Goal: Task Accomplishment & Management: Manage account settings

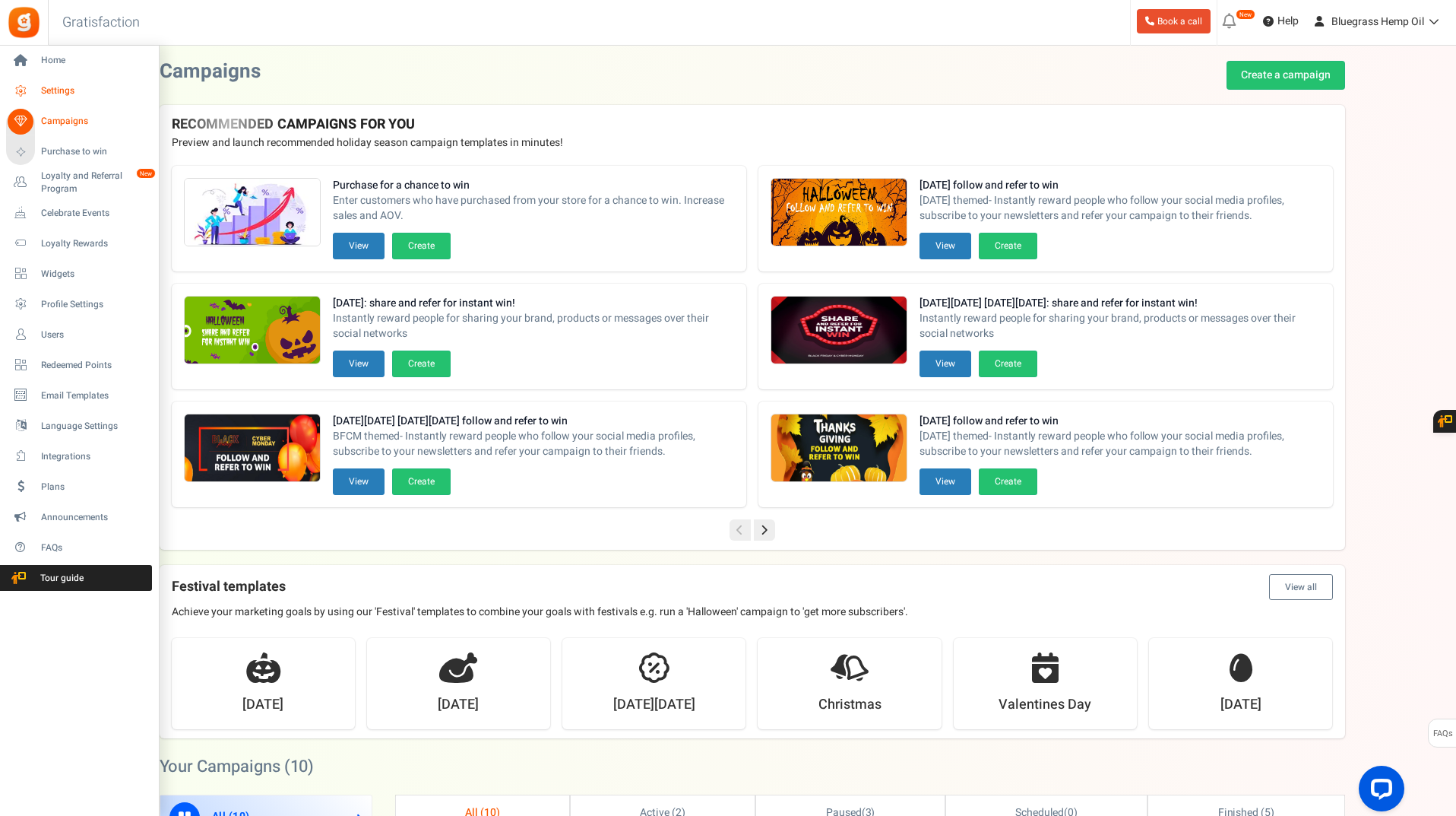
click at [14, 90] on icon at bounding box center [20, 91] width 26 height 26
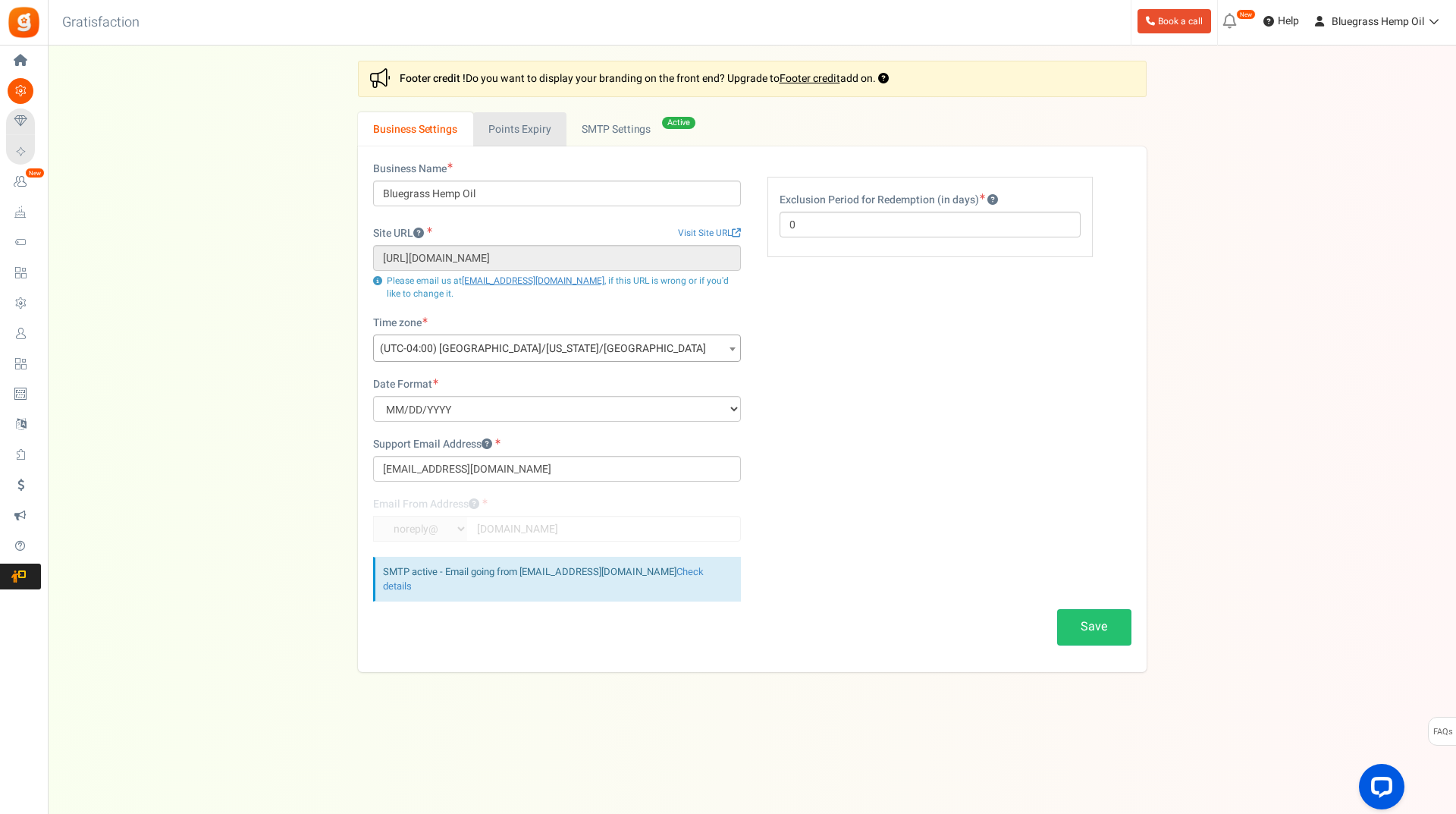
click at [521, 122] on link "Points Expiry" at bounding box center [521, 128] width 94 height 34
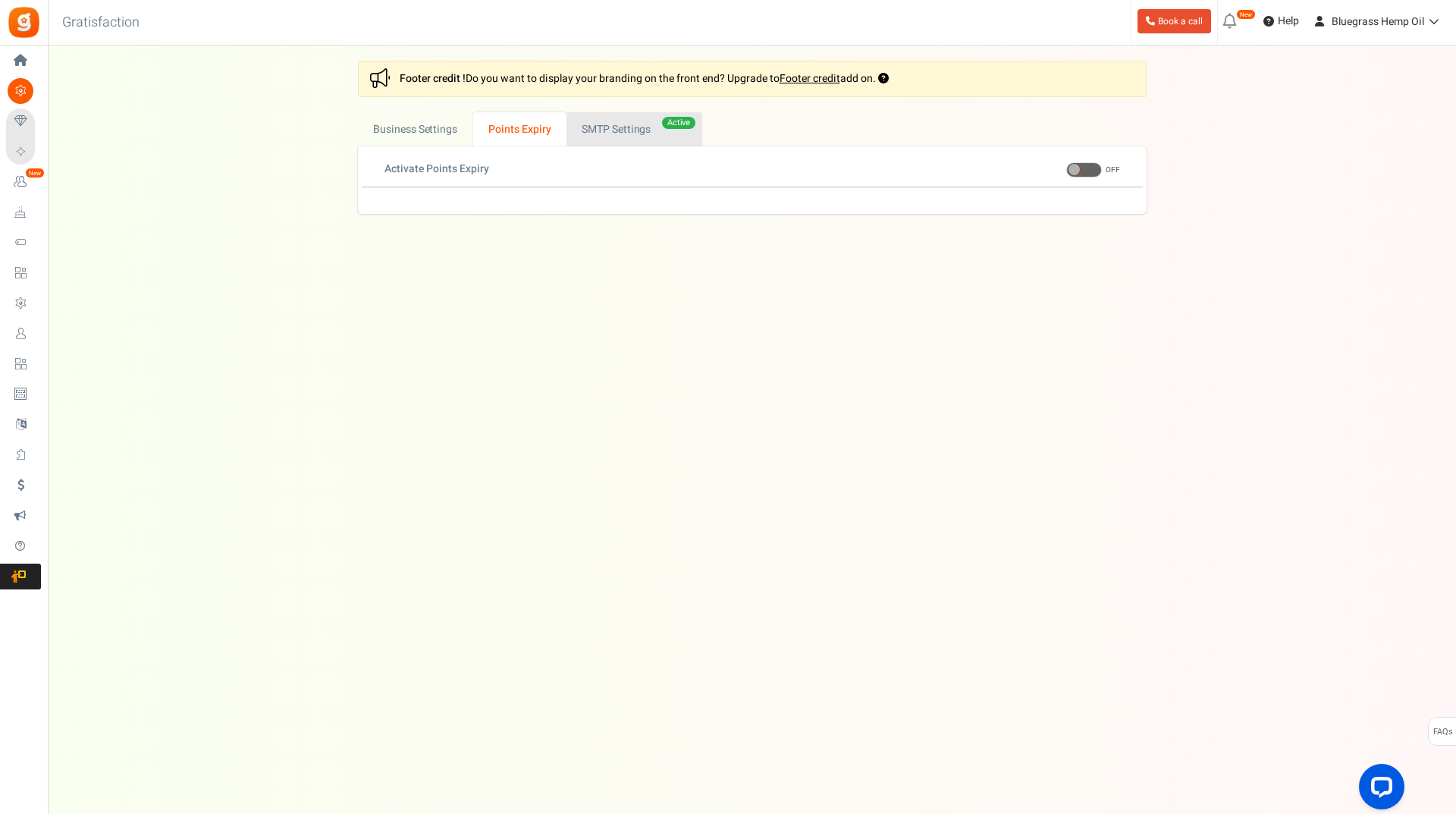
click at [619, 127] on link "Active SMTP Settings" at bounding box center [634, 128] width 136 height 34
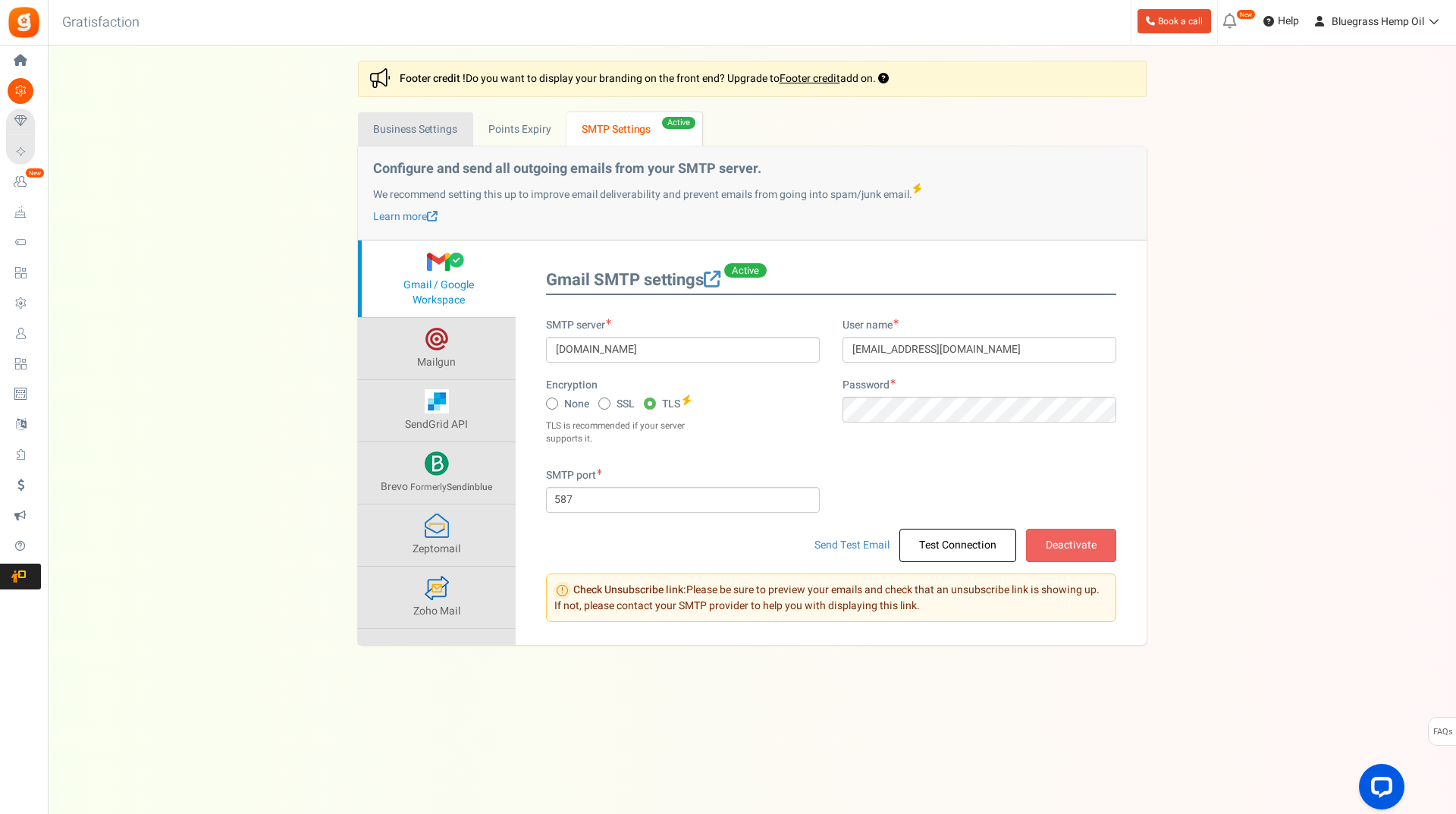
click at [431, 127] on link "Business Settings" at bounding box center [416, 128] width 116 height 34
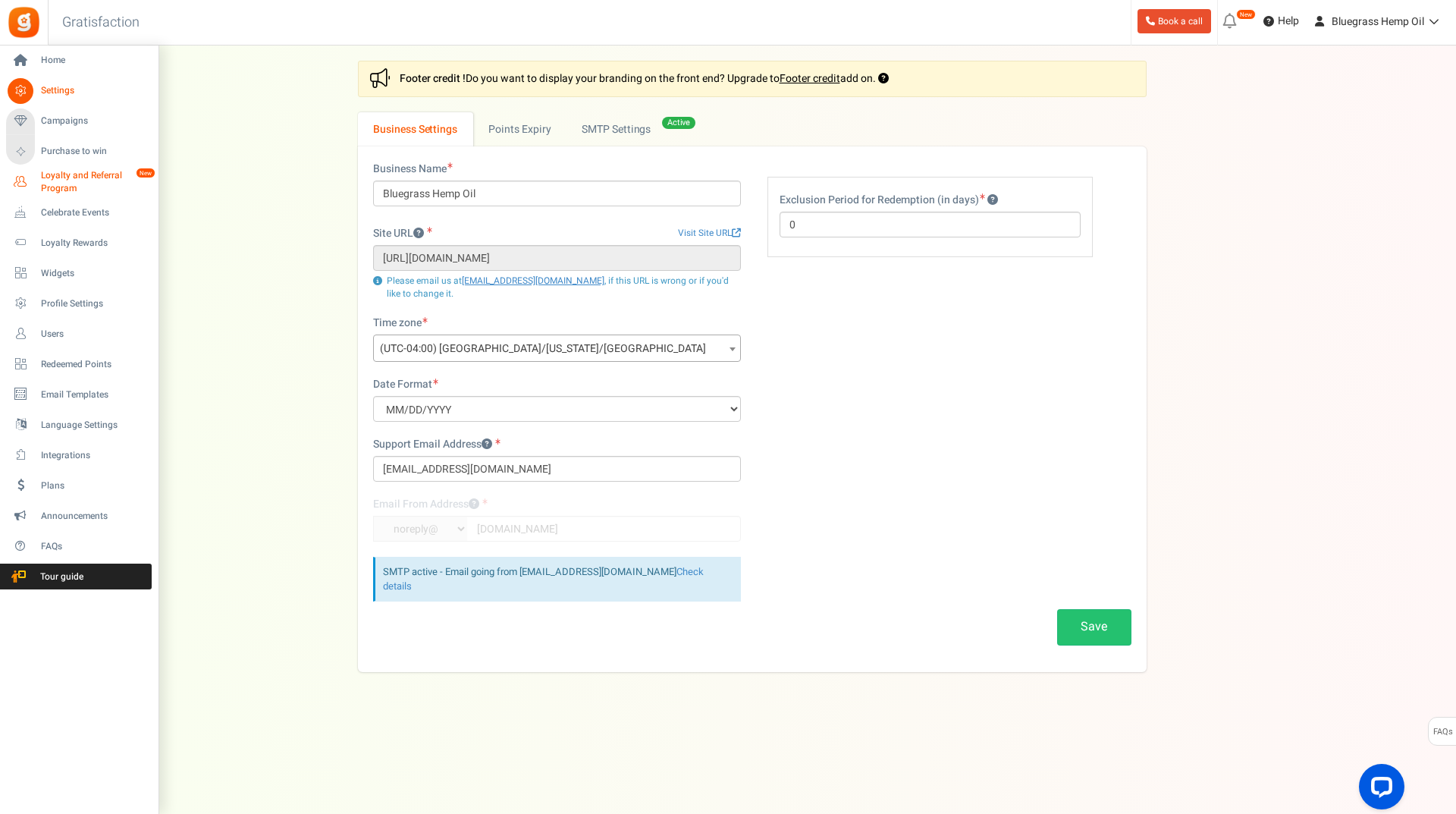
click at [79, 181] on span "Loyalty and Referral Program" at bounding box center [96, 182] width 111 height 26
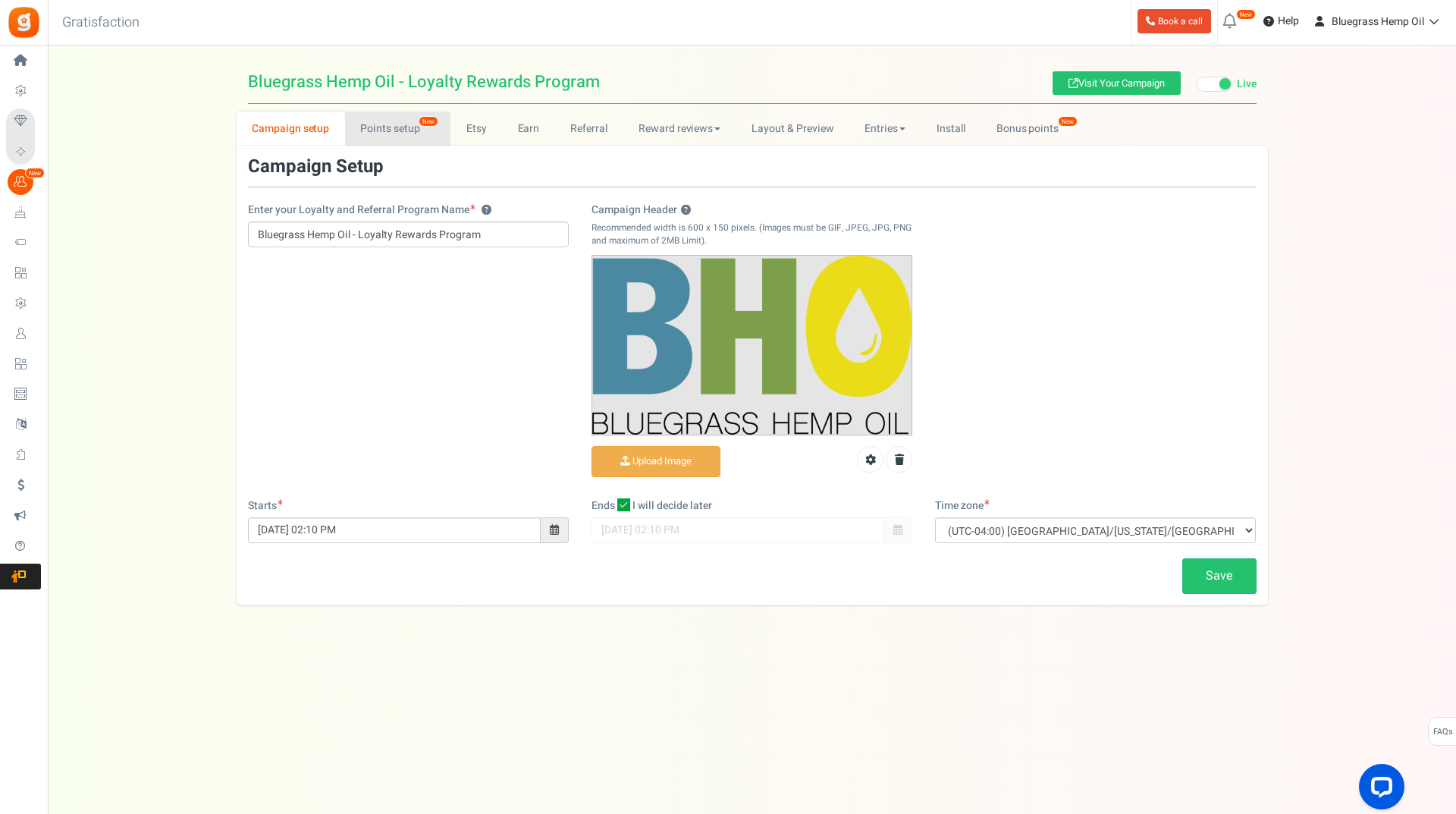
click at [403, 131] on link "Points setup New" at bounding box center [398, 128] width 106 height 34
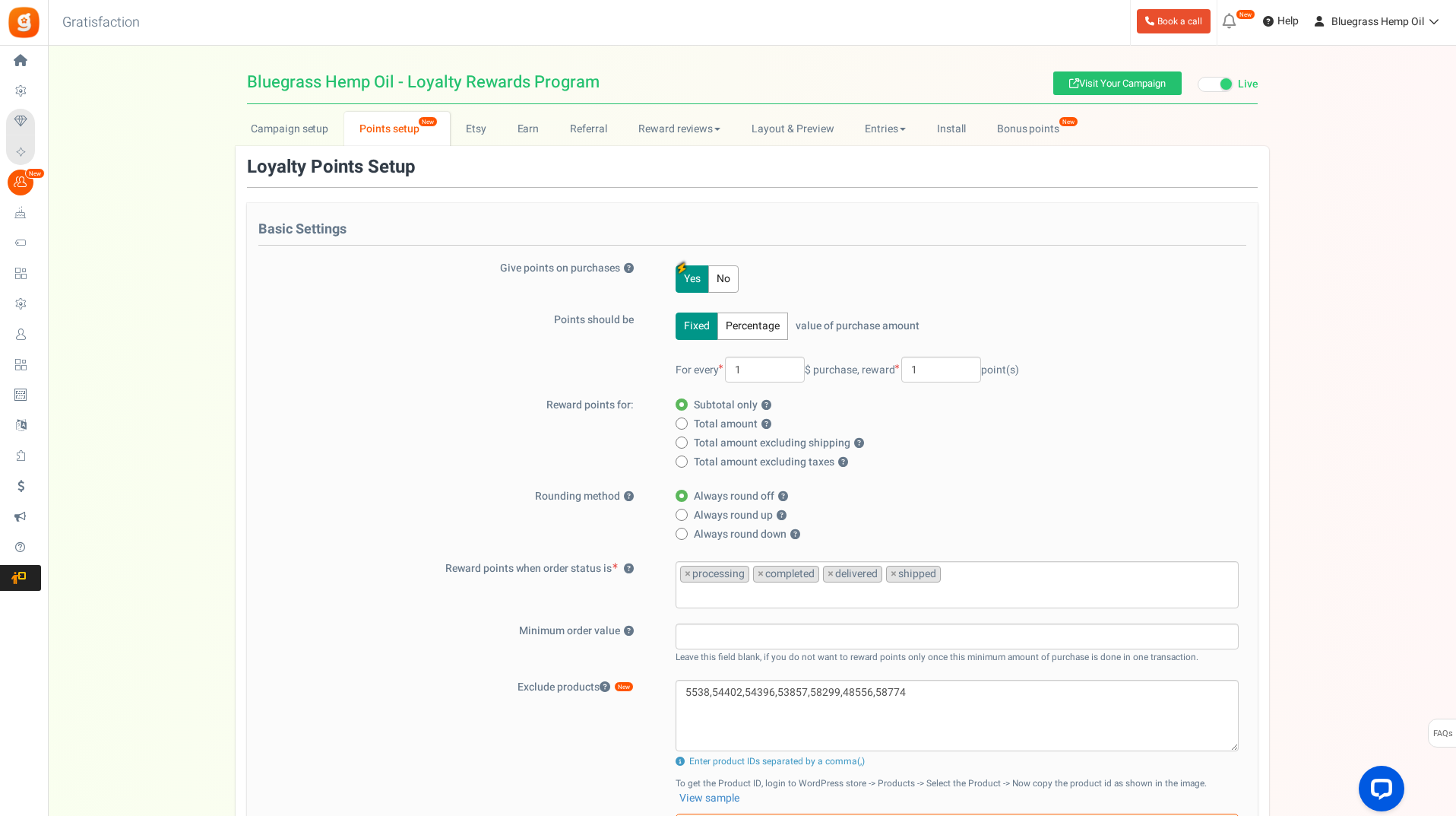
click at [732, 276] on button "No" at bounding box center [723, 279] width 30 height 28
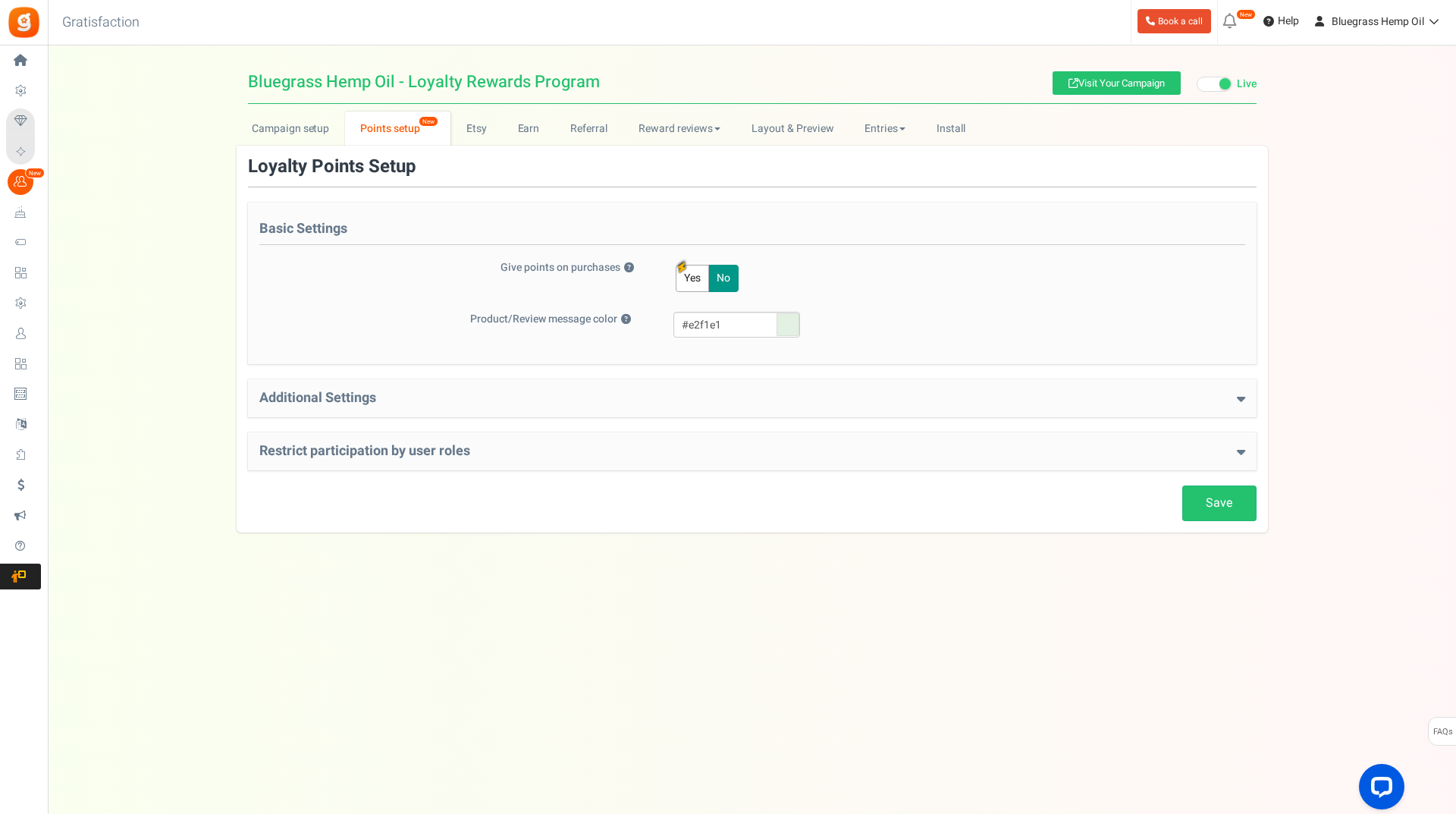
click at [684, 280] on button "Yes" at bounding box center [692, 278] width 33 height 28
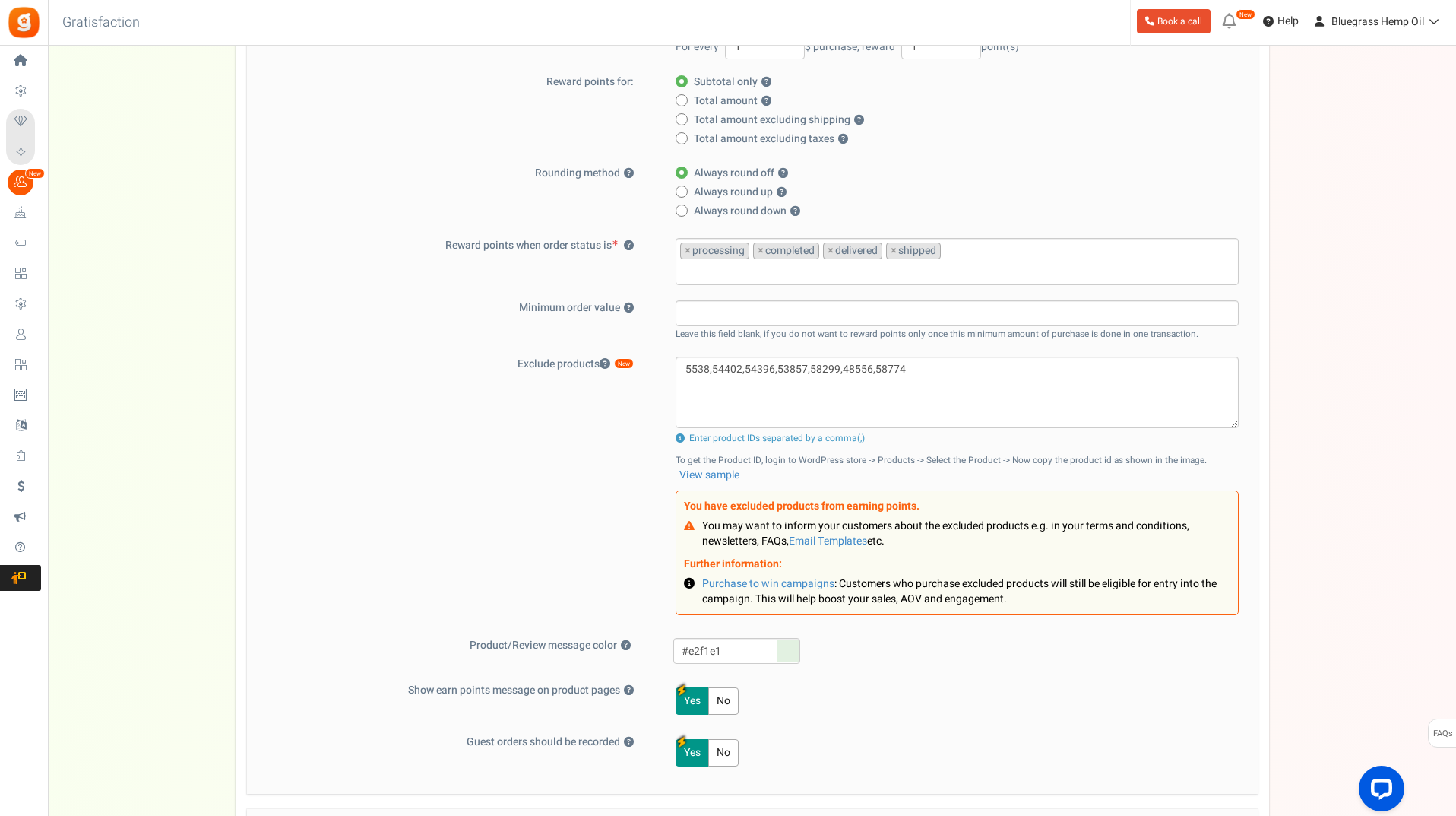
scroll to position [380, 0]
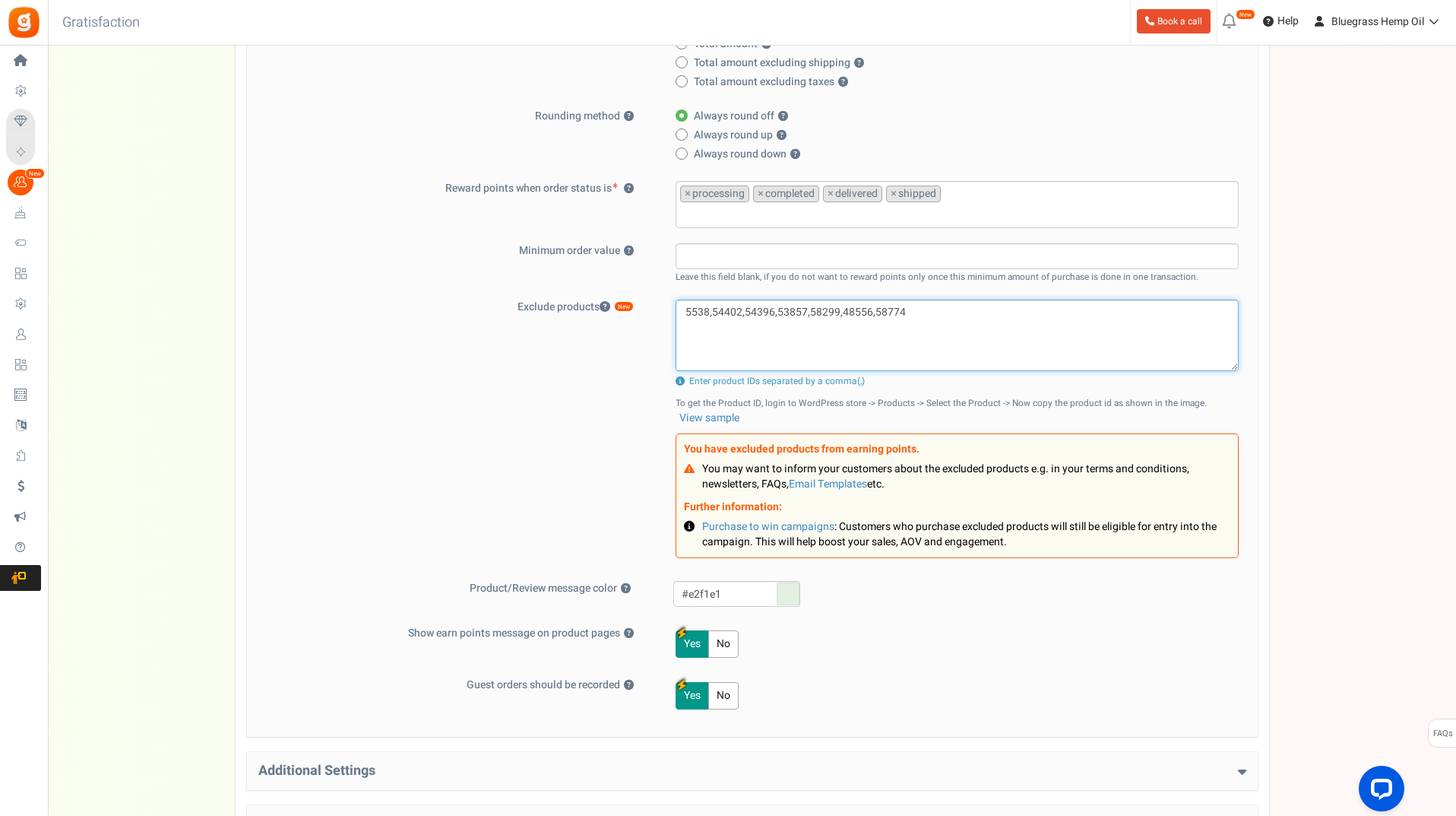
click at [916, 317] on textarea "5538,54402,54396,53857,58299,48556,58774" at bounding box center [957, 336] width 563 height 72
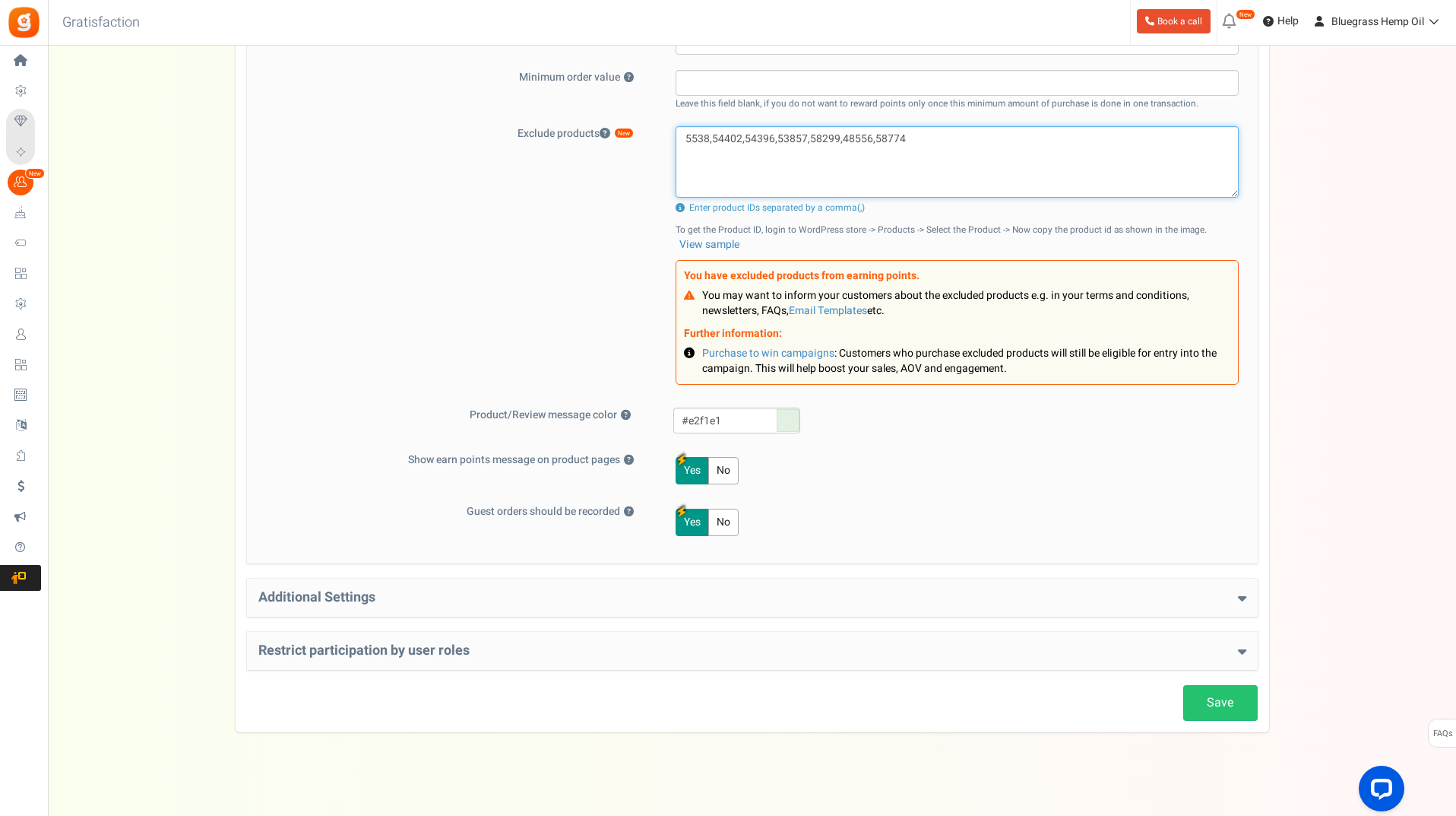
scroll to position [562, 0]
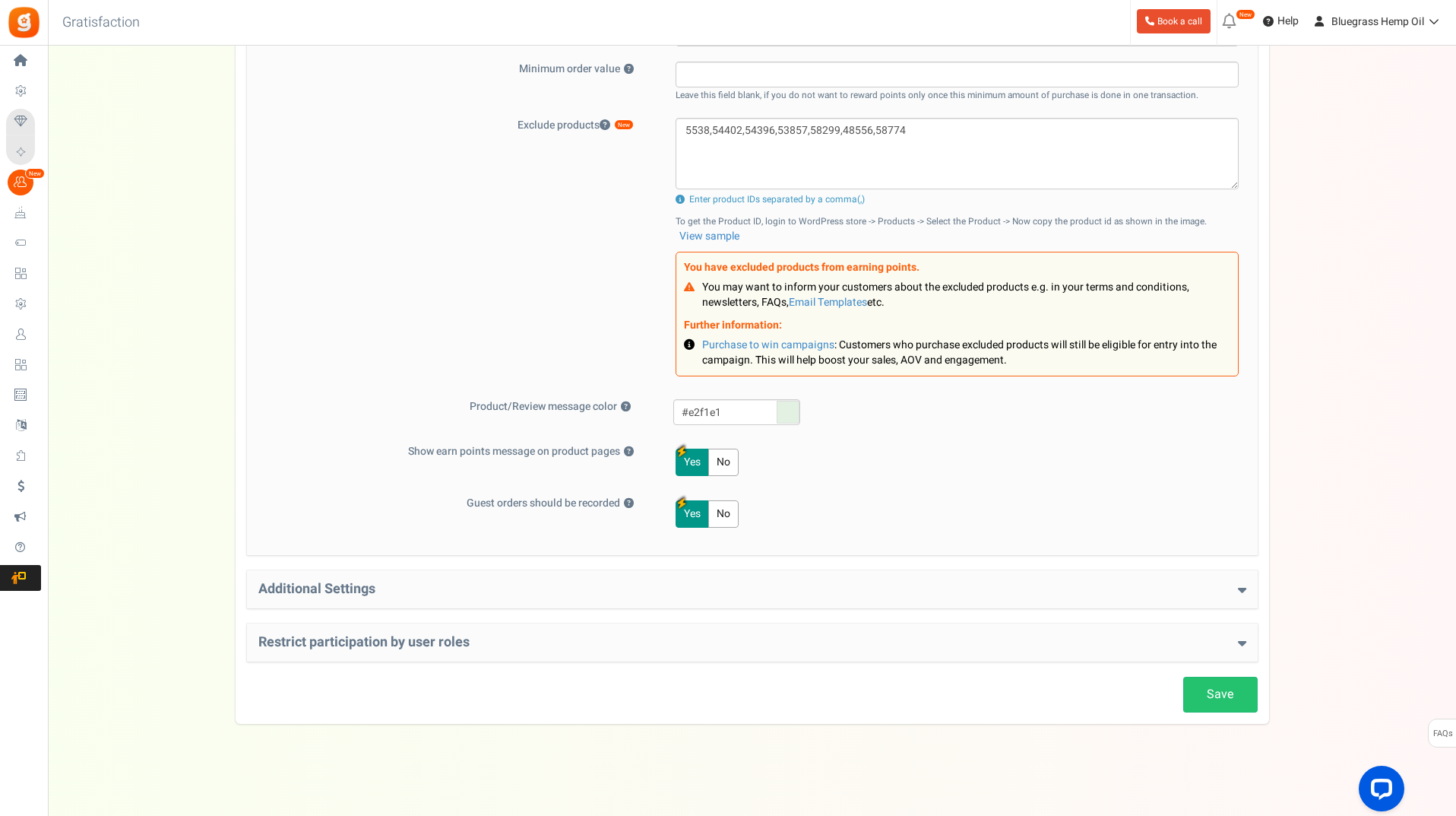
click at [1238, 585] on icon at bounding box center [1242, 589] width 8 height 14
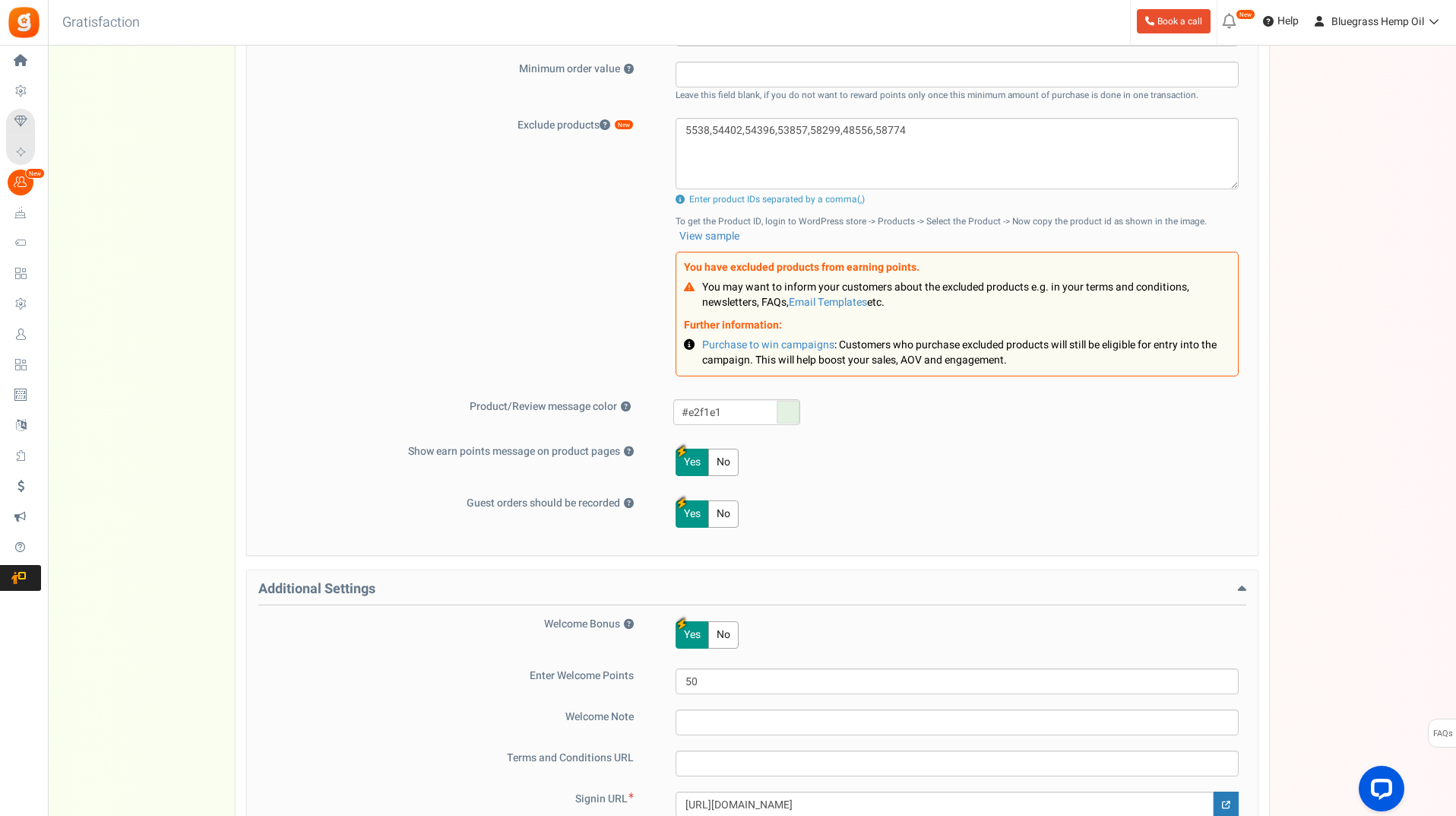
click at [1238, 585] on icon at bounding box center [1242, 589] width 8 height 14
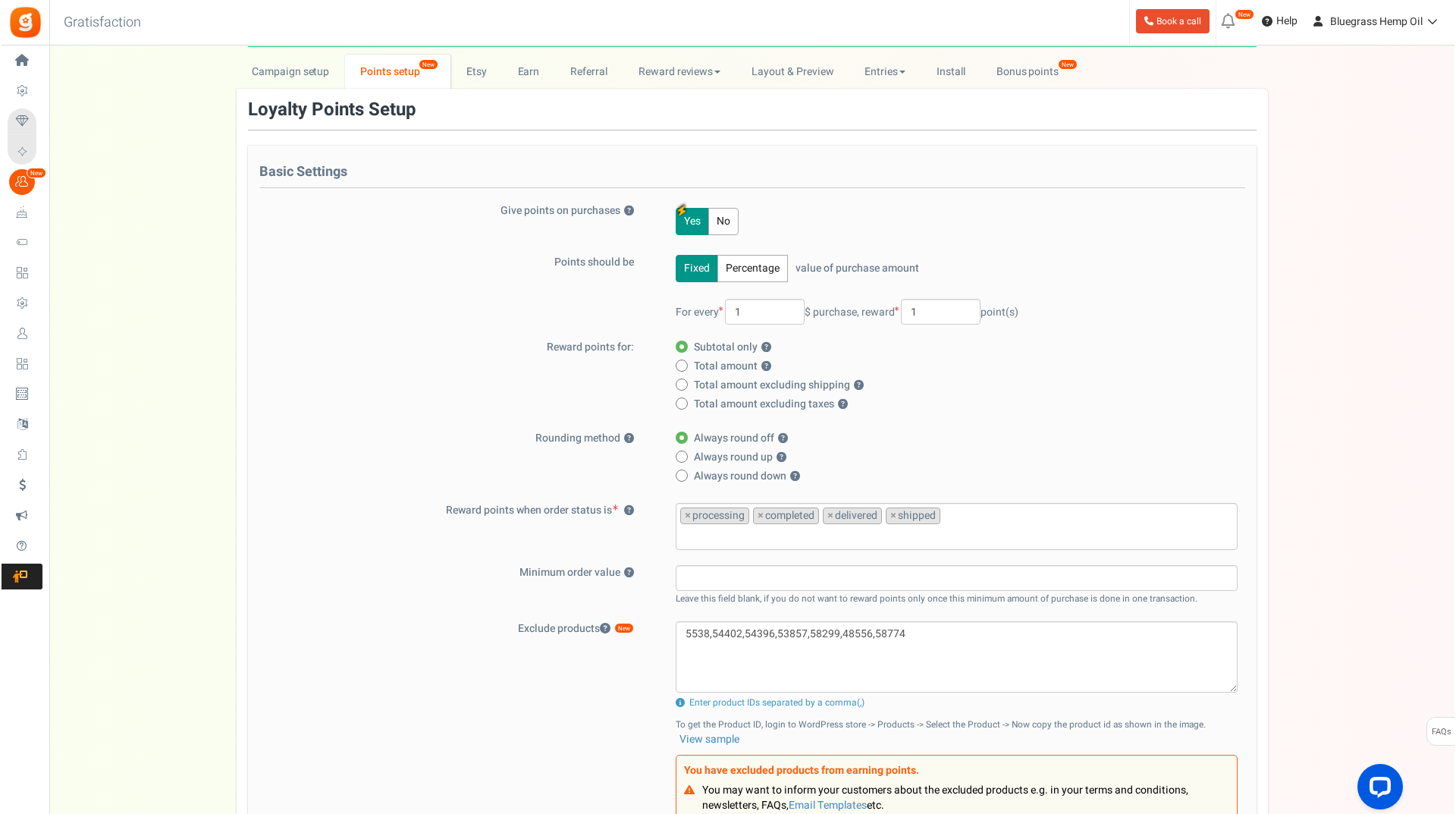
scroll to position [0, 0]
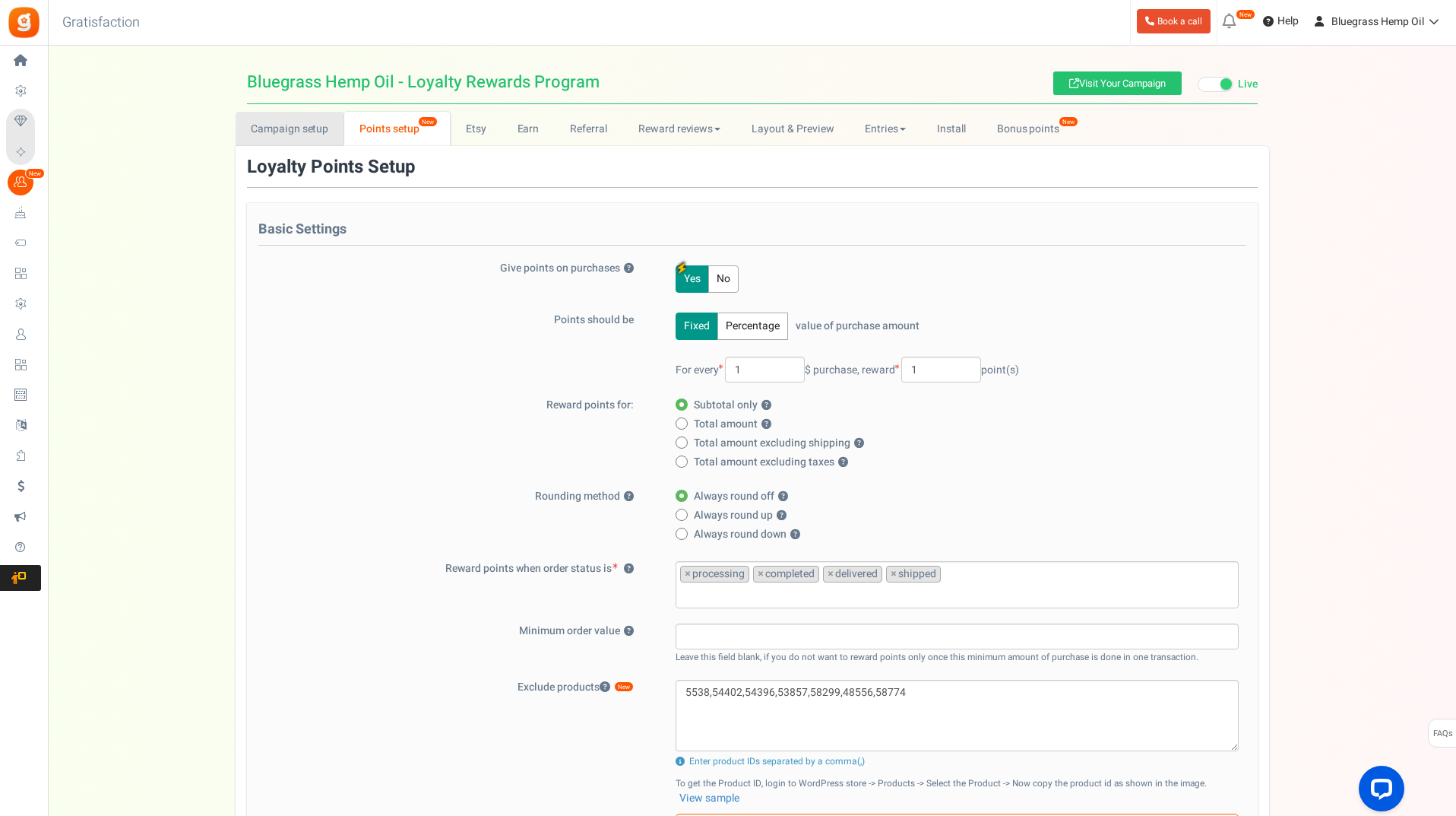
click at [290, 125] on link "Campaign setup" at bounding box center [290, 128] width 109 height 34
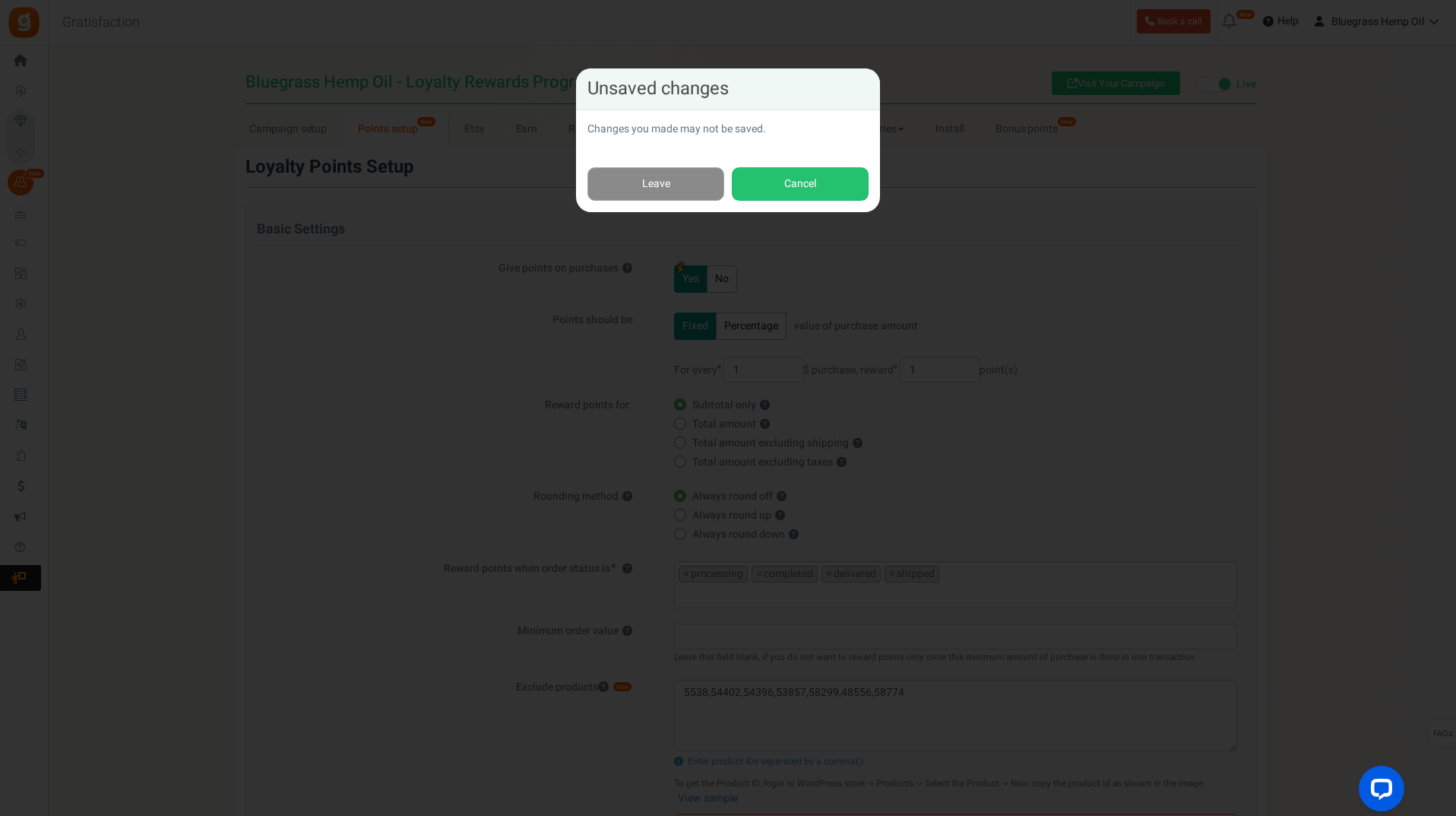
click at [661, 179] on link "Leave" at bounding box center [656, 184] width 137 height 34
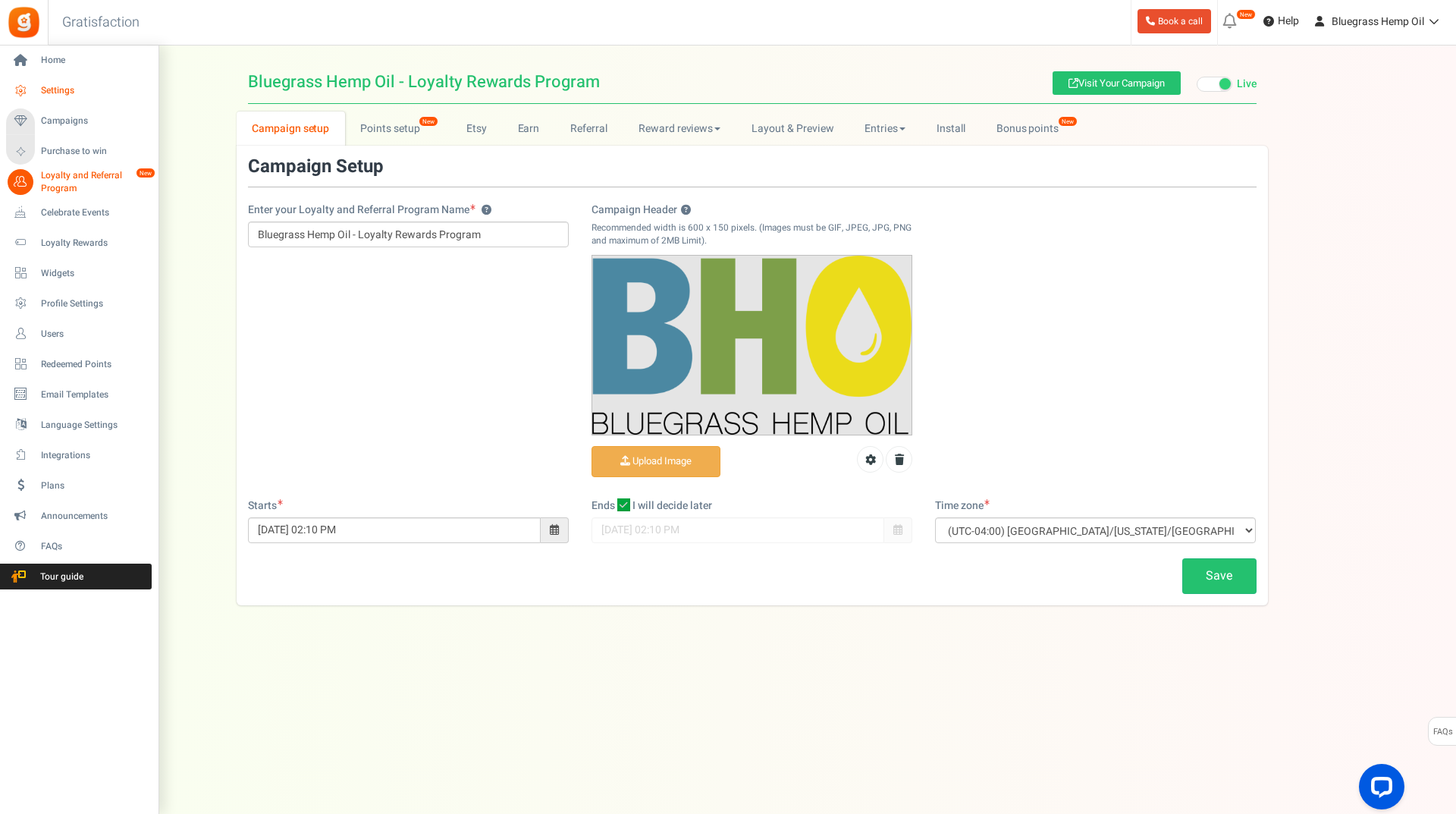
click at [57, 91] on span "Settings" at bounding box center [95, 91] width 106 height 13
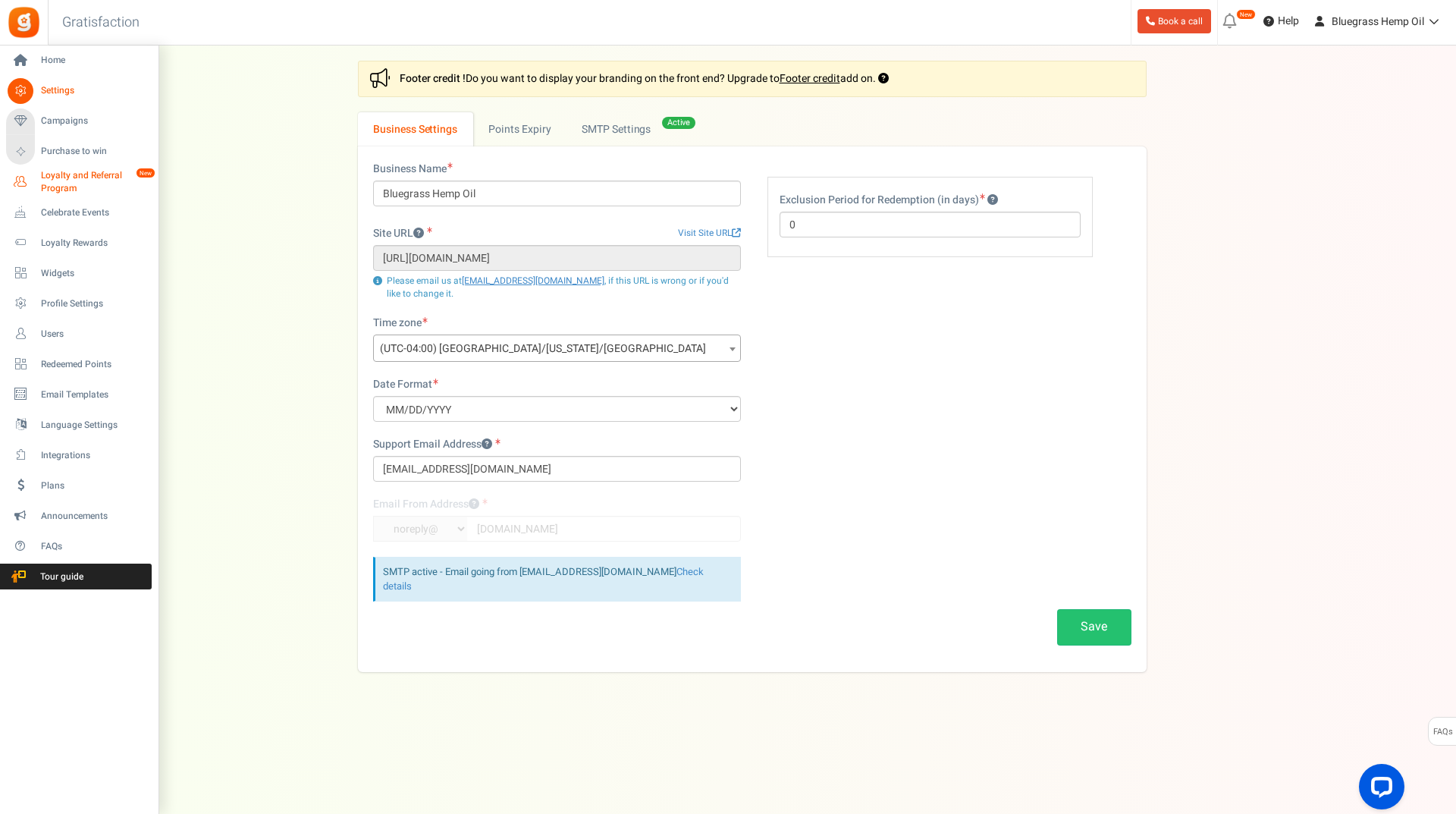
click at [81, 174] on span "Loyalty and Referral Program" at bounding box center [96, 182] width 111 height 26
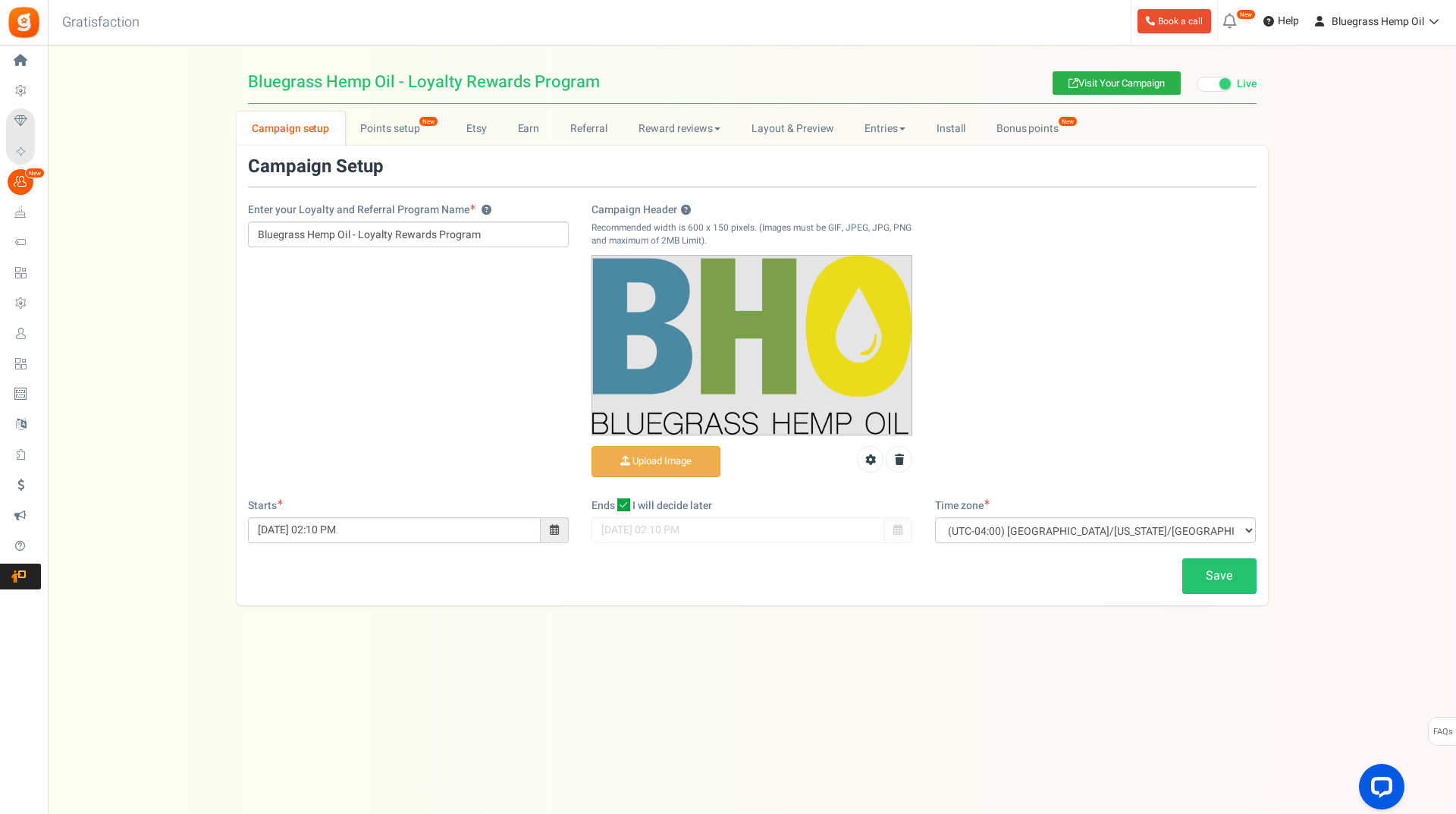
click at [1119, 83] on link "Visit Your Campaign" at bounding box center [1117, 84] width 129 height 24
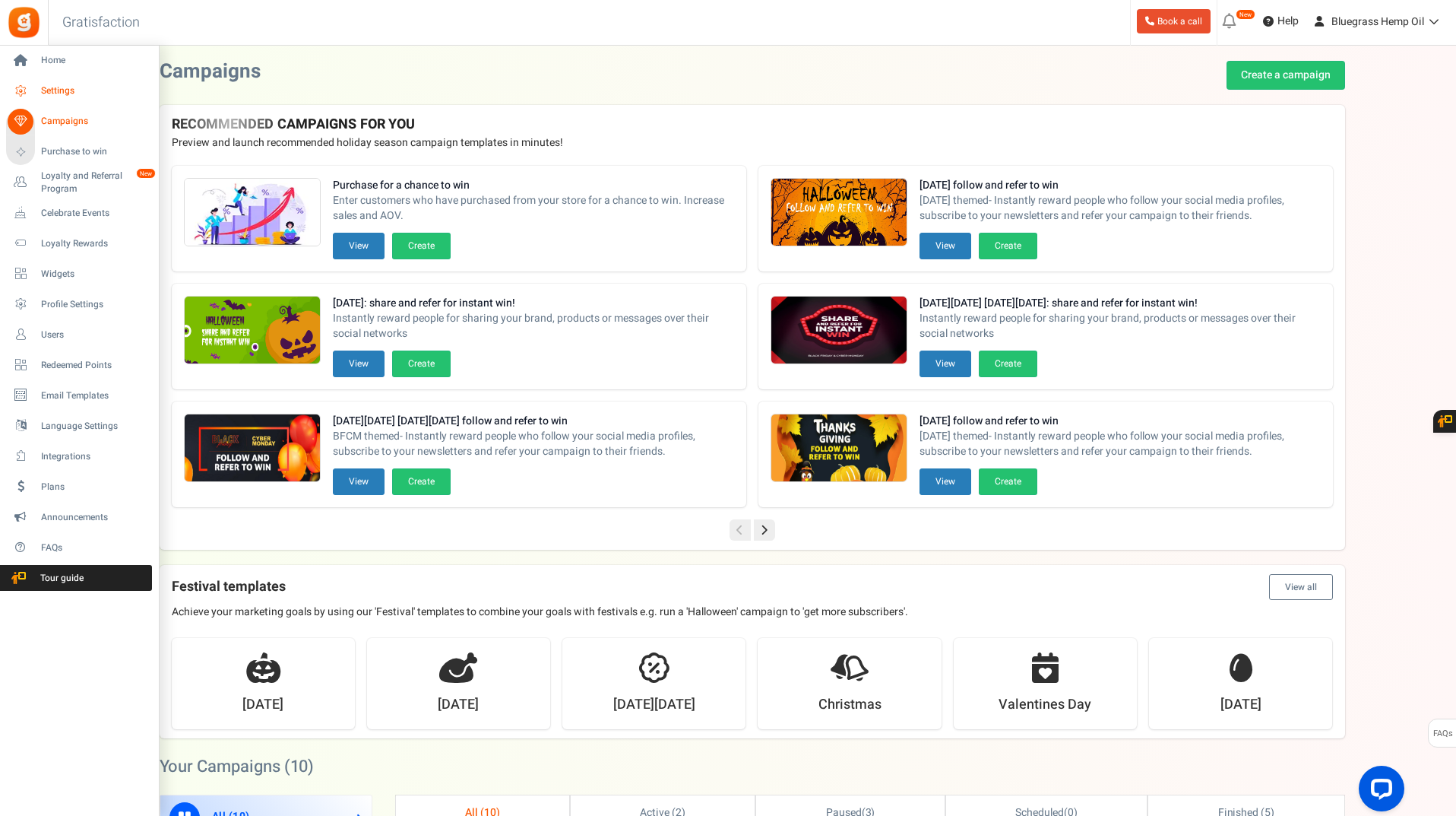
click at [61, 90] on span "Settings" at bounding box center [95, 91] width 107 height 13
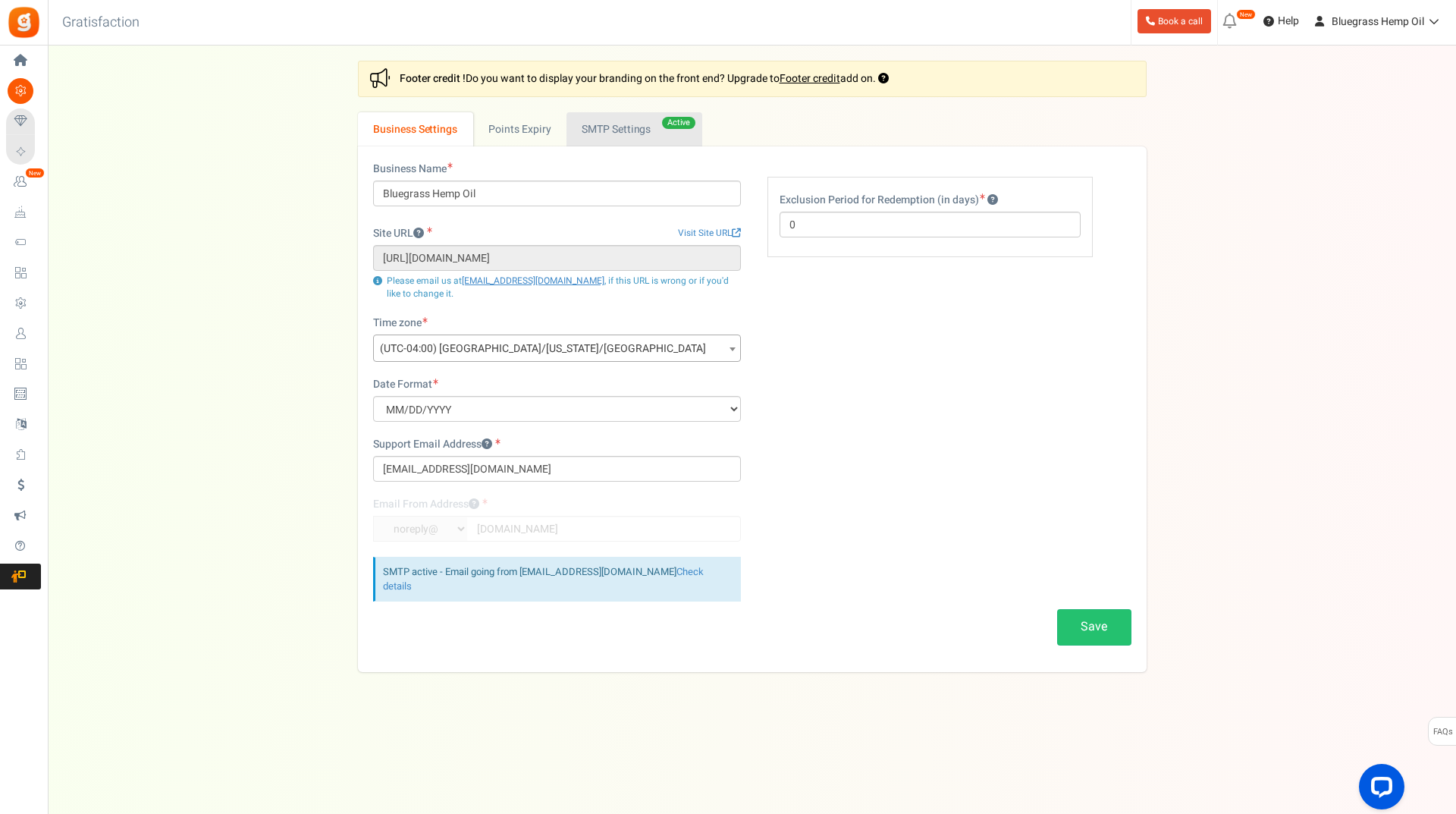
click at [627, 138] on link "Active SMTP Settings" at bounding box center [634, 128] width 136 height 34
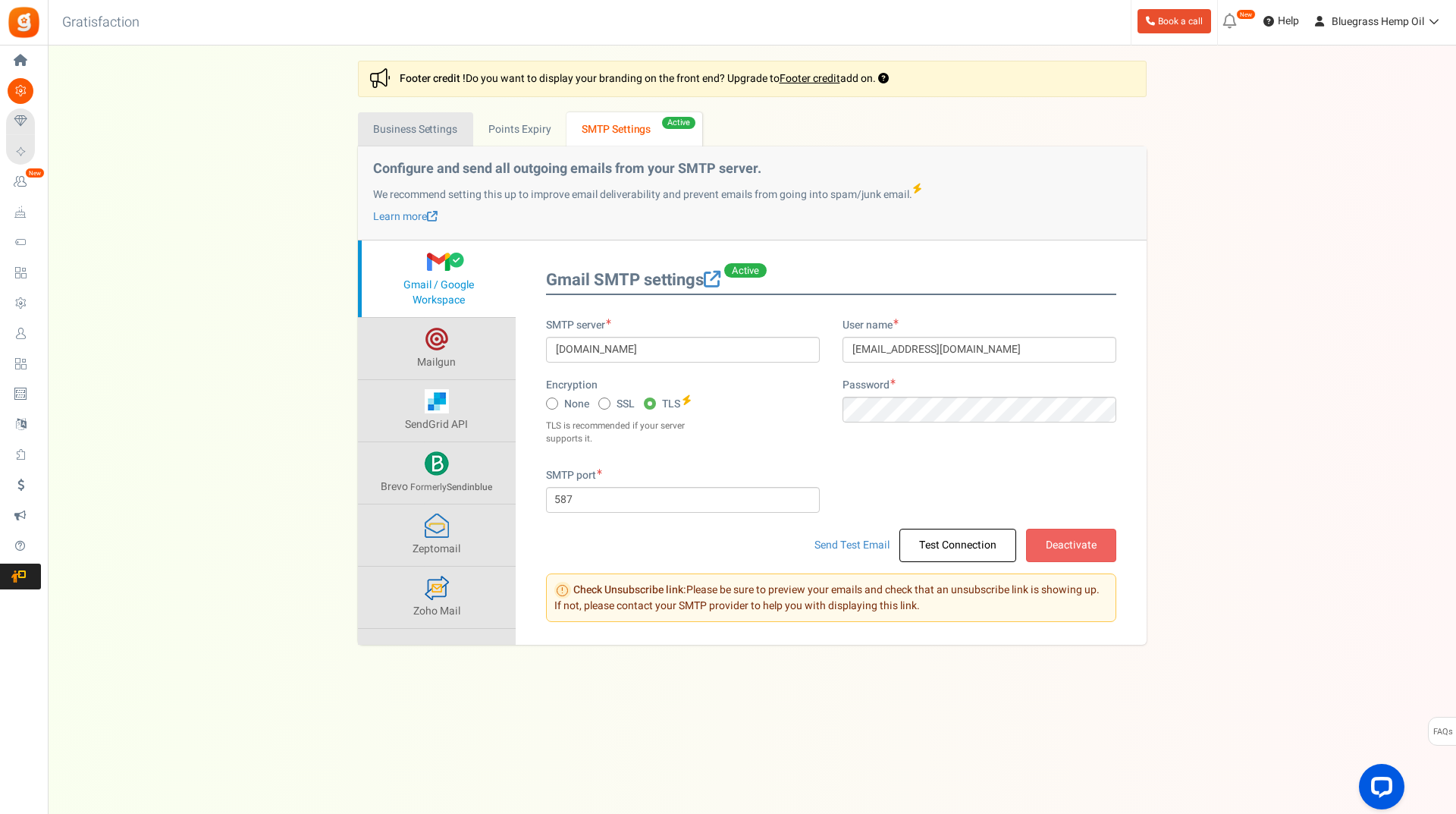
click at [415, 124] on link "Business Settings" at bounding box center [416, 128] width 116 height 34
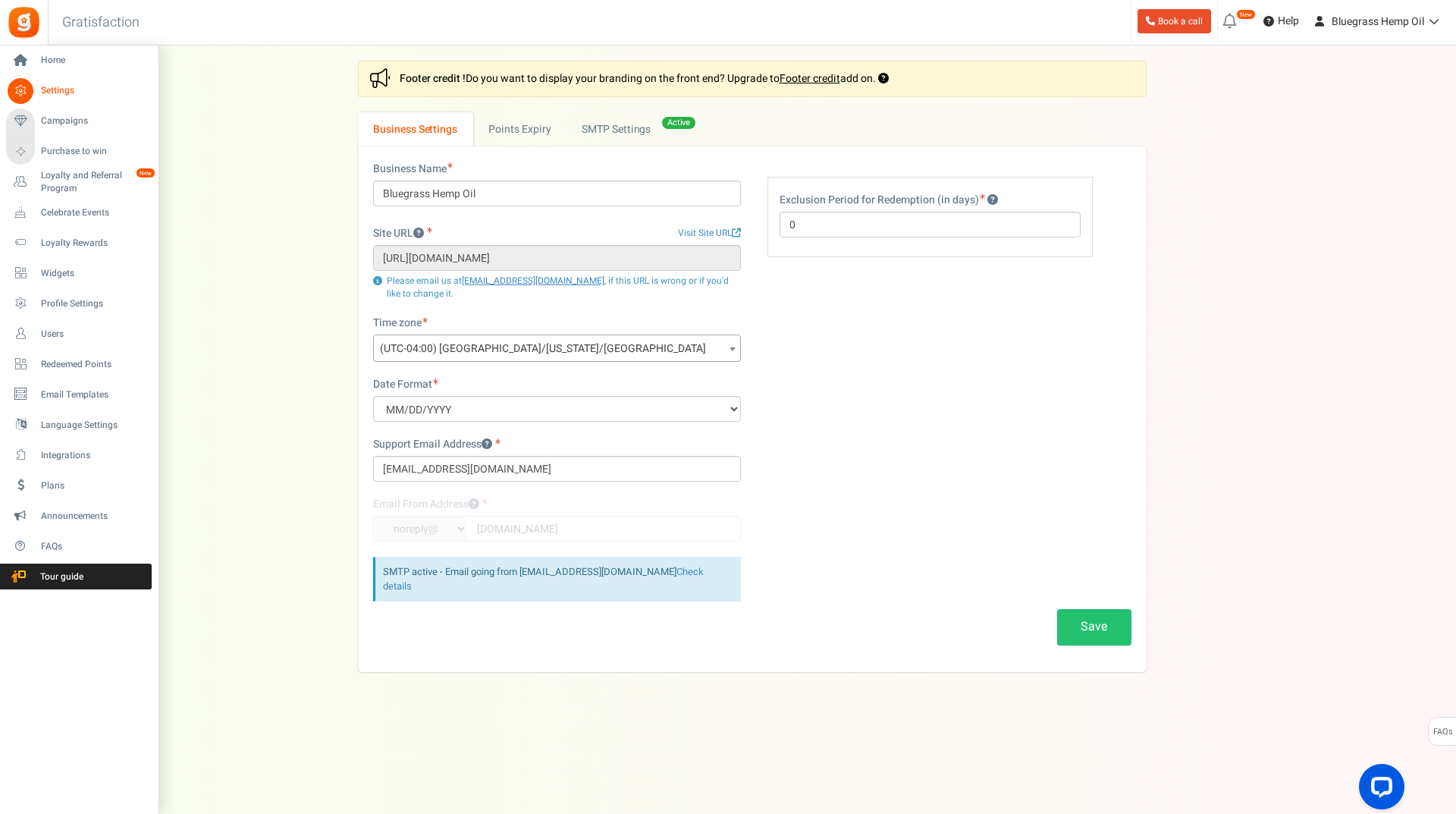
click at [59, 94] on span "Settings" at bounding box center [95, 91] width 106 height 13
click at [62, 119] on span "Campaigns" at bounding box center [95, 121] width 106 height 13
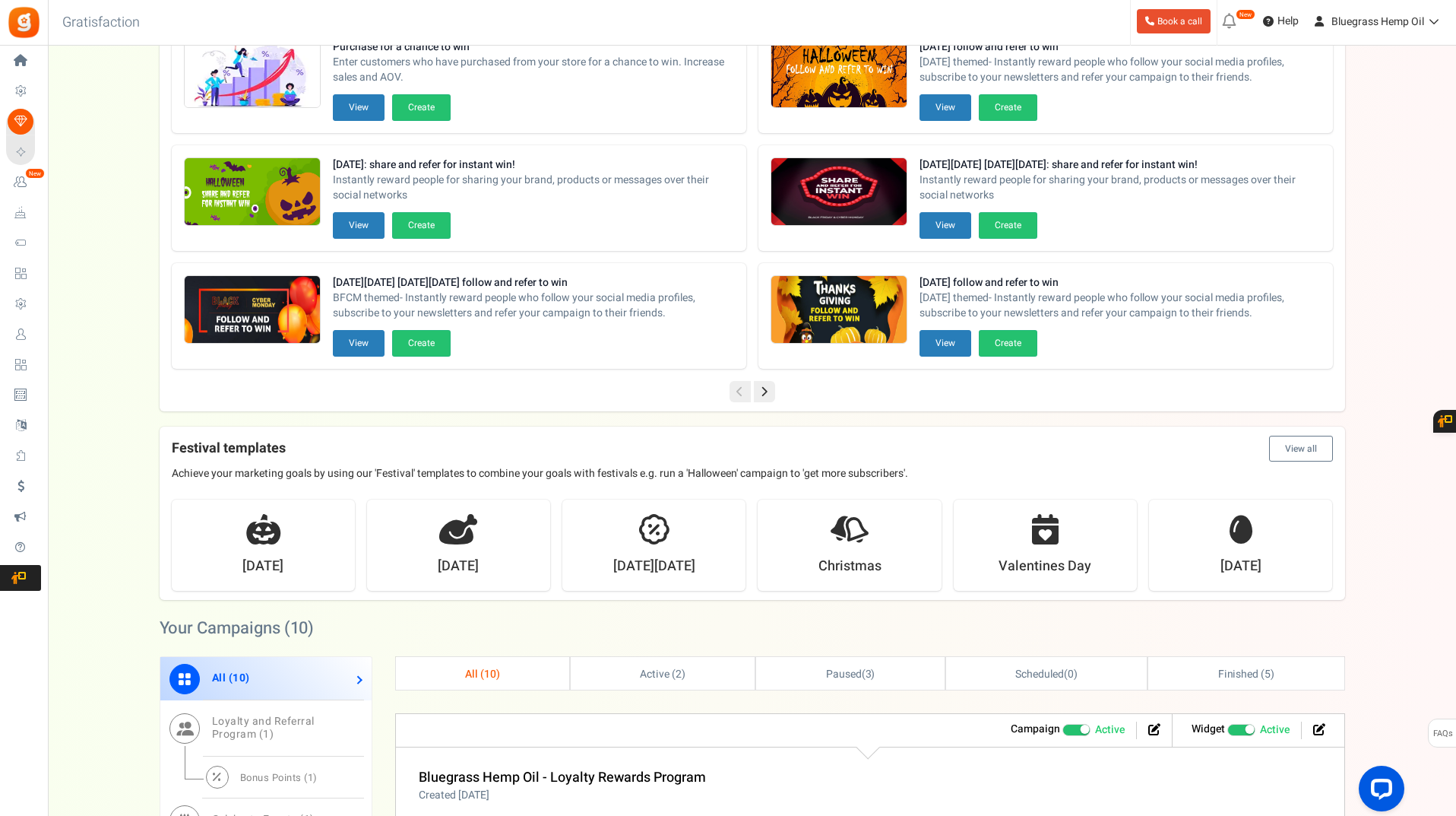
scroll to position [152, 0]
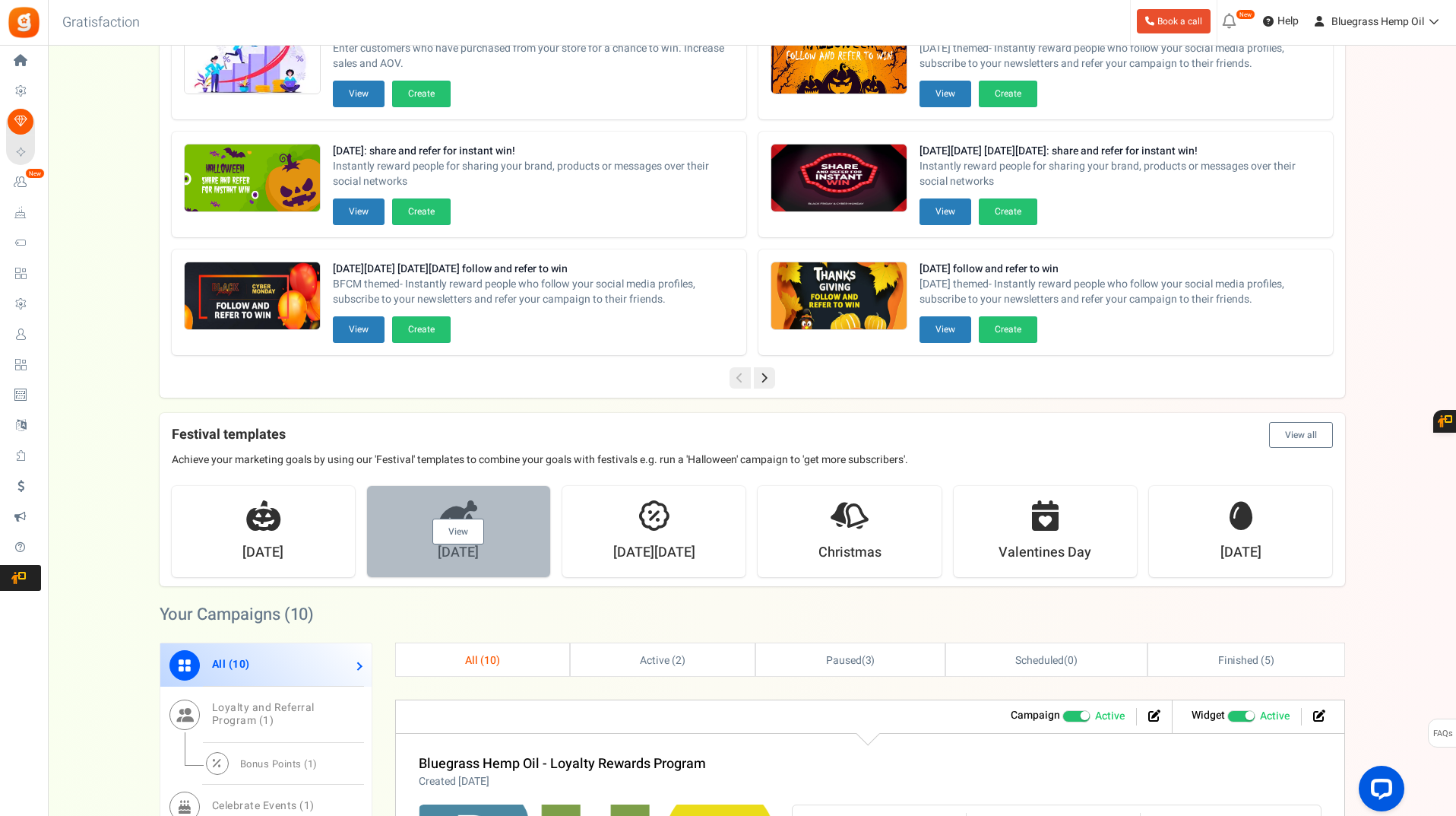
click at [466, 546] on div "View" at bounding box center [458, 531] width 183 height 91
click at [461, 532] on link "View" at bounding box center [458, 532] width 52 height 26
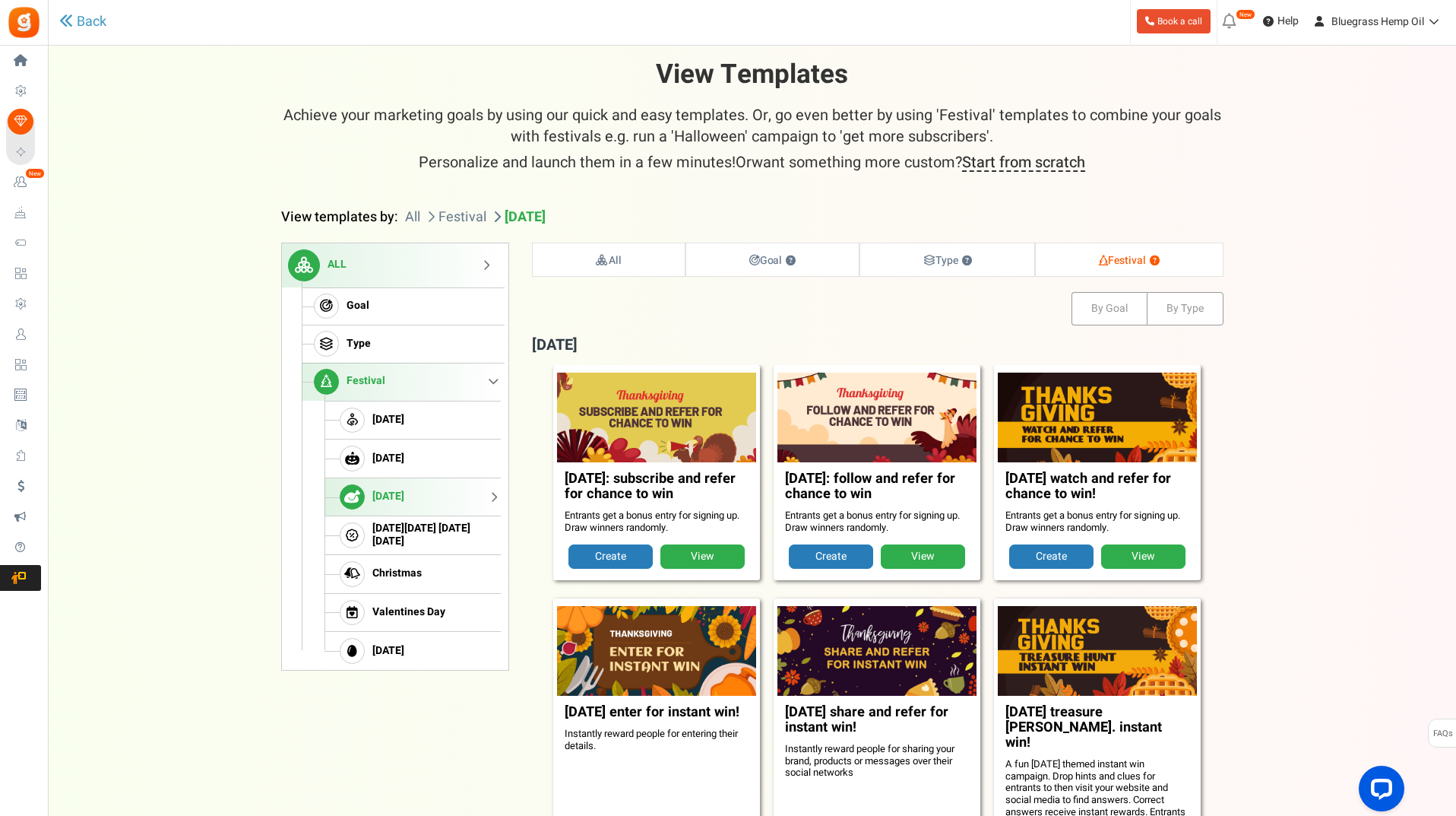
scroll to position [0, 0]
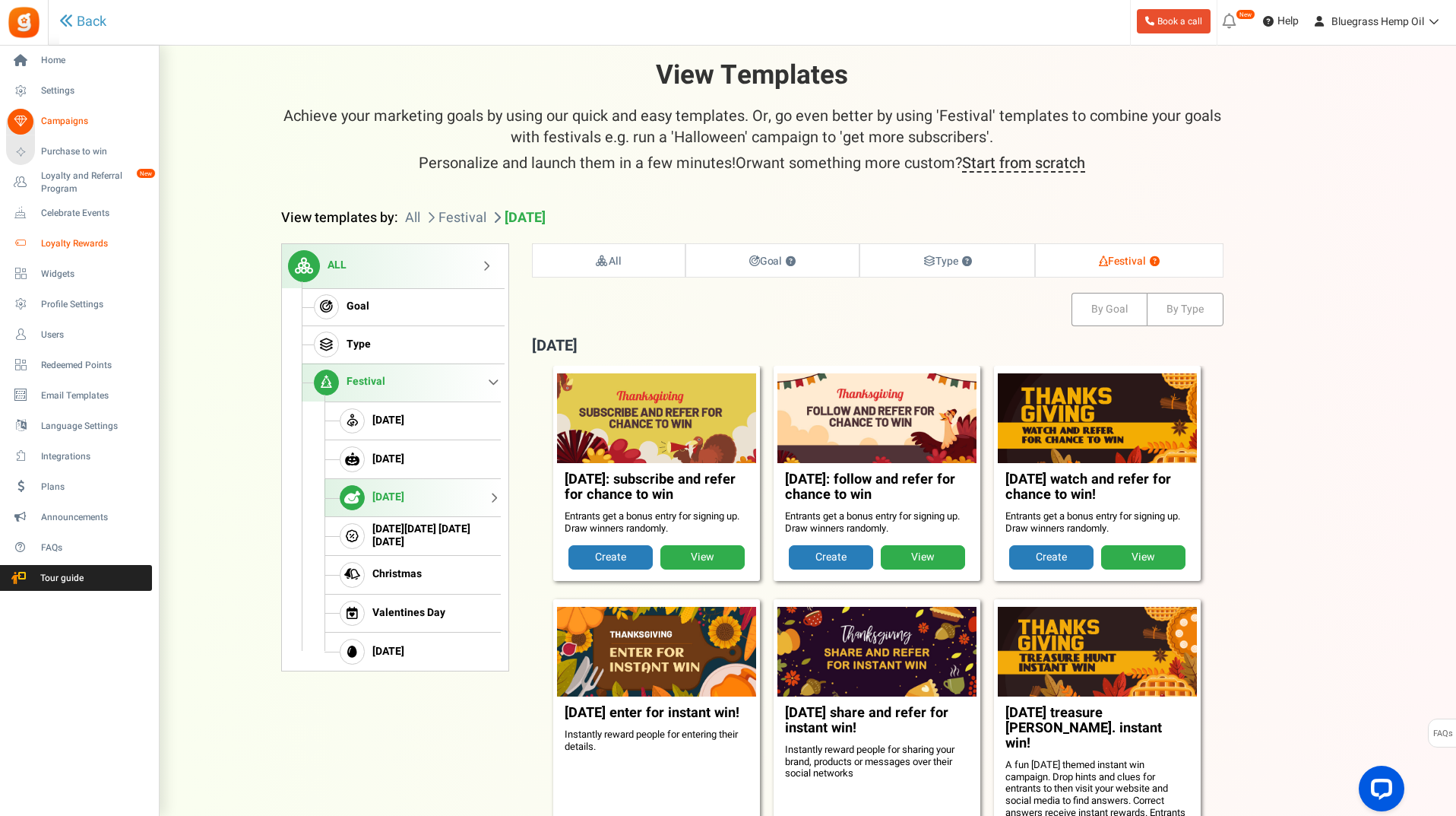
click at [70, 239] on span "Loyalty Rewards" at bounding box center [95, 244] width 107 height 13
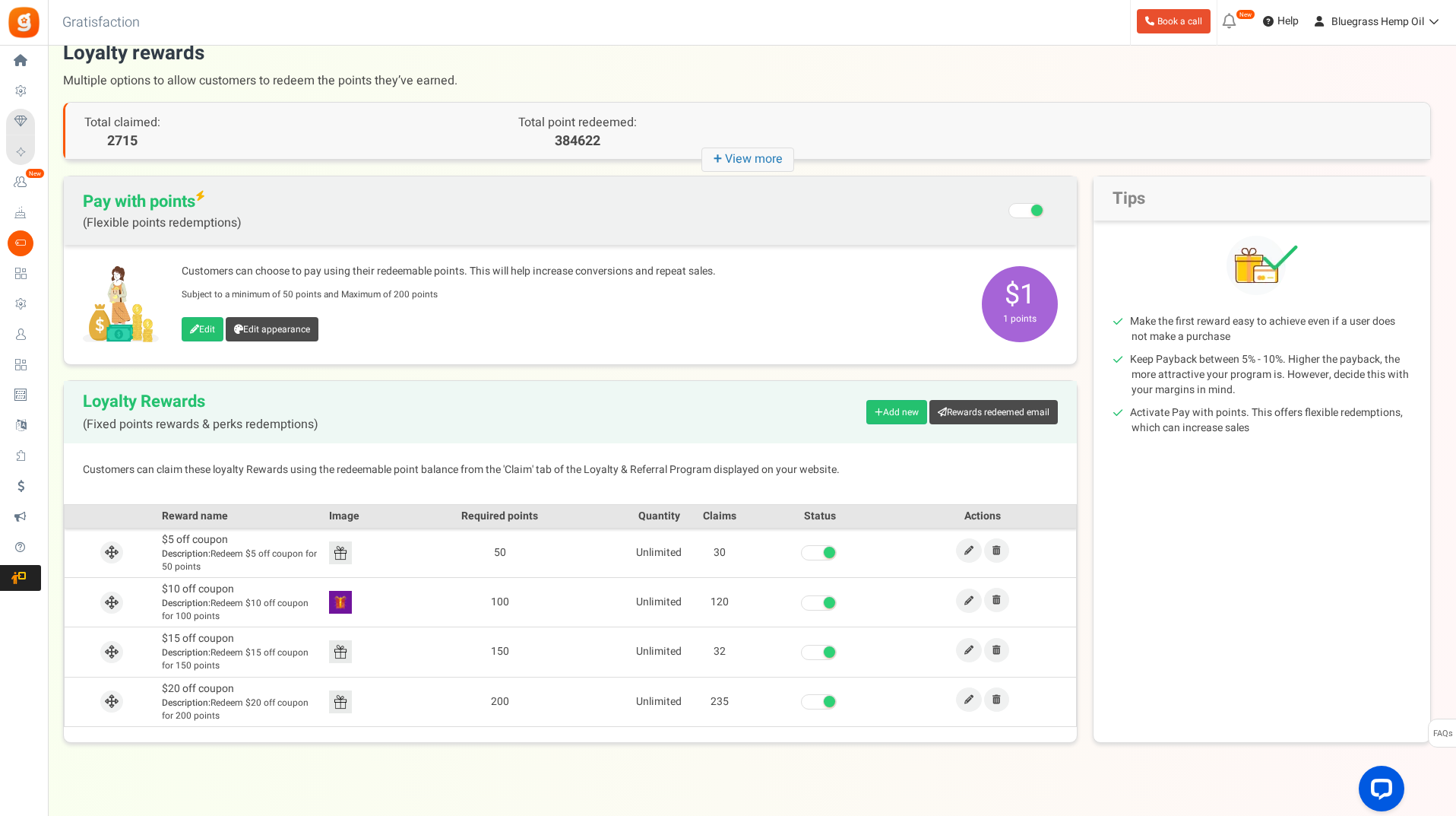
scroll to position [40, 0]
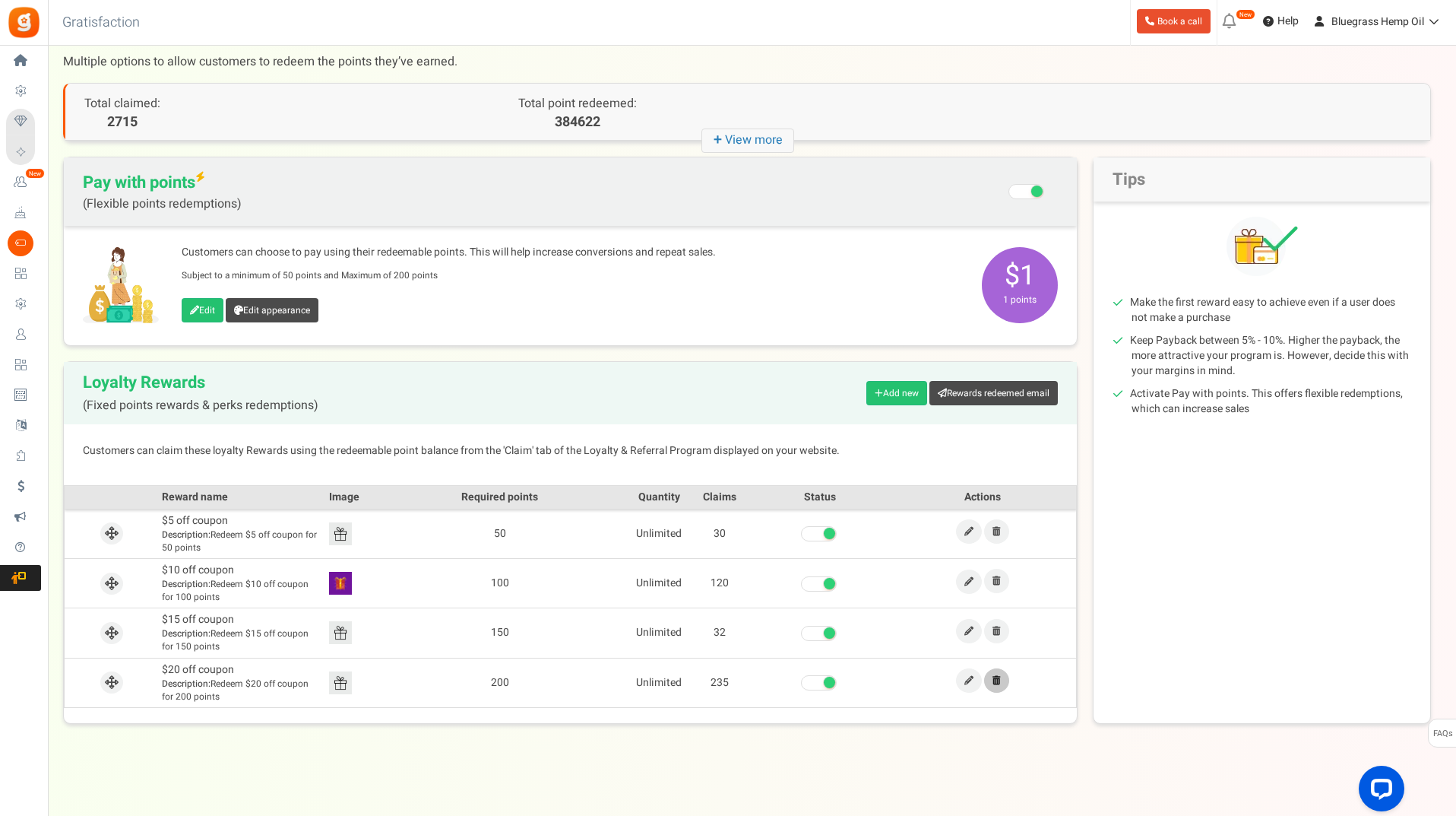
click at [992, 678] on icon at bounding box center [996, 681] width 8 height 9
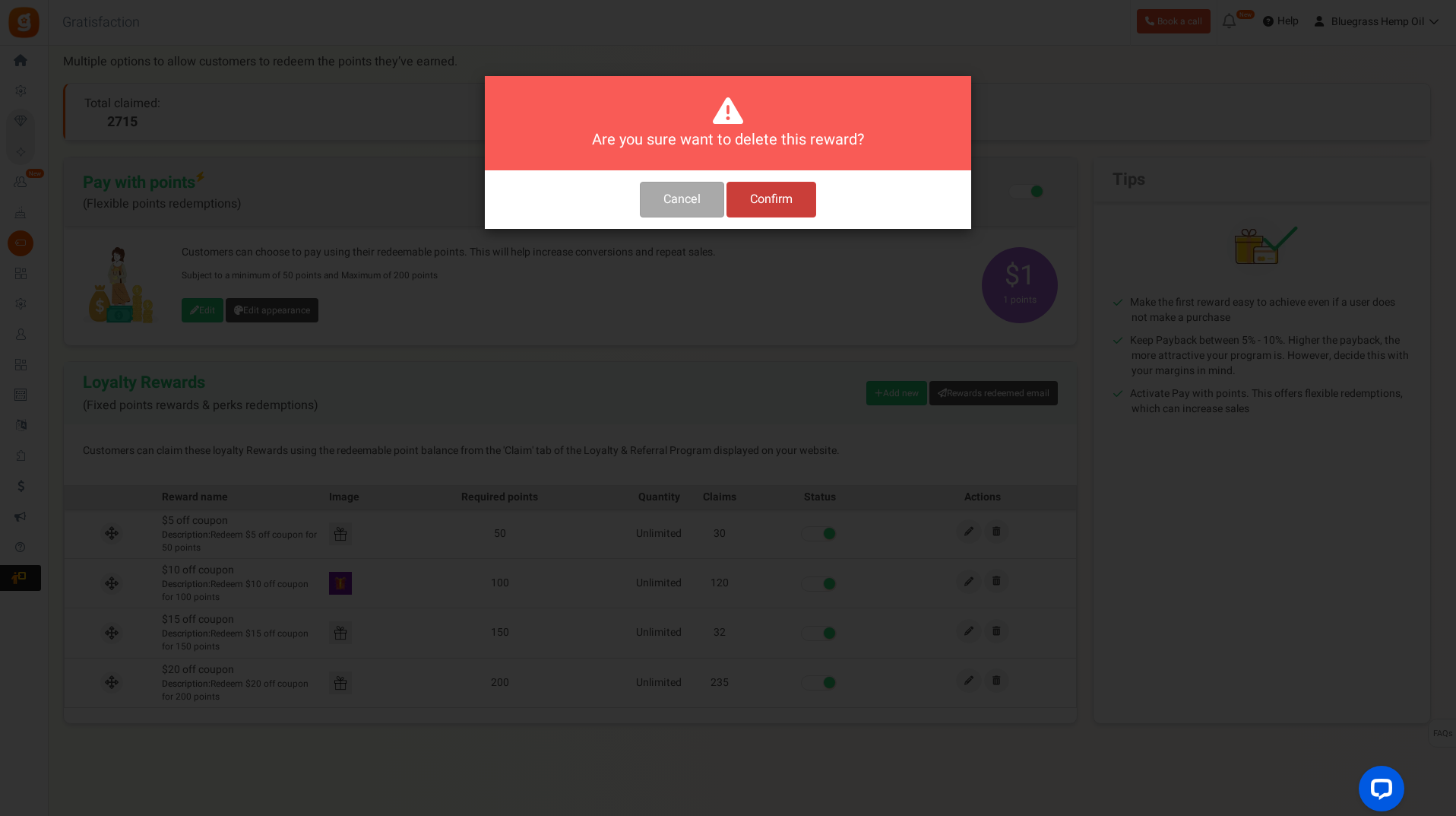
click at [770, 202] on button "Confirm" at bounding box center [772, 199] width 90 height 36
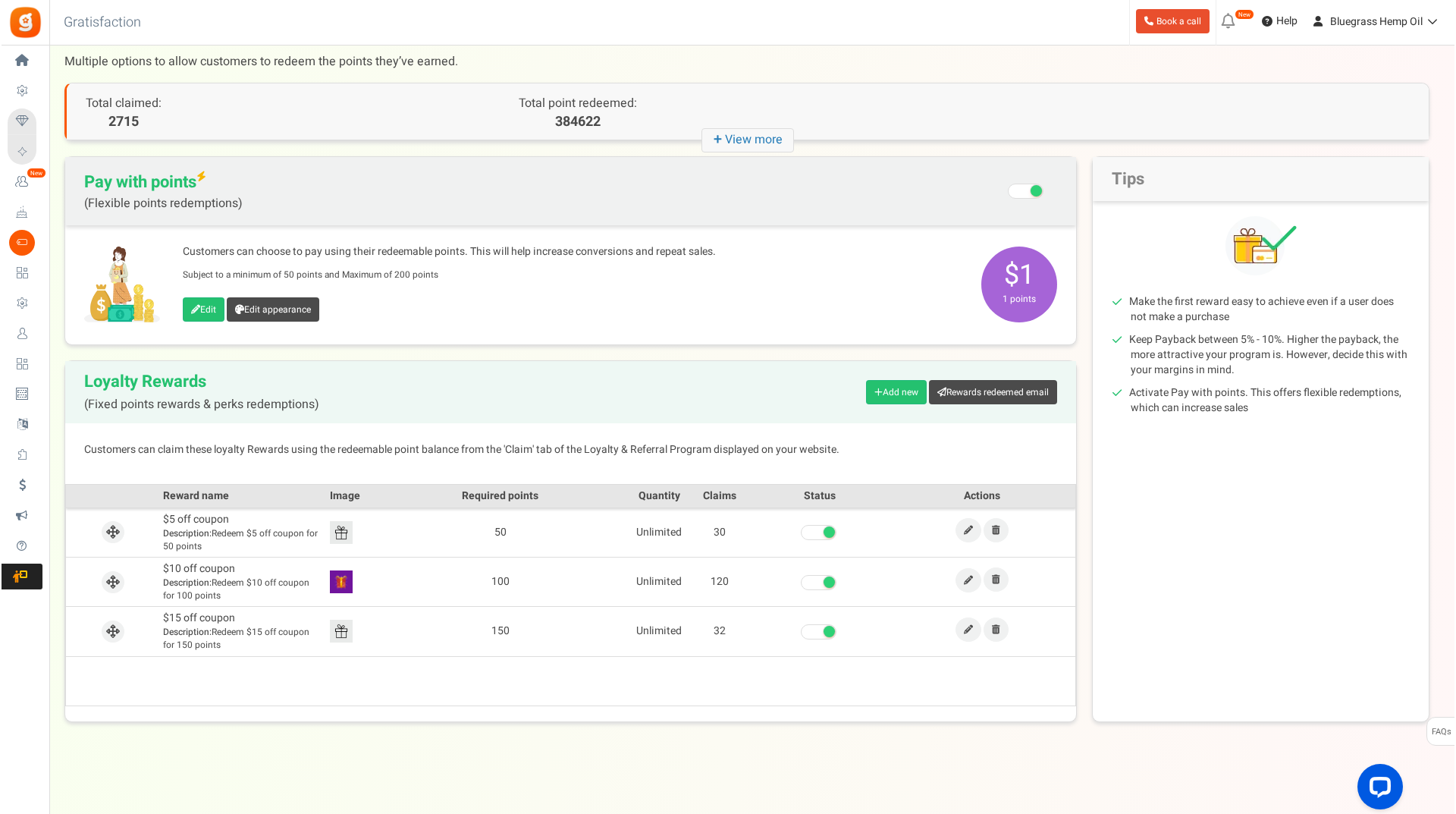
scroll to position [0, 0]
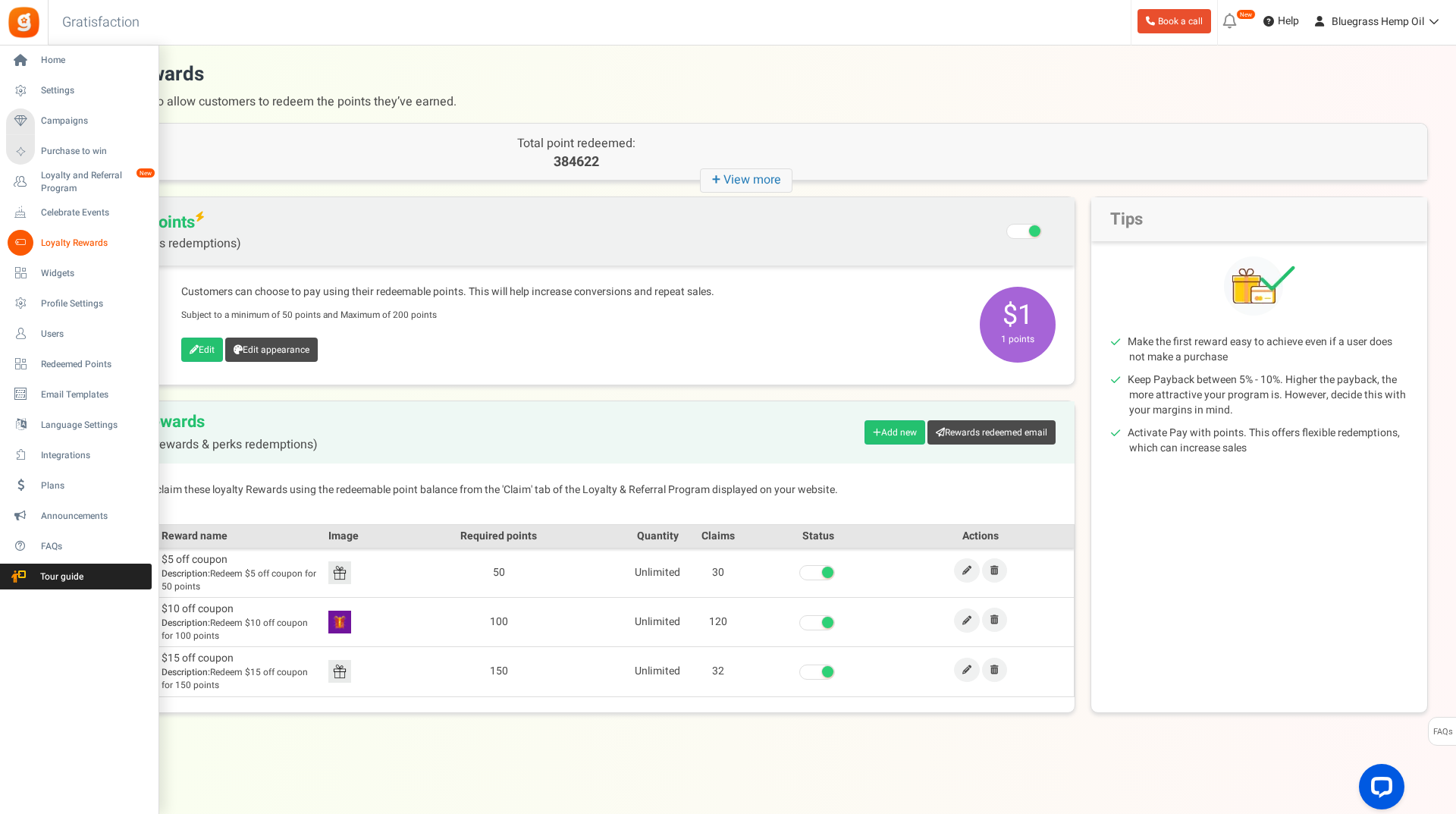
click at [81, 248] on span "Loyalty Rewards" at bounding box center [95, 243] width 106 height 13
click at [81, 242] on span "Loyalty Rewards" at bounding box center [95, 243] width 106 height 13
click at [86, 169] on span "Loyalty and Referral Program" at bounding box center [96, 182] width 111 height 26
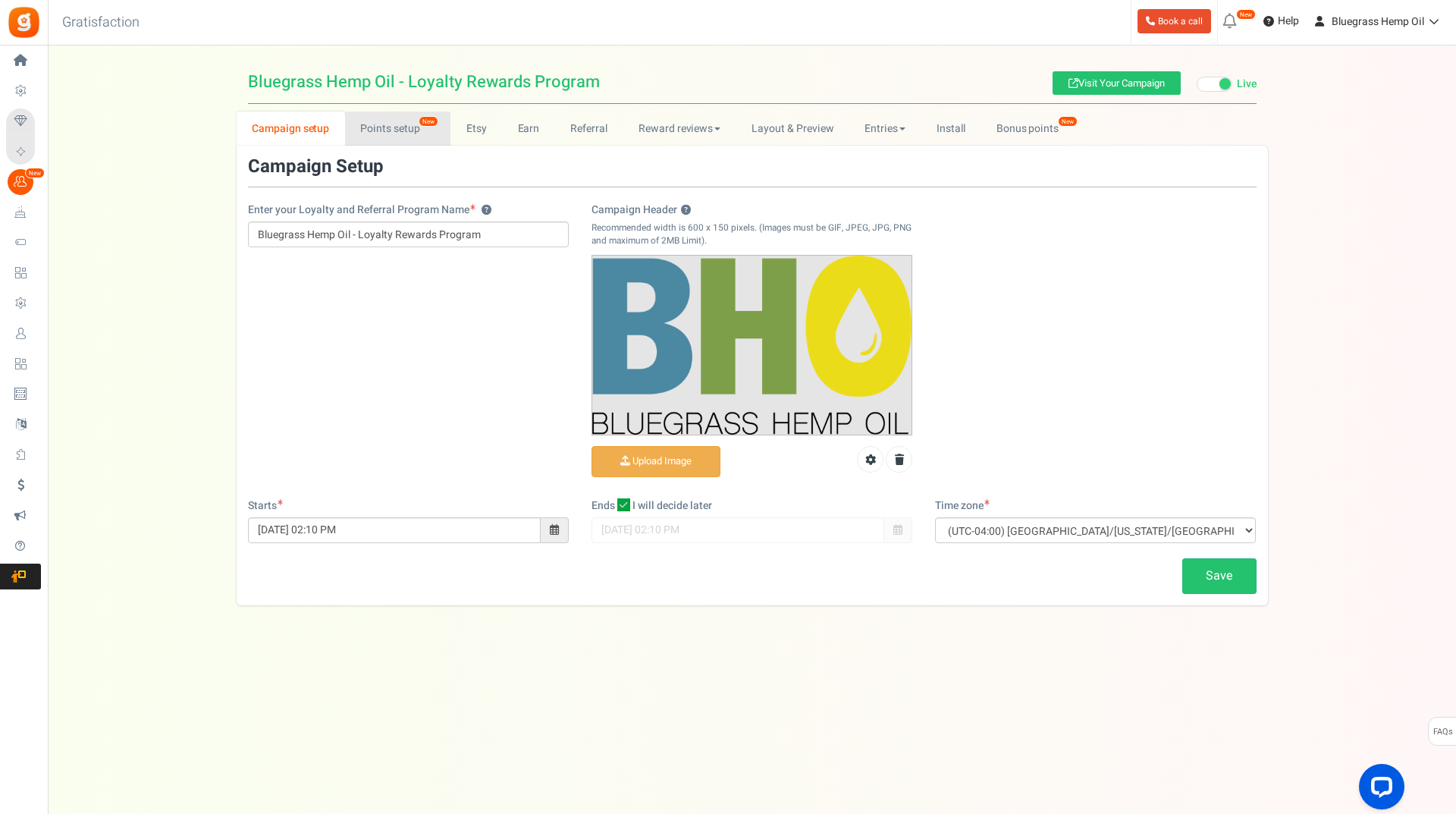
click at [389, 132] on link "Points setup New" at bounding box center [398, 128] width 106 height 34
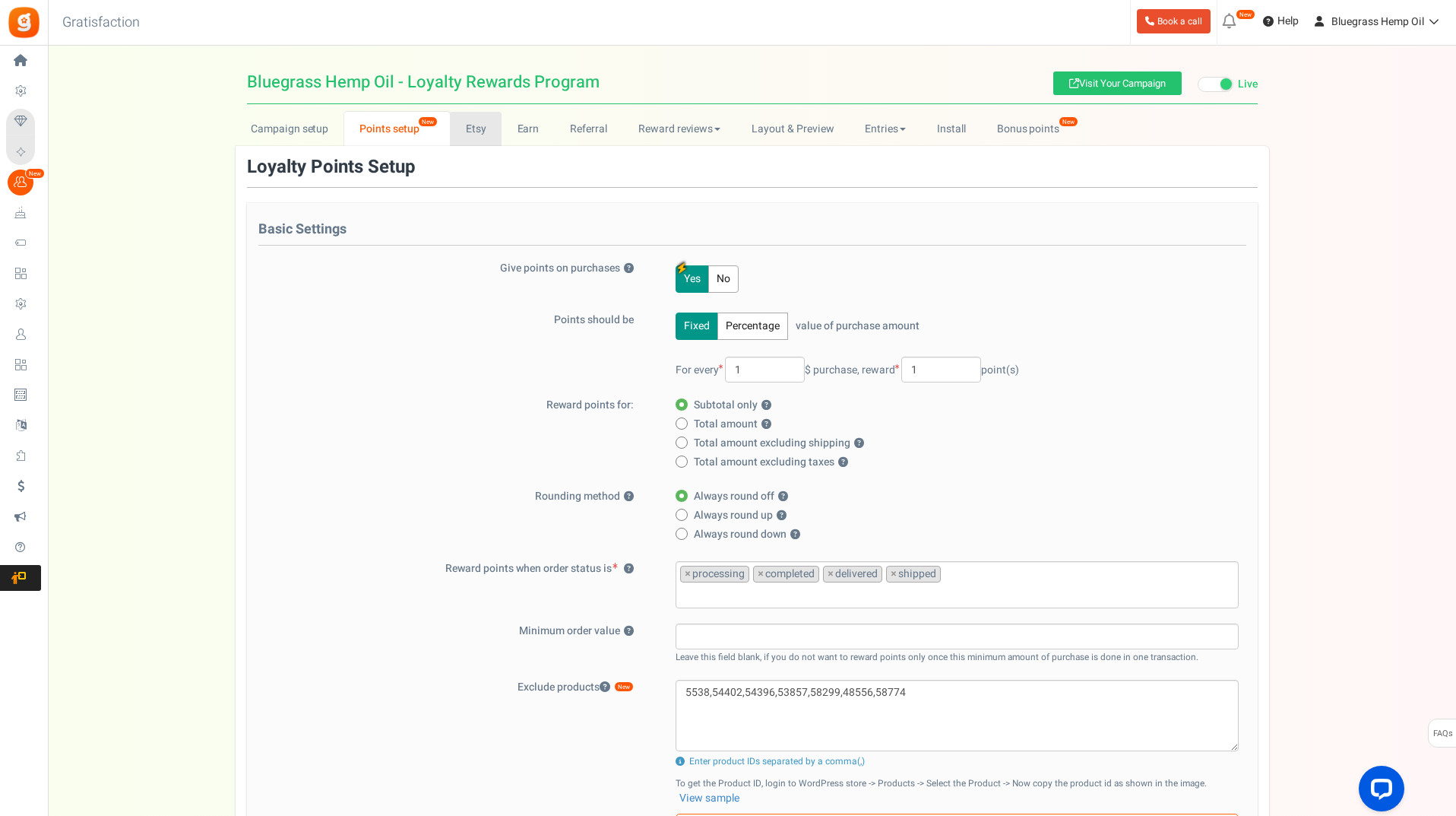
click at [478, 124] on link "Etsy" at bounding box center [476, 128] width 52 height 34
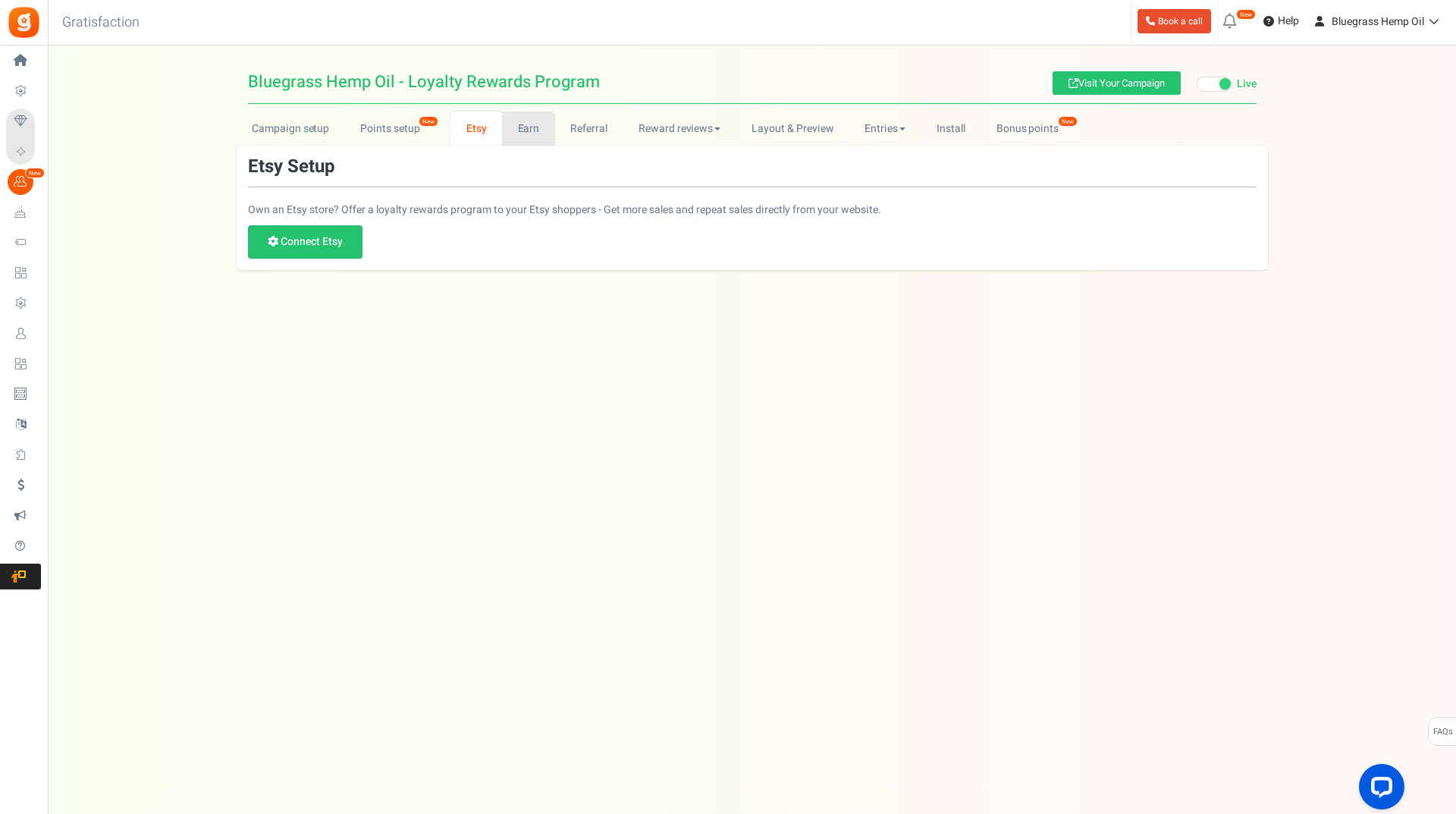
click at [517, 124] on link "Earn" at bounding box center [529, 128] width 53 height 34
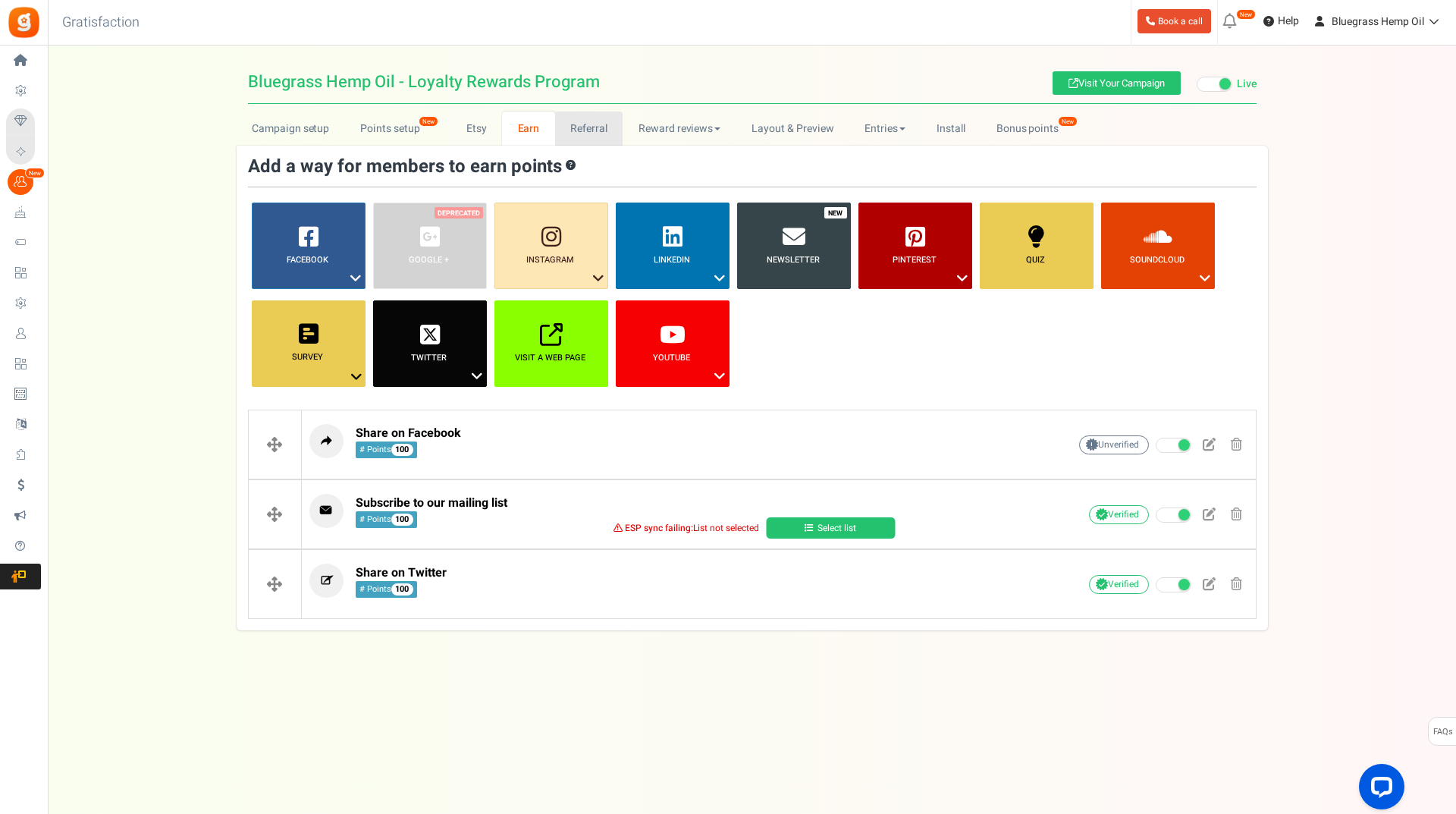
click at [573, 129] on link "Referral" at bounding box center [589, 128] width 68 height 34
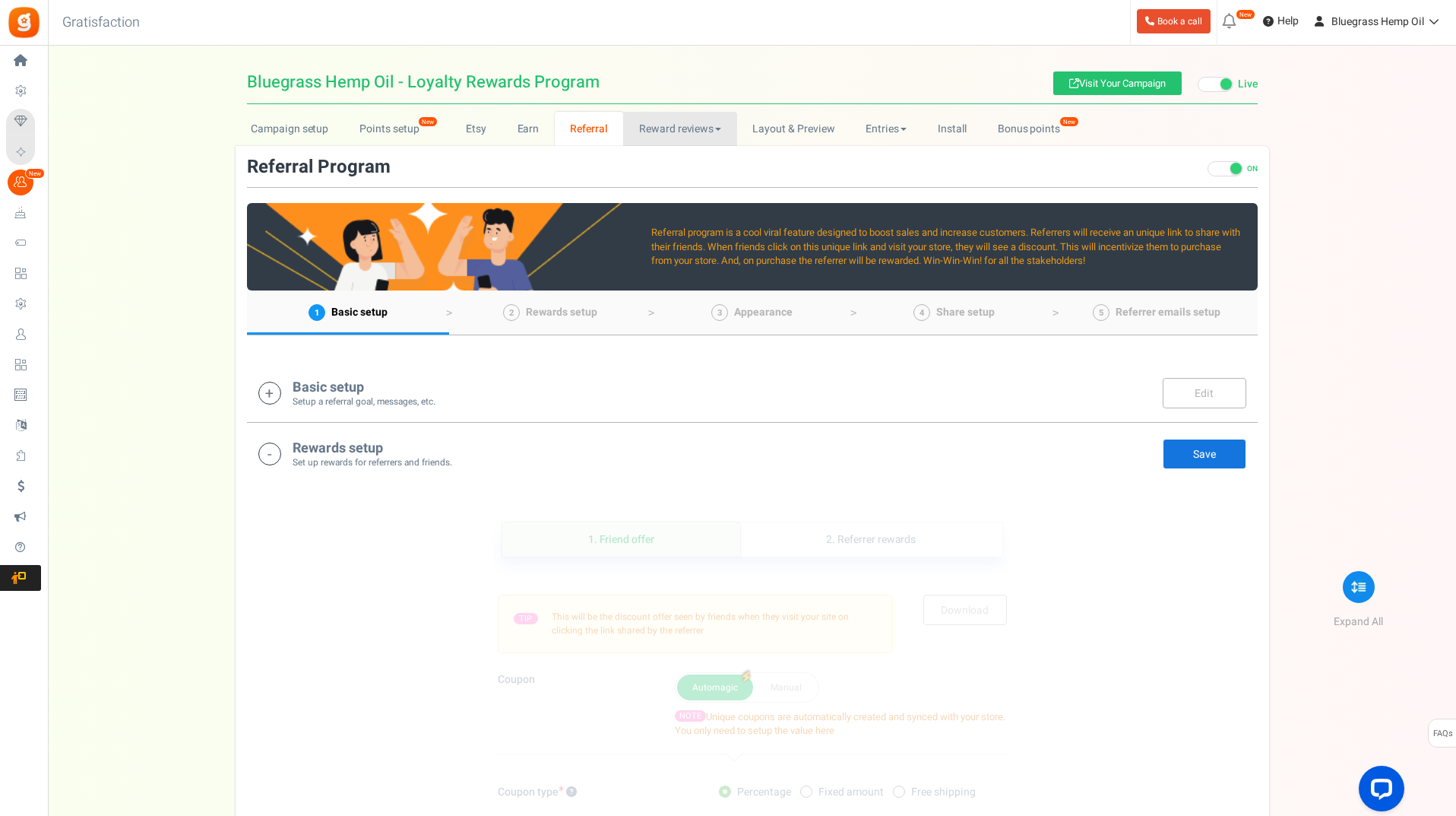
click at [647, 128] on link "Reward reviews" at bounding box center [680, 128] width 113 height 34
click at [787, 125] on link "Layout & Preview" at bounding box center [793, 128] width 113 height 34
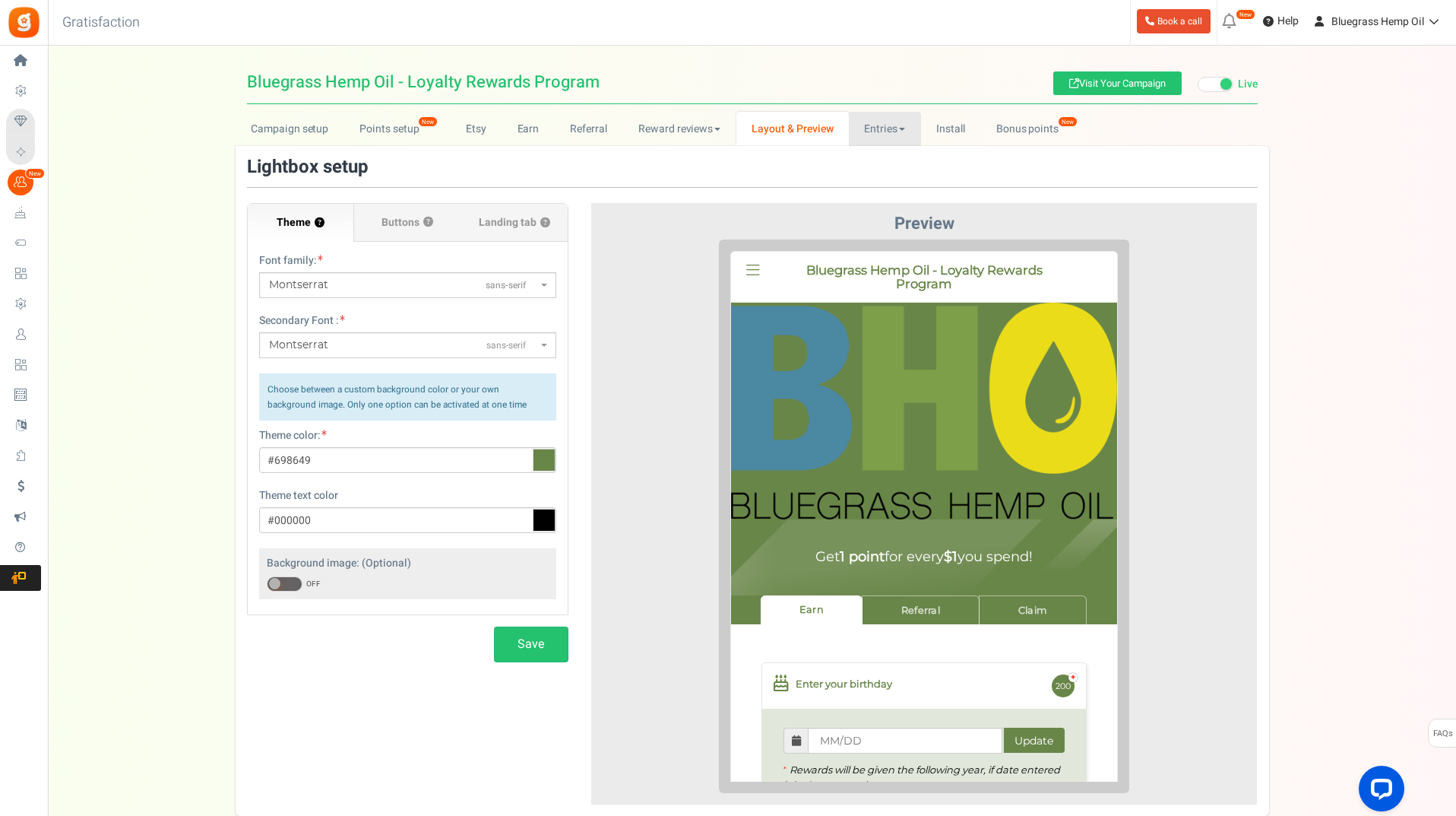
click at [888, 130] on link "Entries" at bounding box center [885, 128] width 72 height 34
click at [956, 130] on link "Install" at bounding box center [950, 128] width 60 height 34
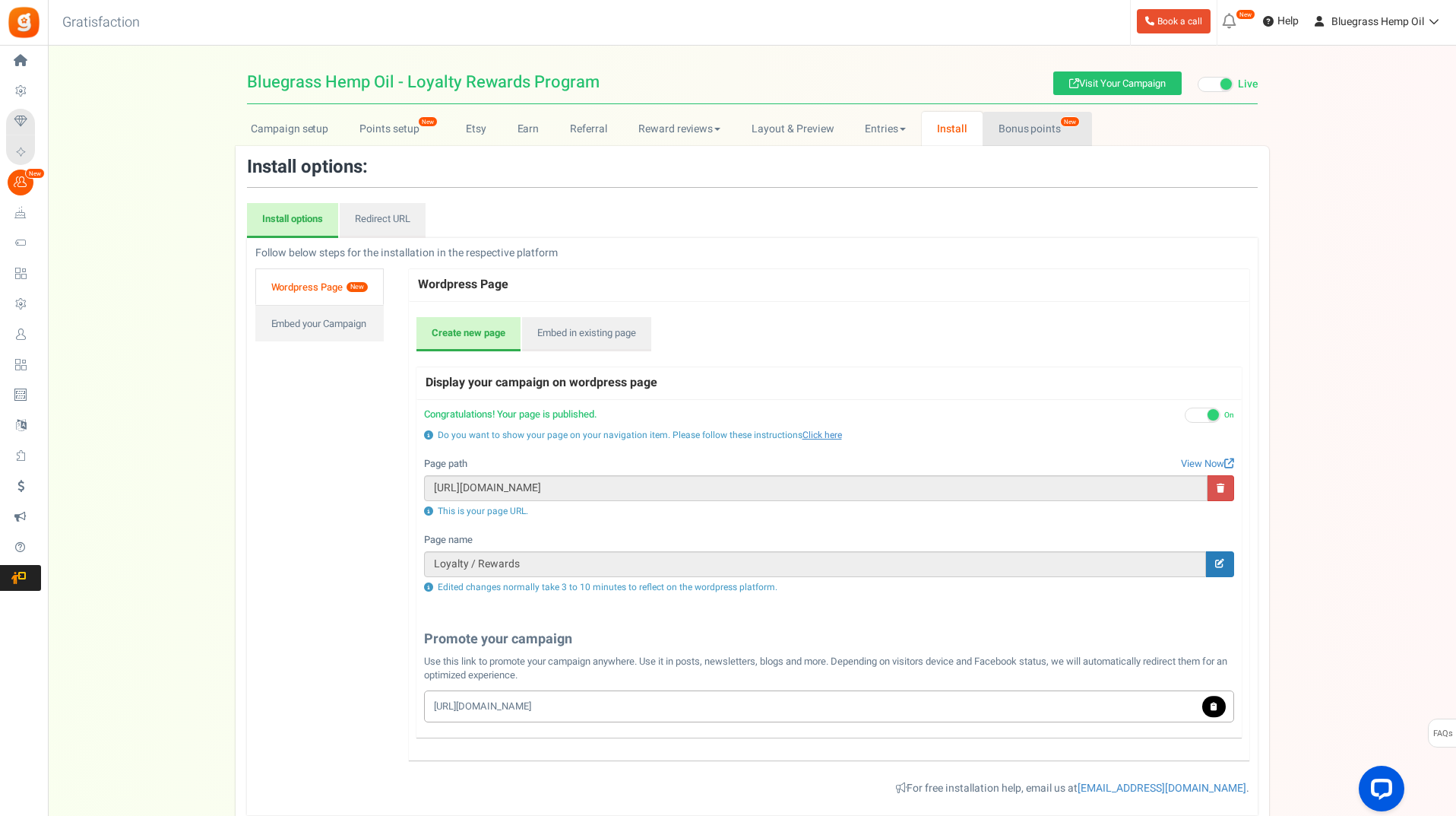
click at [1018, 128] on link "Bonus points New" at bounding box center [1037, 128] width 109 height 34
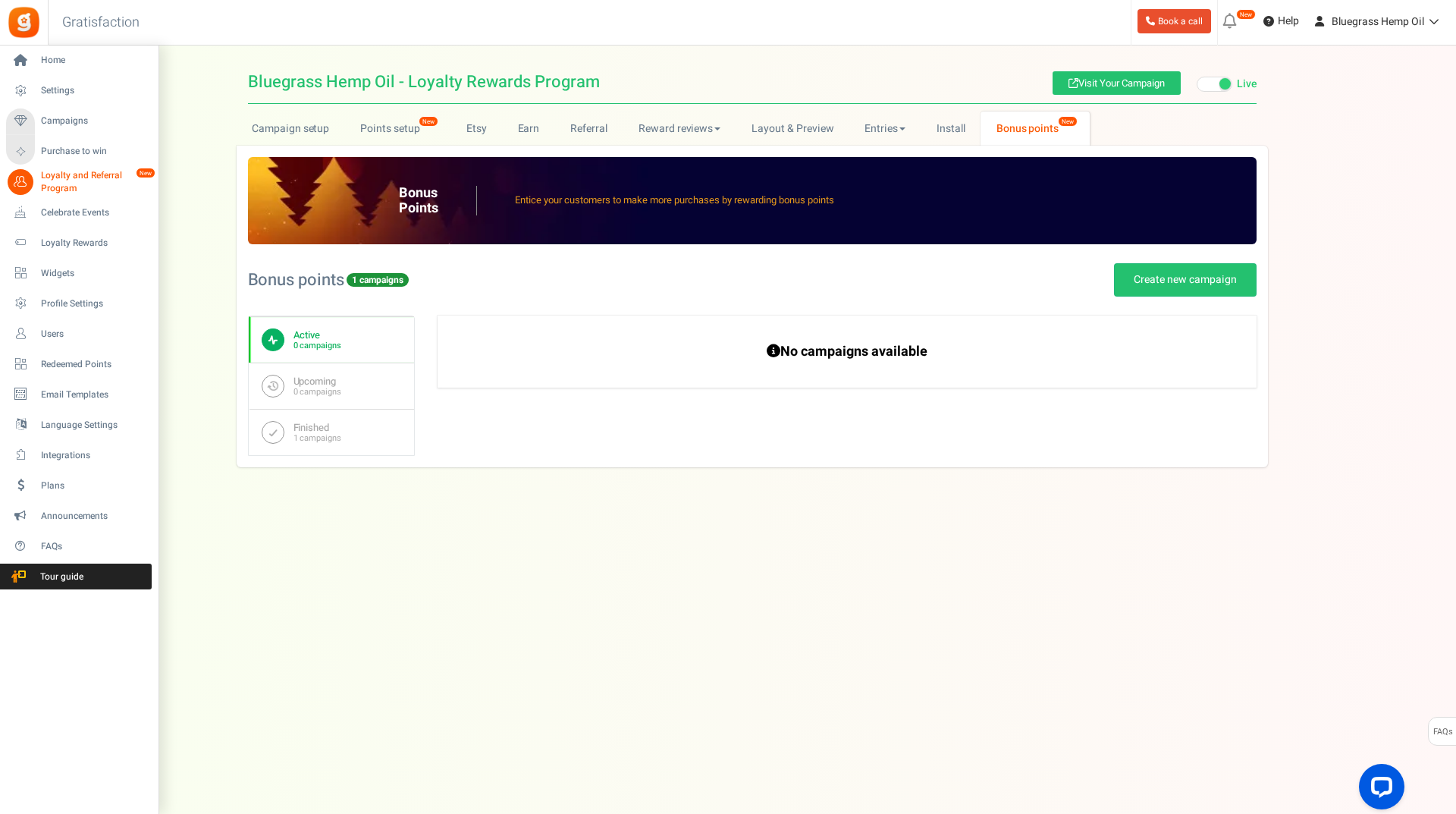
click at [50, 176] on span "Loyalty and Referral Program" at bounding box center [96, 182] width 111 height 26
click at [62, 98] on link "Settings" at bounding box center [79, 91] width 146 height 26
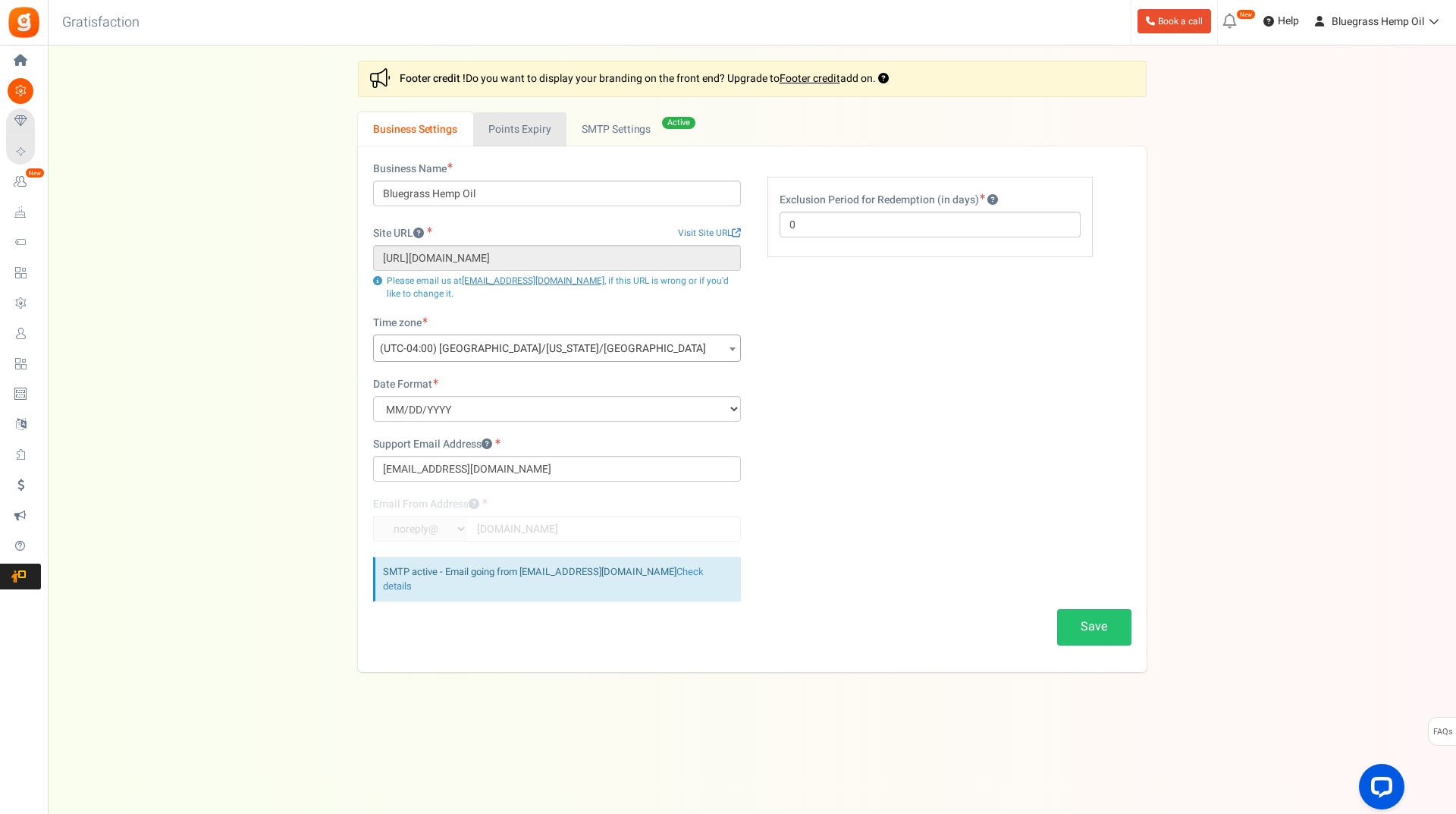
click at [563, 125] on link "Points Expiry" at bounding box center [521, 128] width 94 height 34
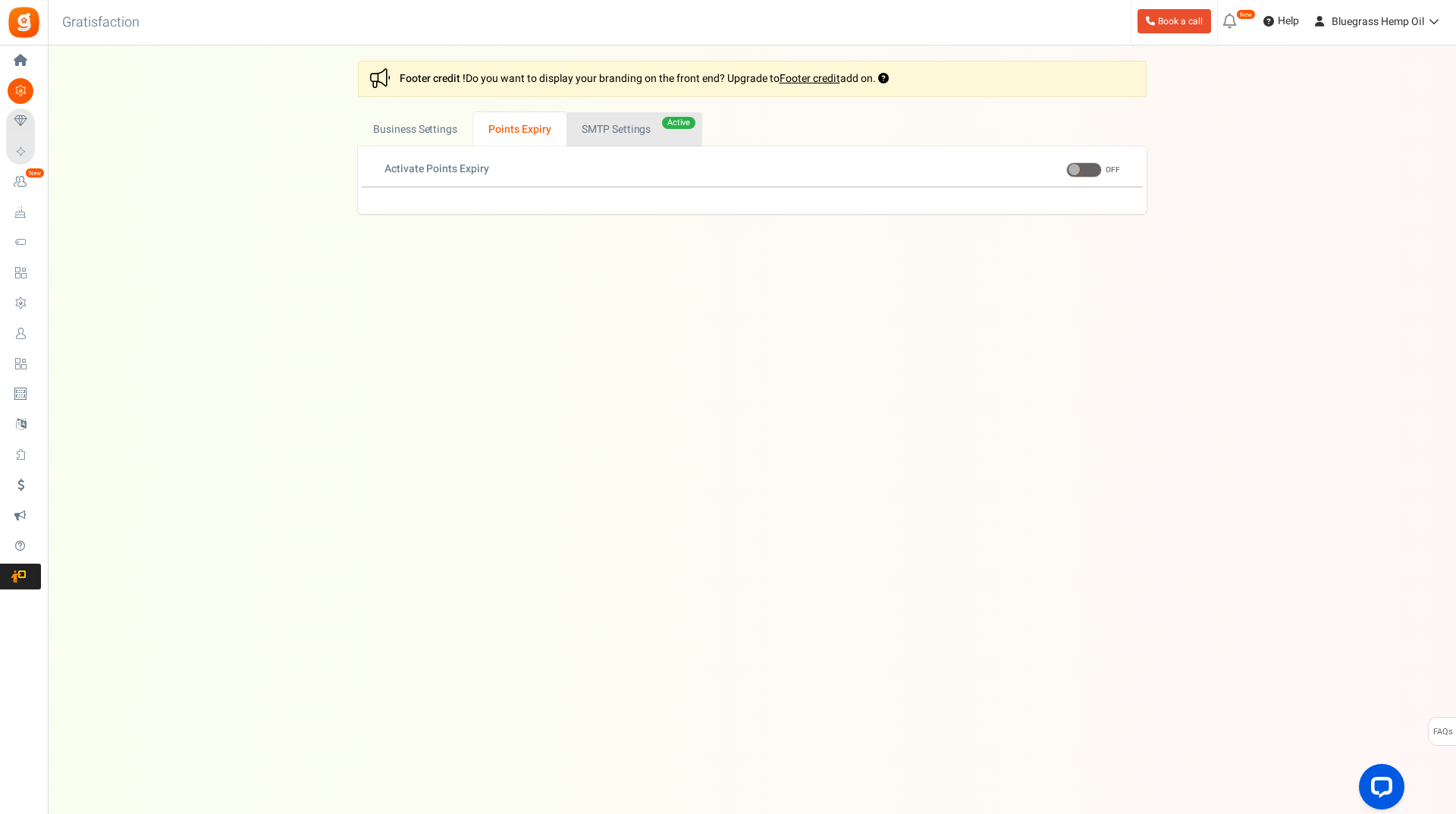
click at [609, 127] on link "Active SMTP Settings" at bounding box center [634, 128] width 136 height 34
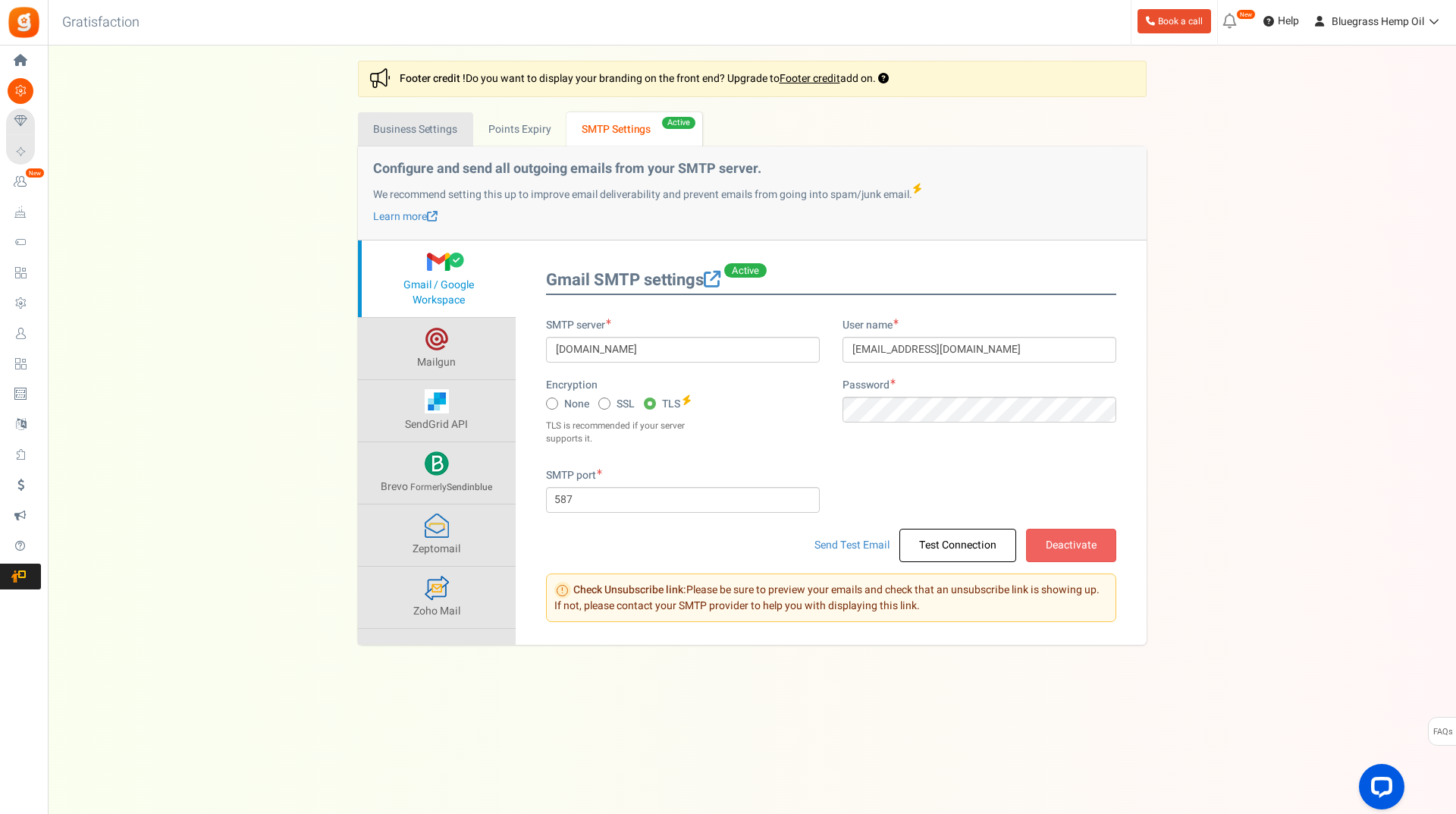
click at [409, 144] on link "Business Settings" at bounding box center [416, 128] width 116 height 34
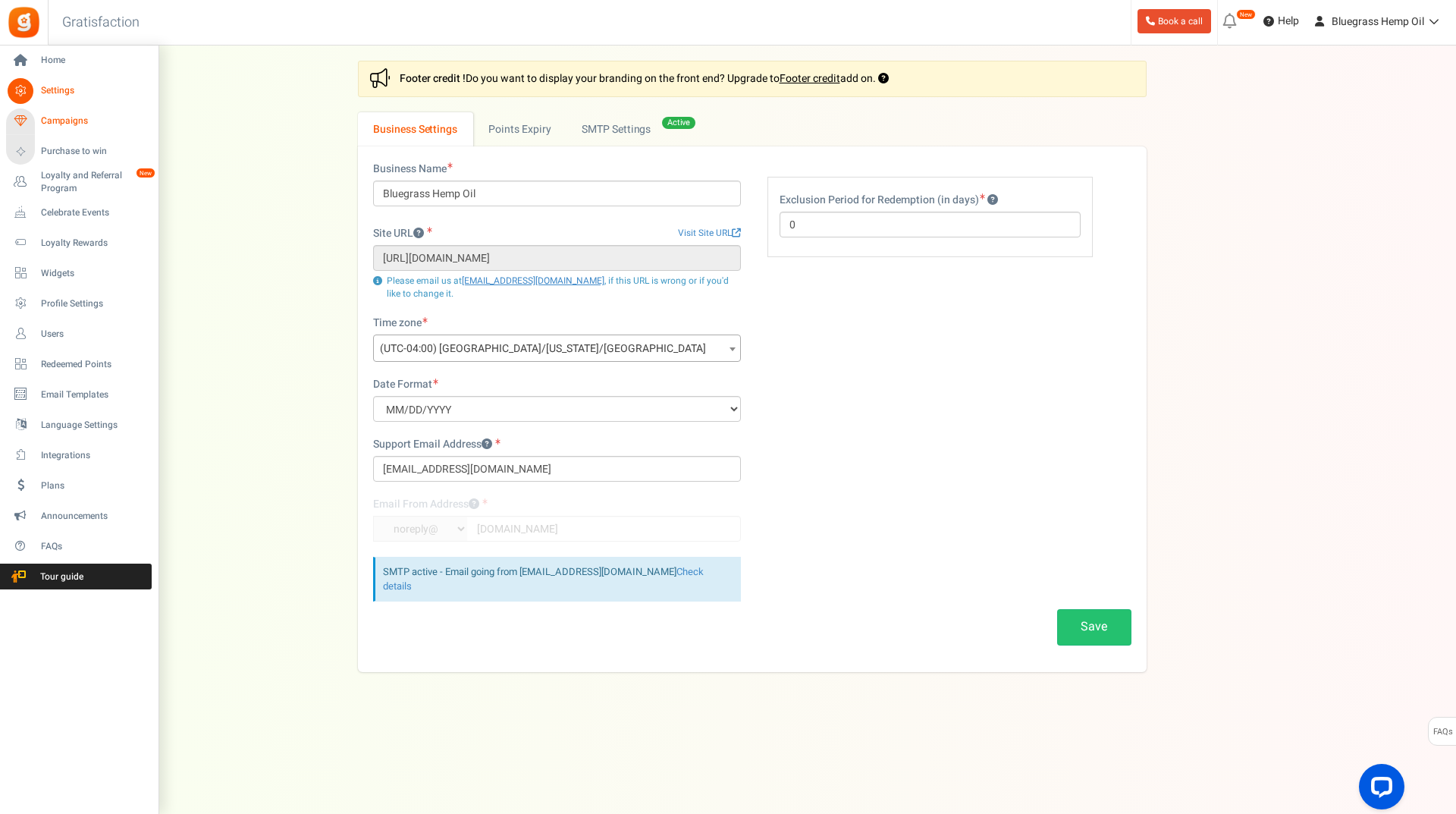
click at [50, 119] on span "Campaigns" at bounding box center [95, 121] width 106 height 13
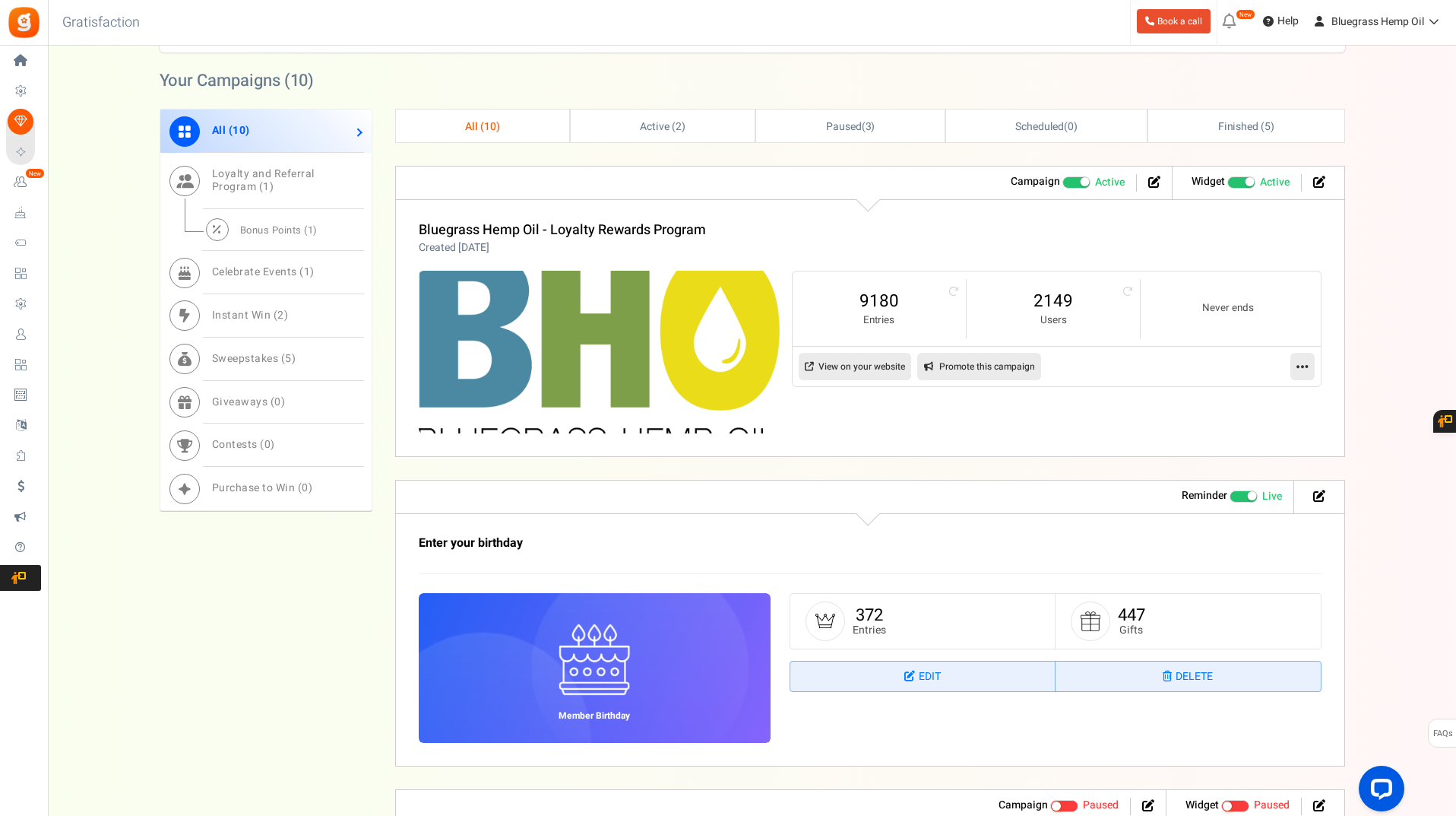
scroll to position [684, 0]
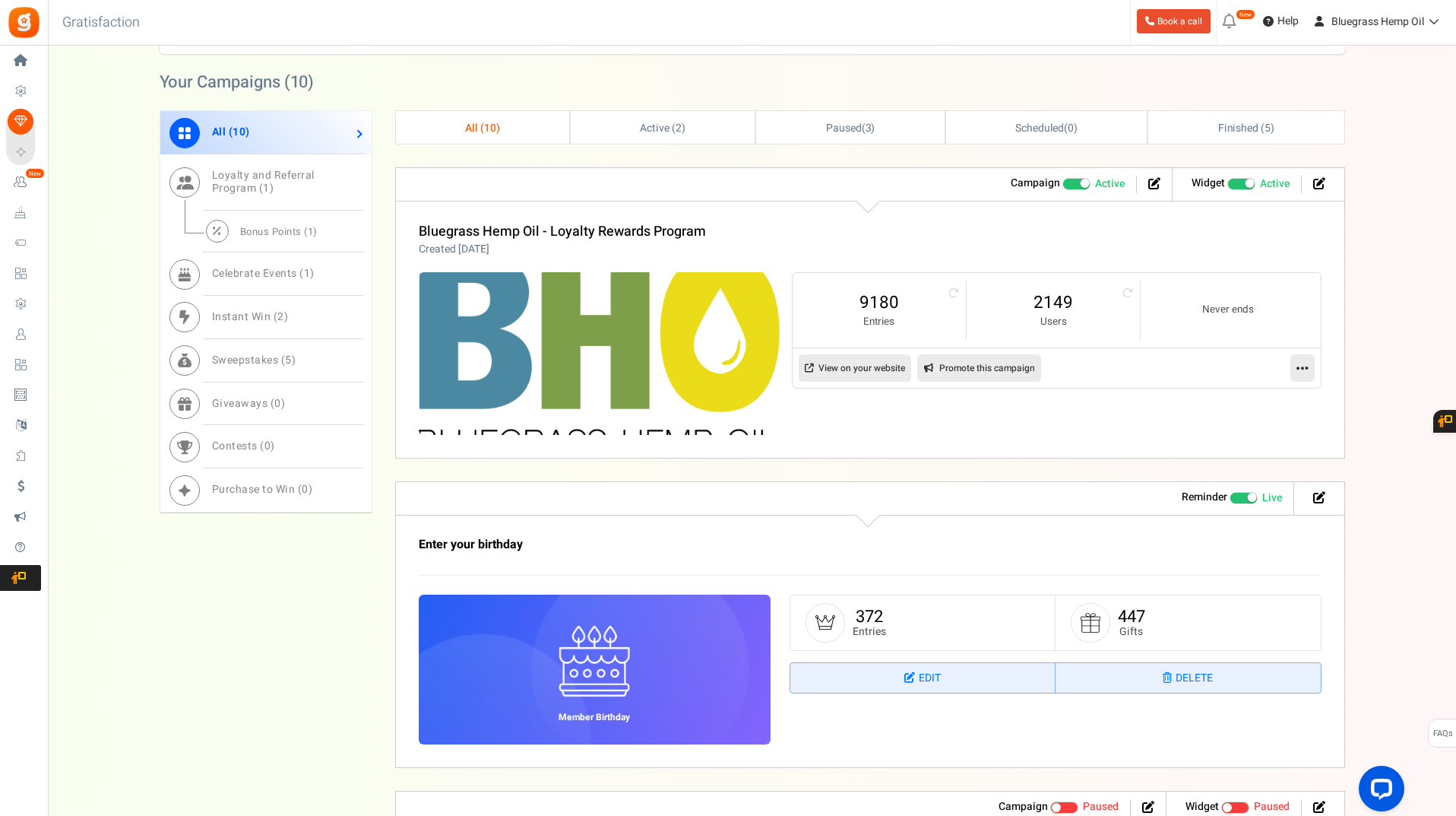
click at [1297, 369] on icon at bounding box center [1302, 367] width 12 height 14
click at [1242, 408] on link "Edit" at bounding box center [1254, 405] width 112 height 29
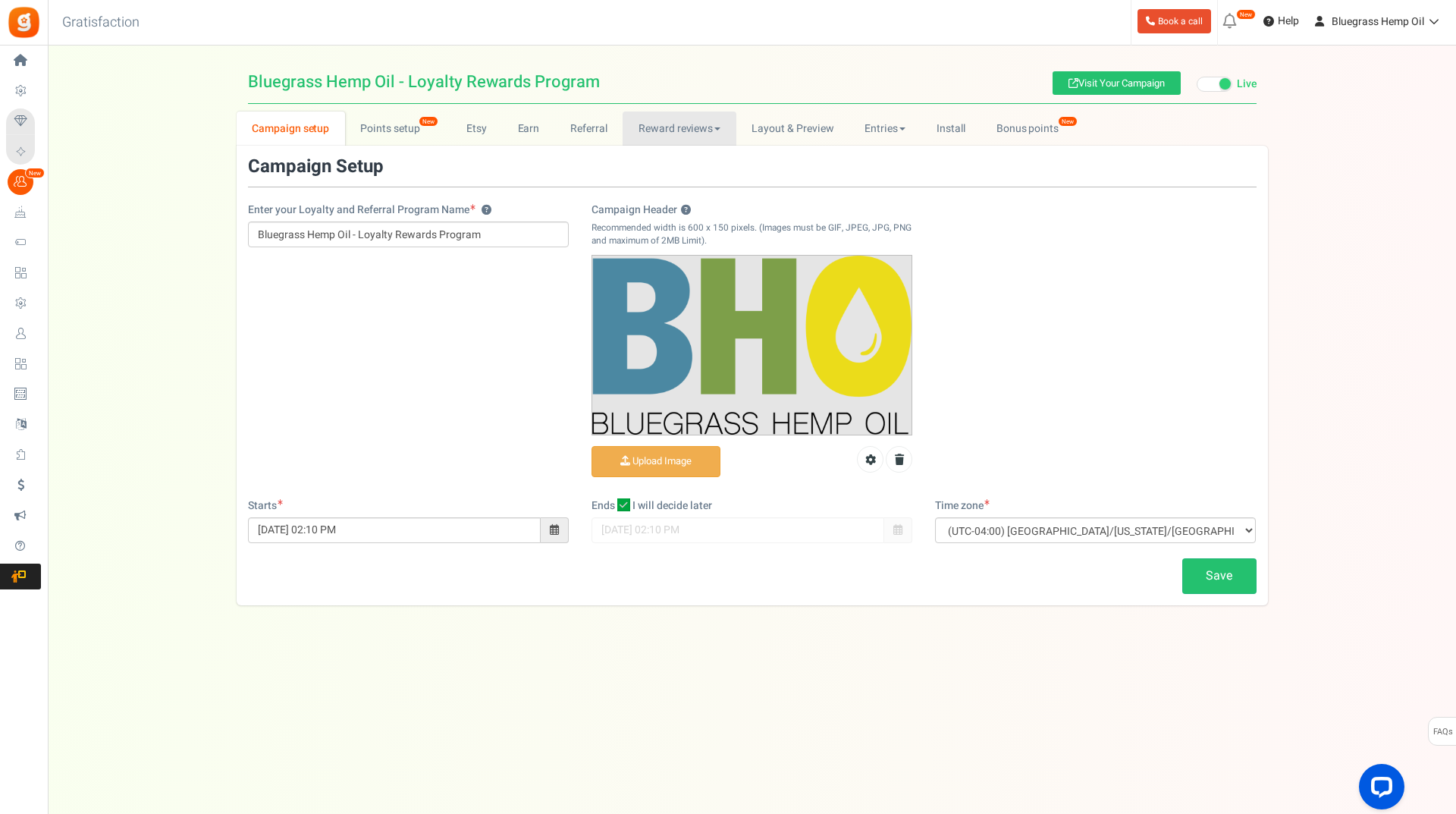
click at [663, 131] on link "Reward reviews" at bounding box center [678, 128] width 113 height 34
click at [597, 124] on link "Referral" at bounding box center [589, 128] width 68 height 34
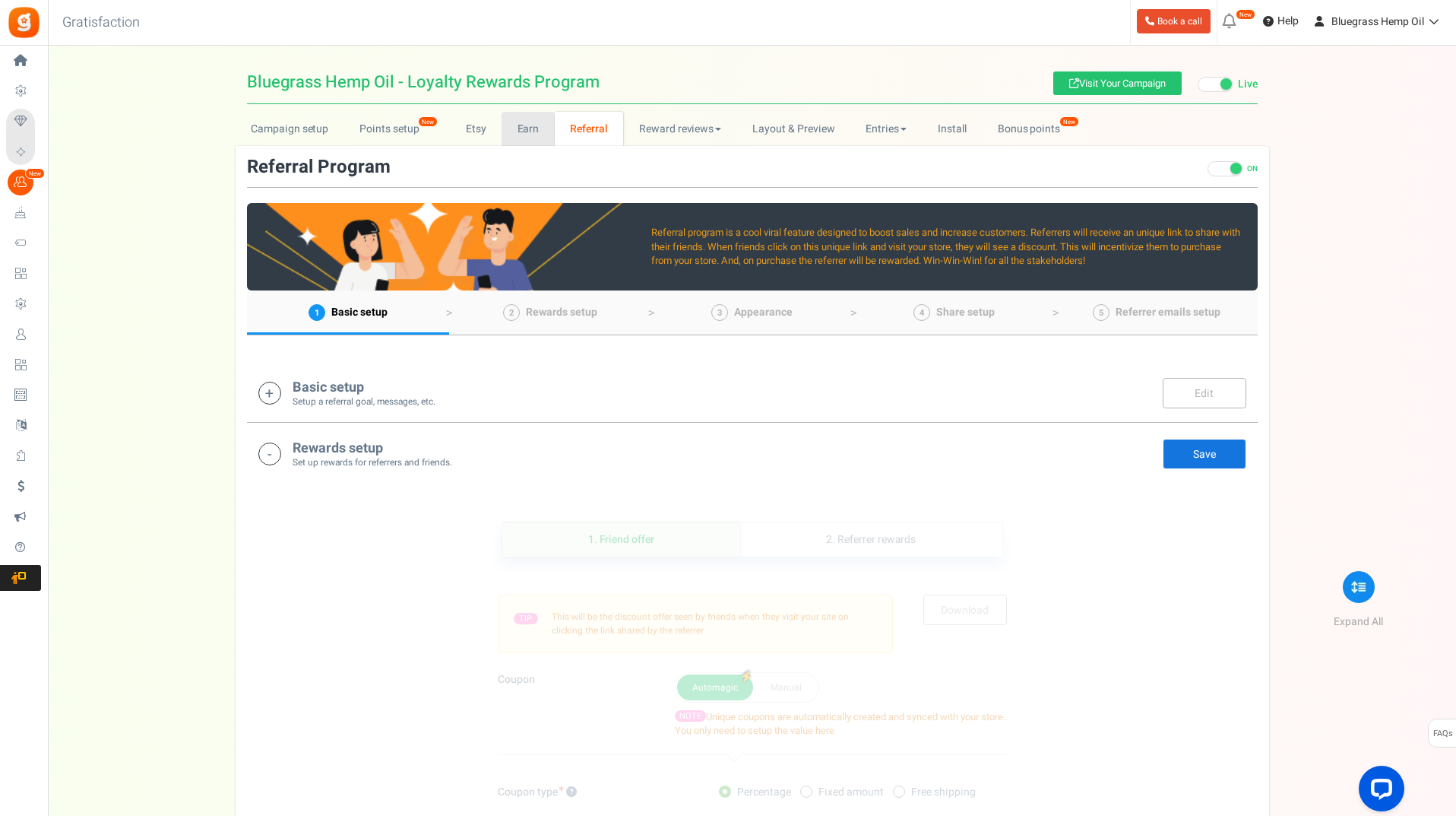
click at [516, 128] on link "Earn" at bounding box center [528, 128] width 53 height 34
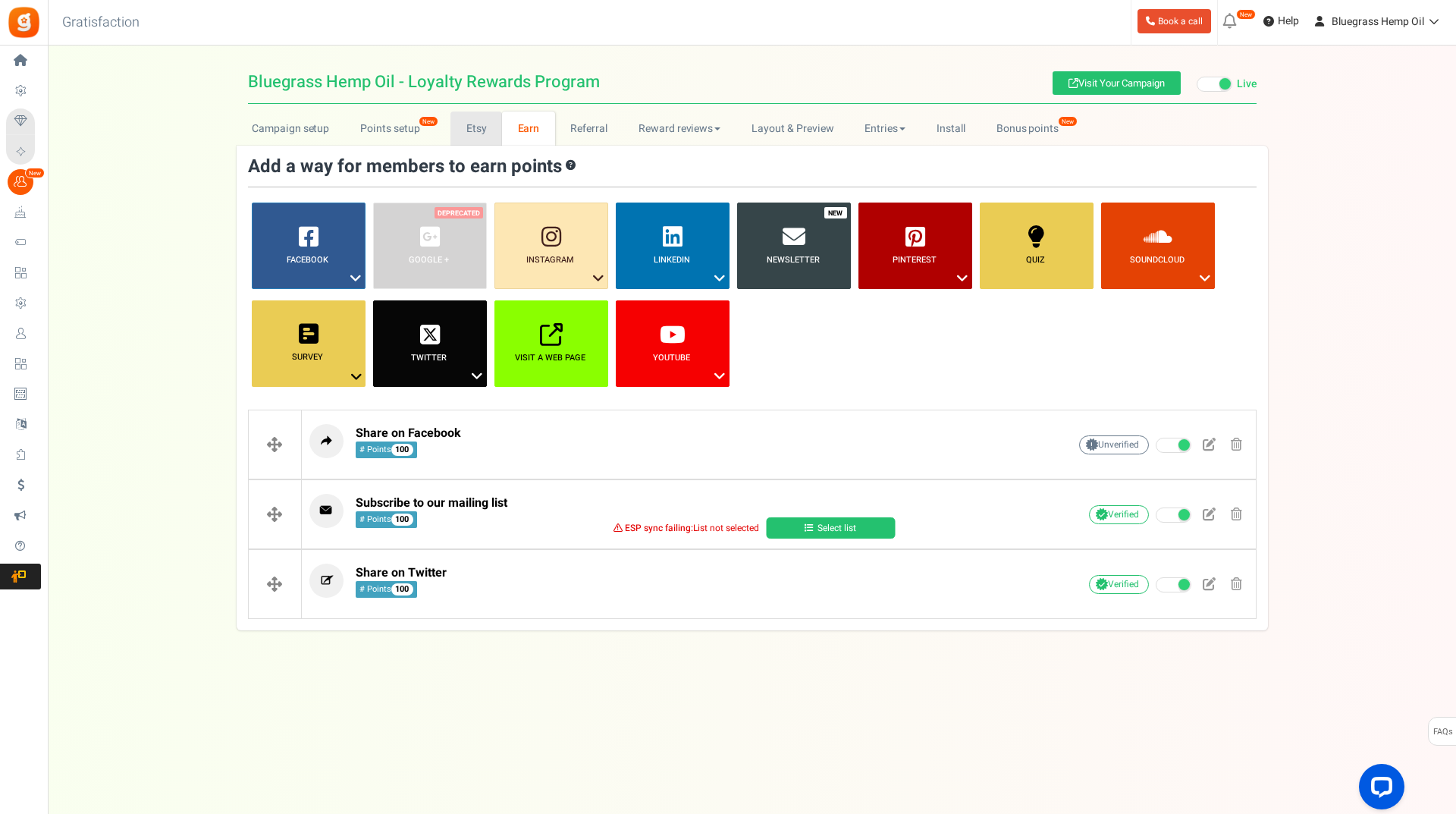
click at [483, 128] on link "Etsy" at bounding box center [476, 128] width 51 height 34
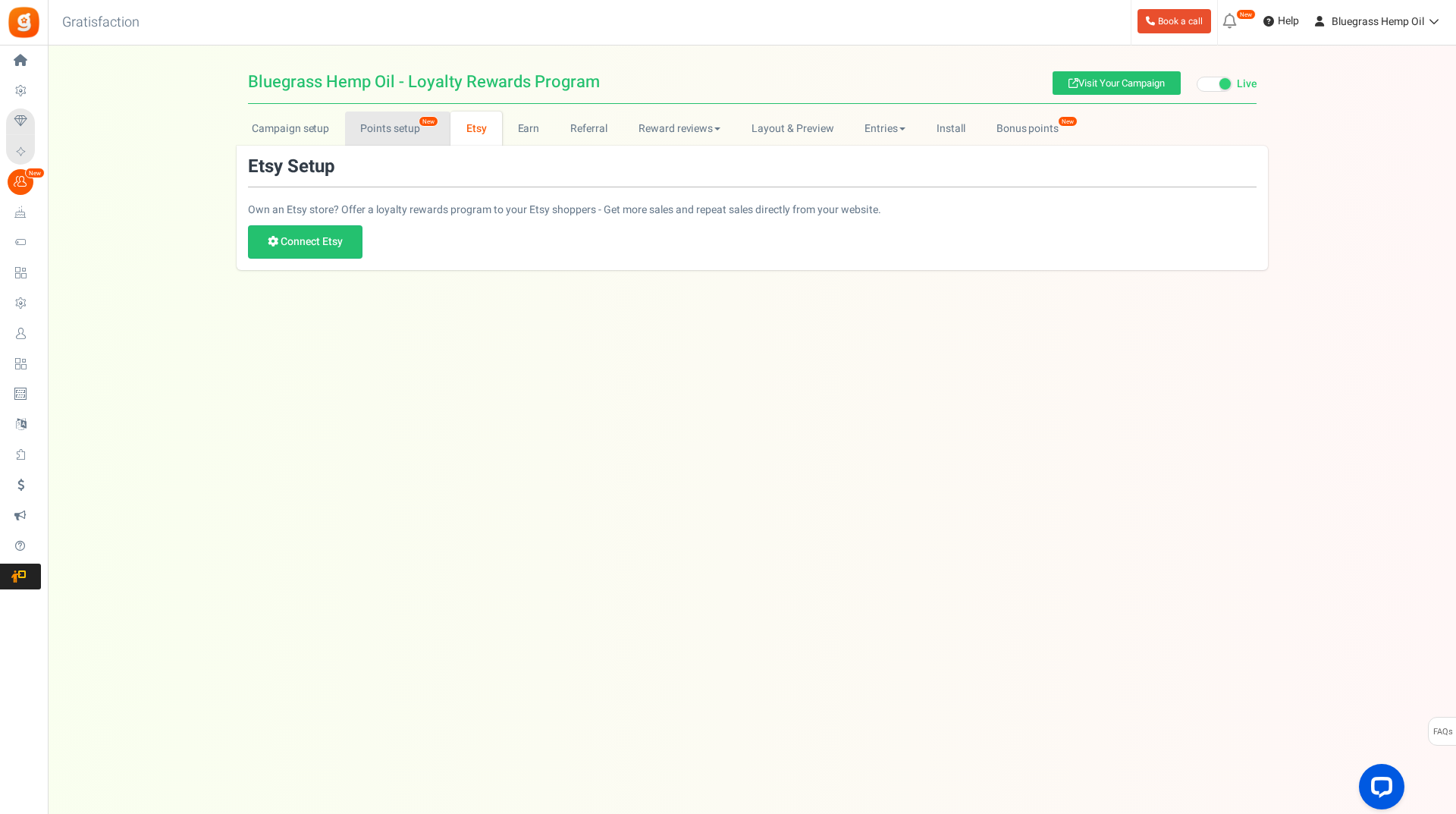
click at [402, 125] on link "Points setup New" at bounding box center [398, 128] width 106 height 34
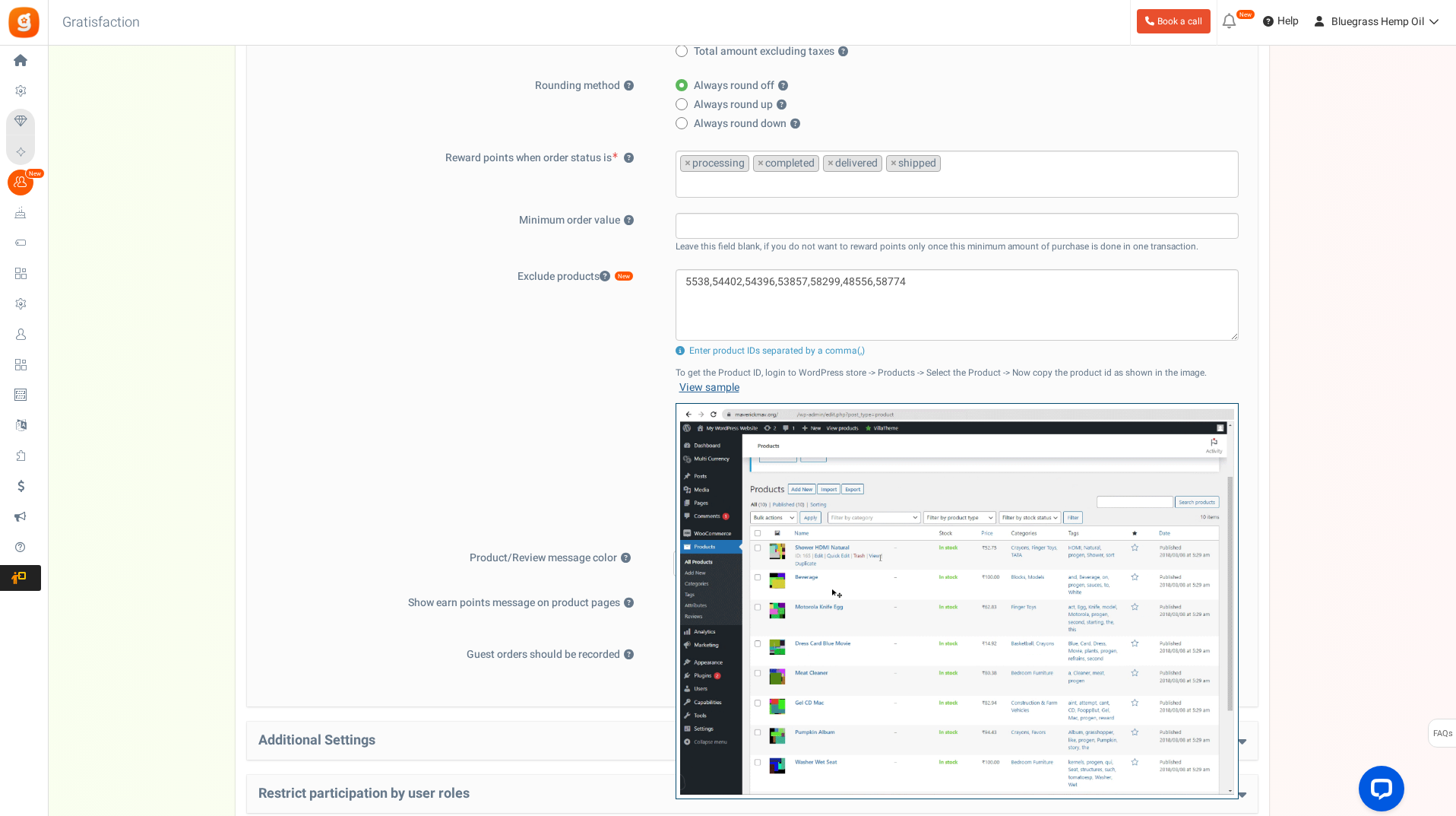
scroll to position [409, 0]
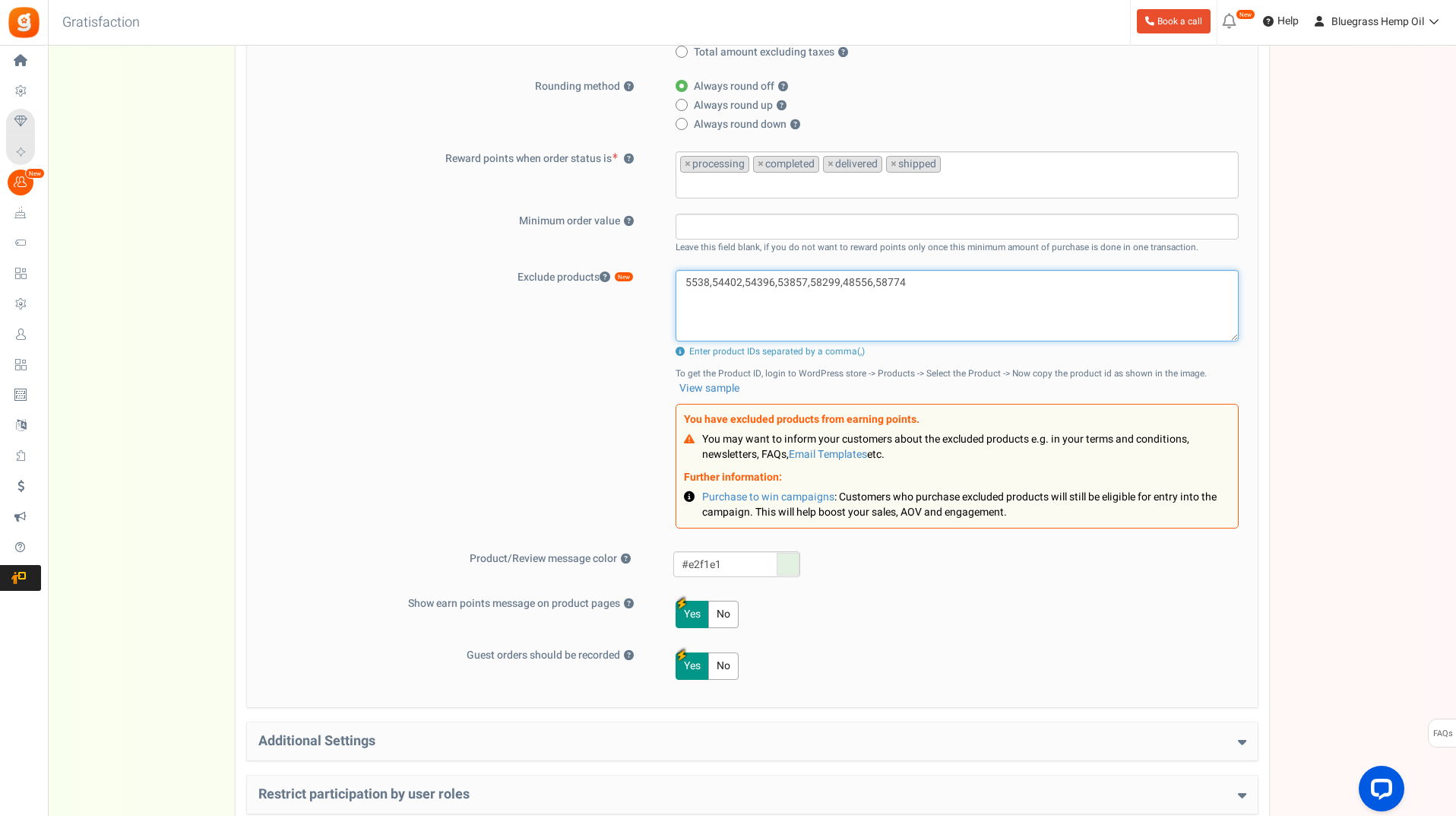
drag, startPoint x: 907, startPoint y: 279, endPoint x: 497, endPoint y: 284, distance: 410.0
click at [497, 284] on div "Exclude products New 5538,54402,54396,53857,58299,48556,58774 Product exclusion…" at bounding box center [752, 402] width 988 height 266
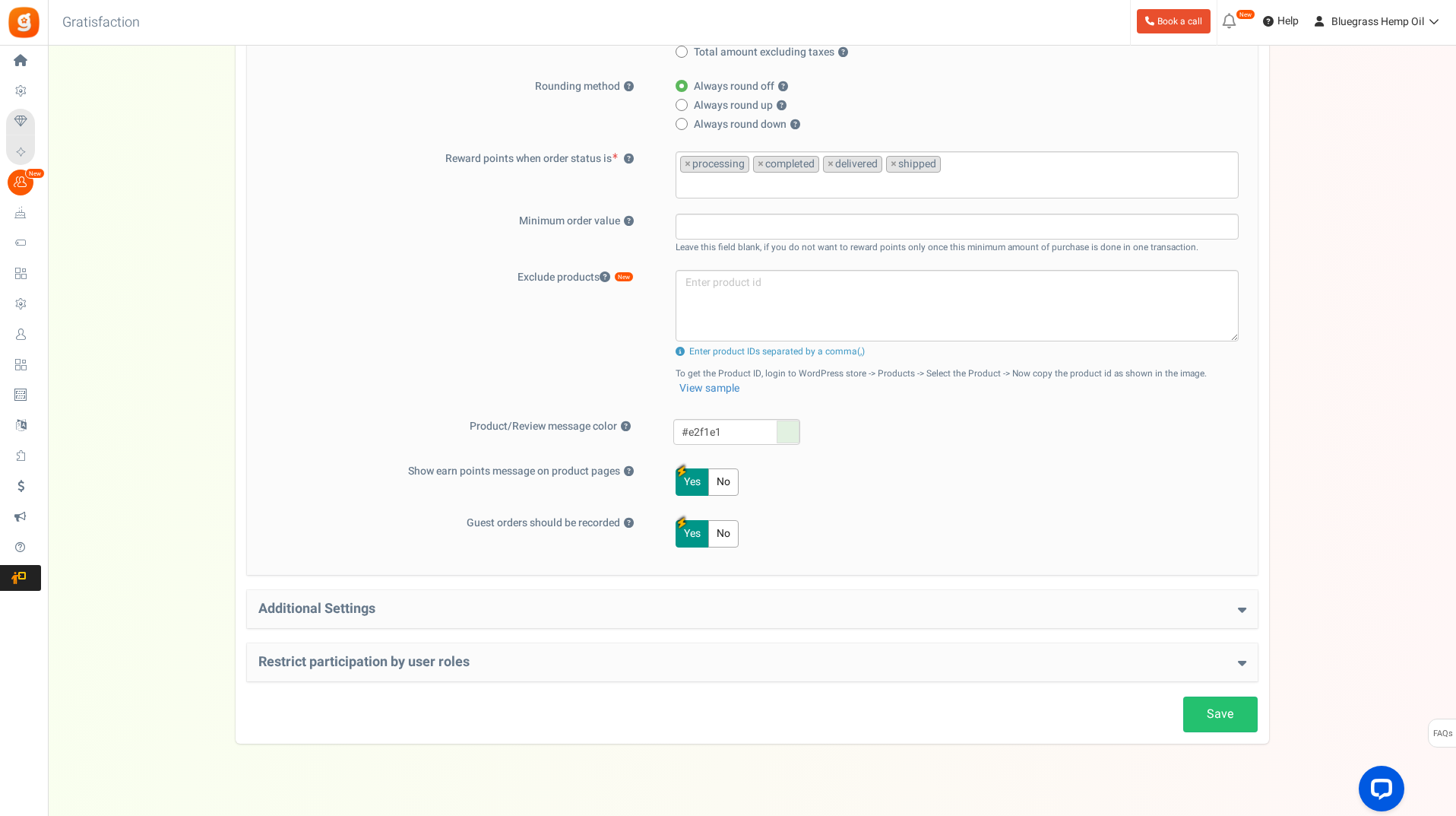
click at [1240, 603] on icon at bounding box center [1242, 608] width 8 height 14
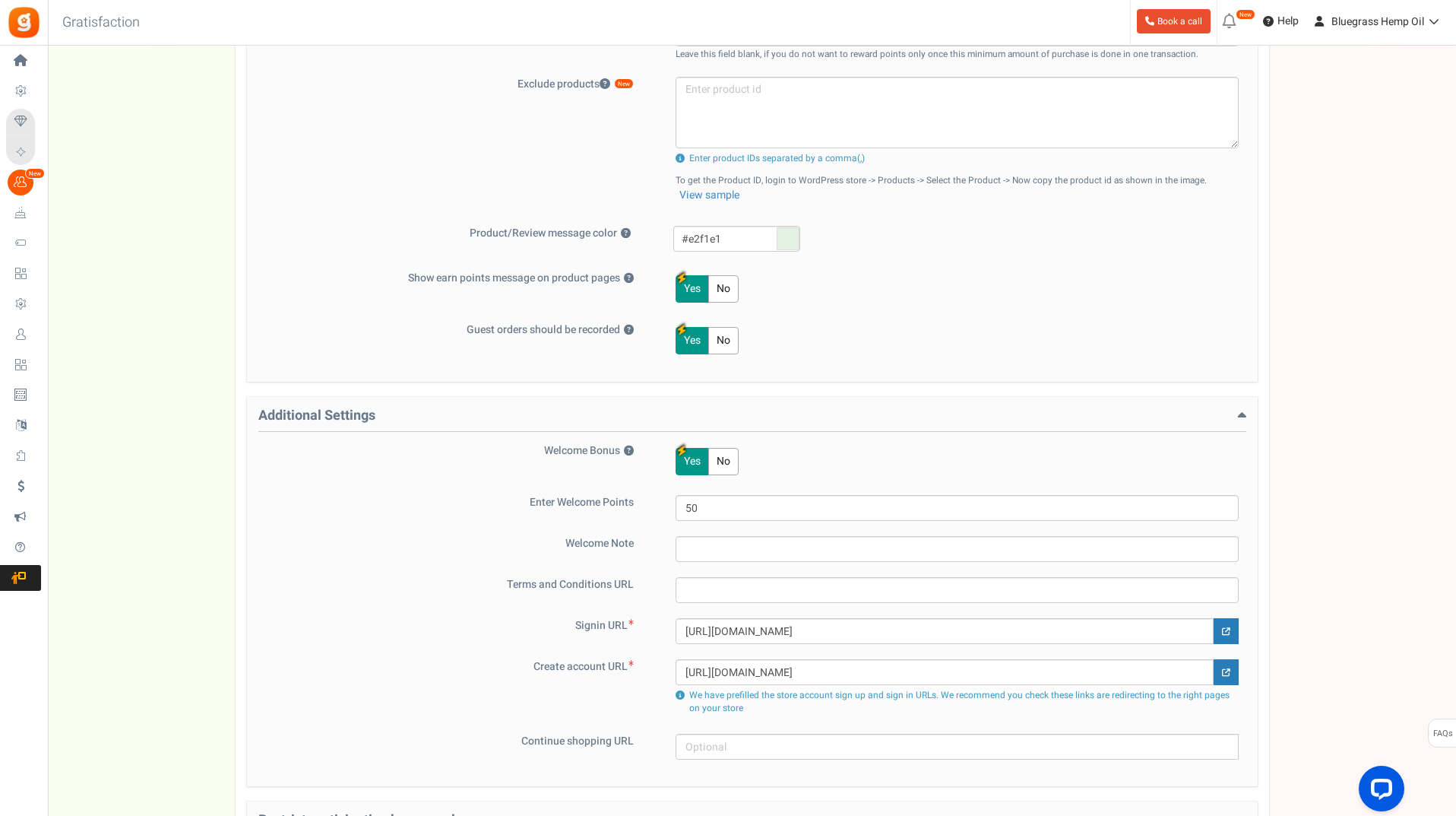
scroll to position [638, 0]
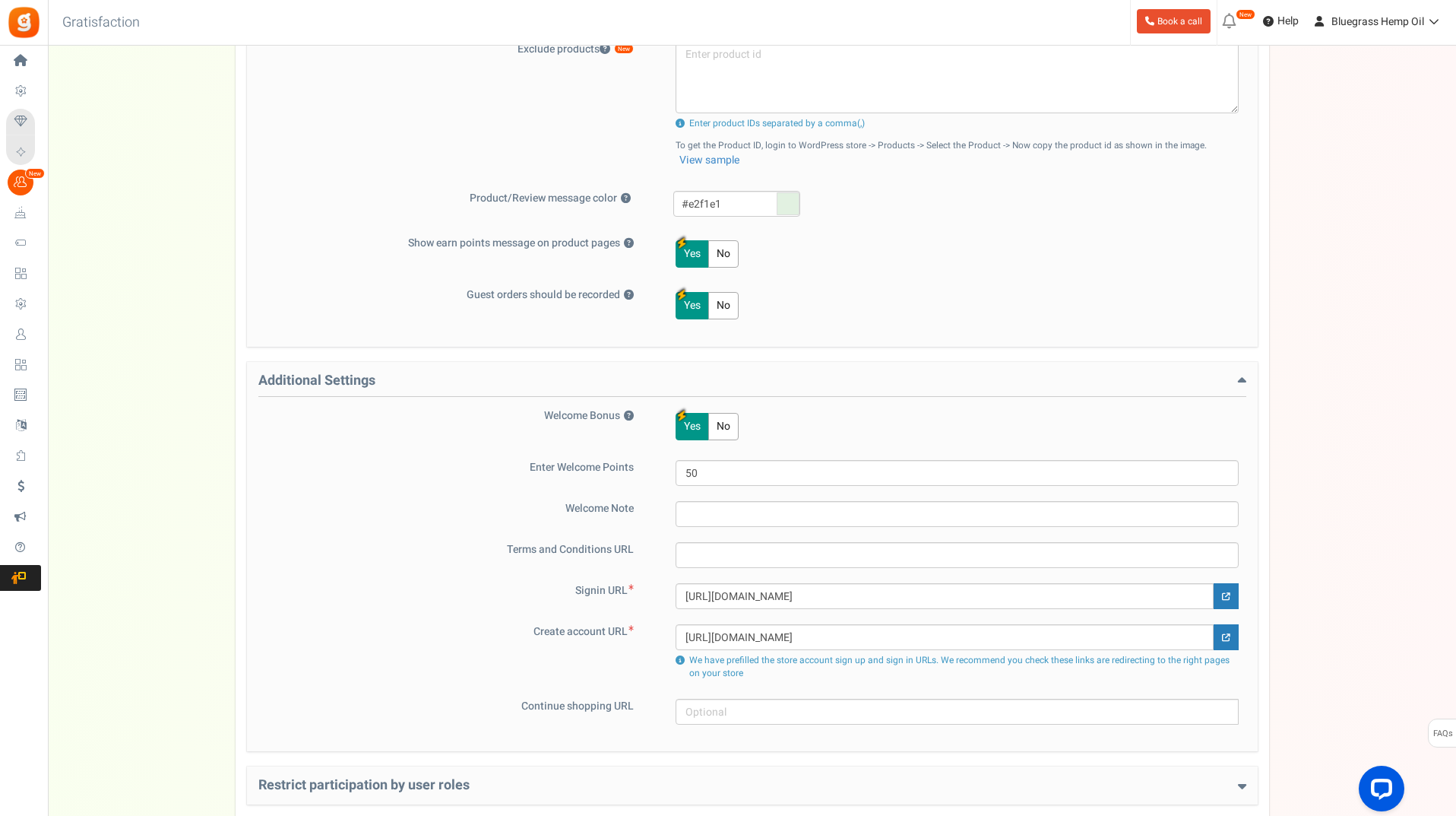
click at [1241, 380] on icon at bounding box center [1242, 381] width 8 height 14
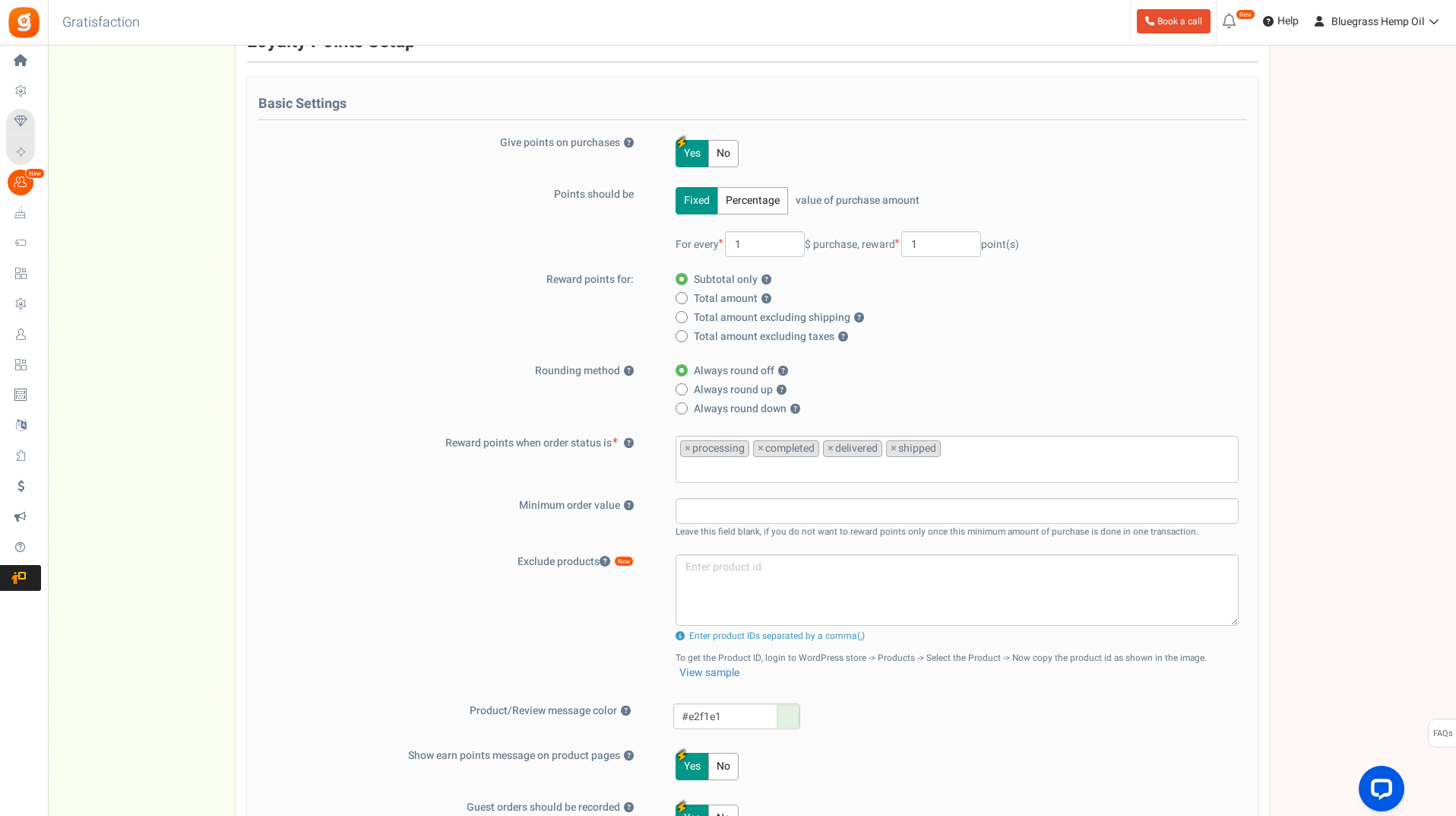
scroll to position [0, 0]
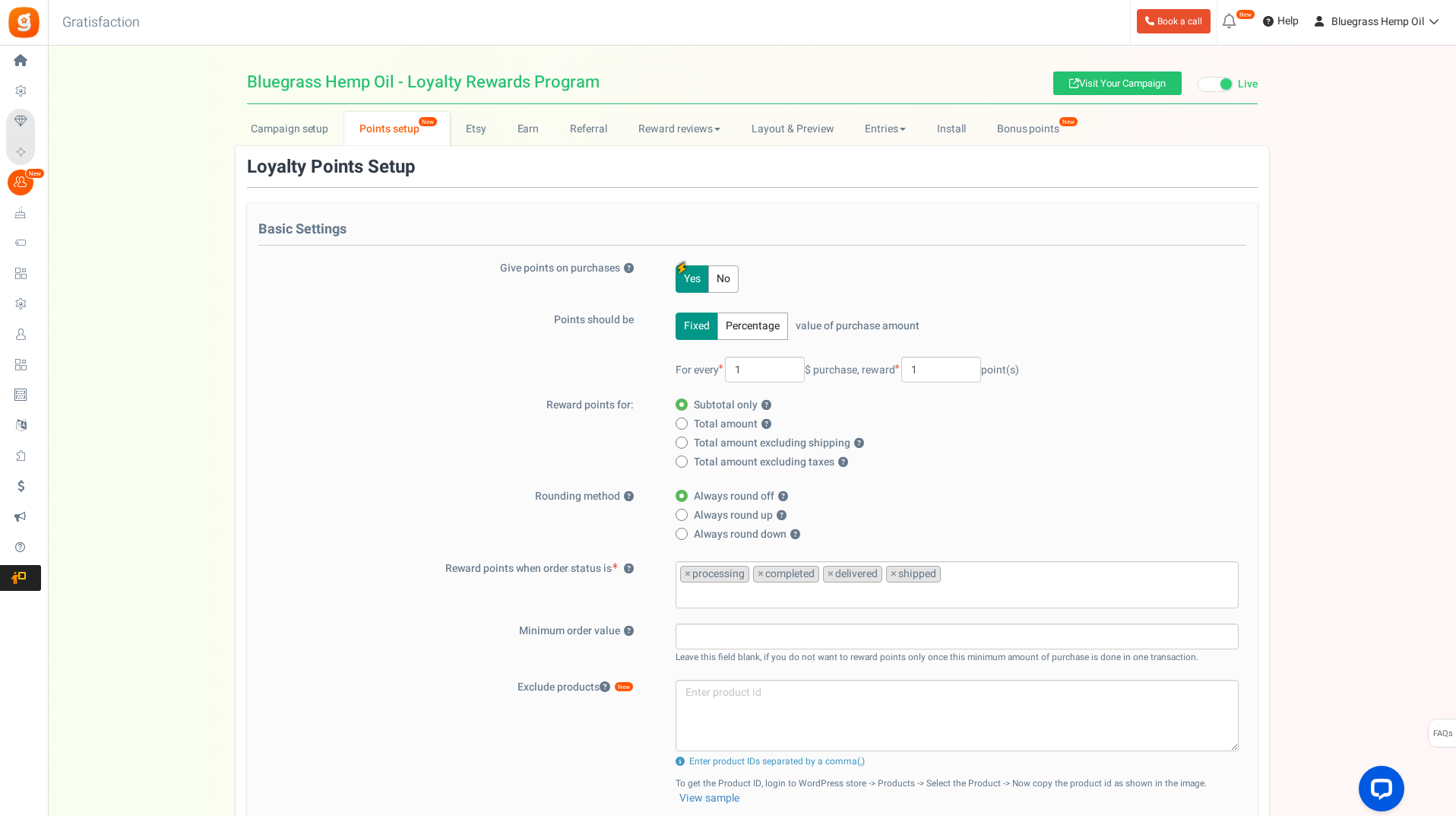
click at [155, 285] on div "Campaign setup Points setup New Etsy Earn Referral Reward reviews WOO LOOX [DOM…" at bounding box center [751, 632] width 1408 height 1041
click at [339, 337] on div "Points should be Fixed Percentage value of purchase amount 100 % of purchase am…" at bounding box center [752, 355] width 988 height 86
click at [138, 221] on div "Campaign setup Points setup New Etsy Earn Referral Reward reviews WOO LOOX [DOM…" at bounding box center [751, 632] width 1408 height 1041
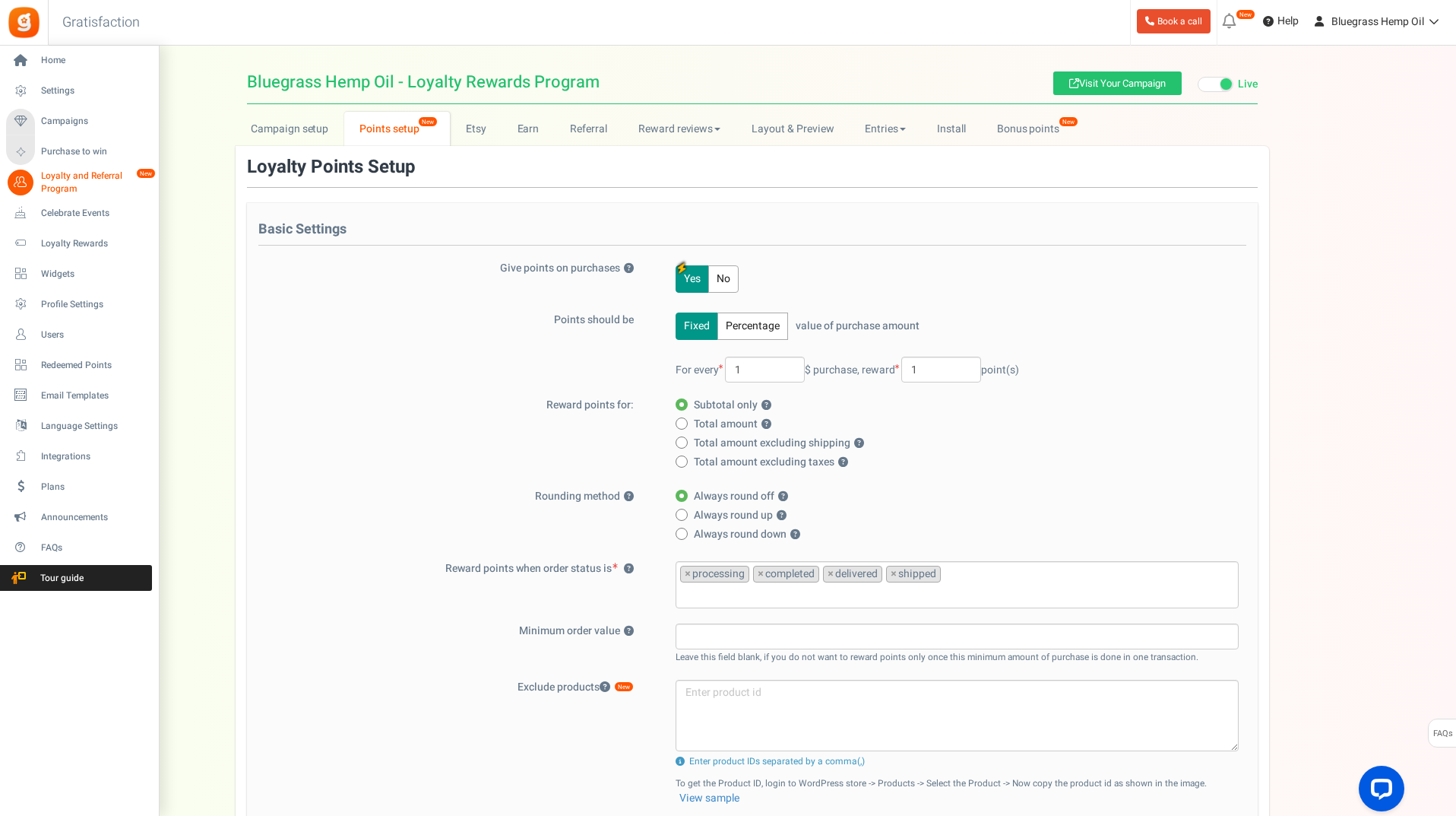
click at [63, 173] on span "Loyalty and Referral Program" at bounding box center [97, 182] width 111 height 26
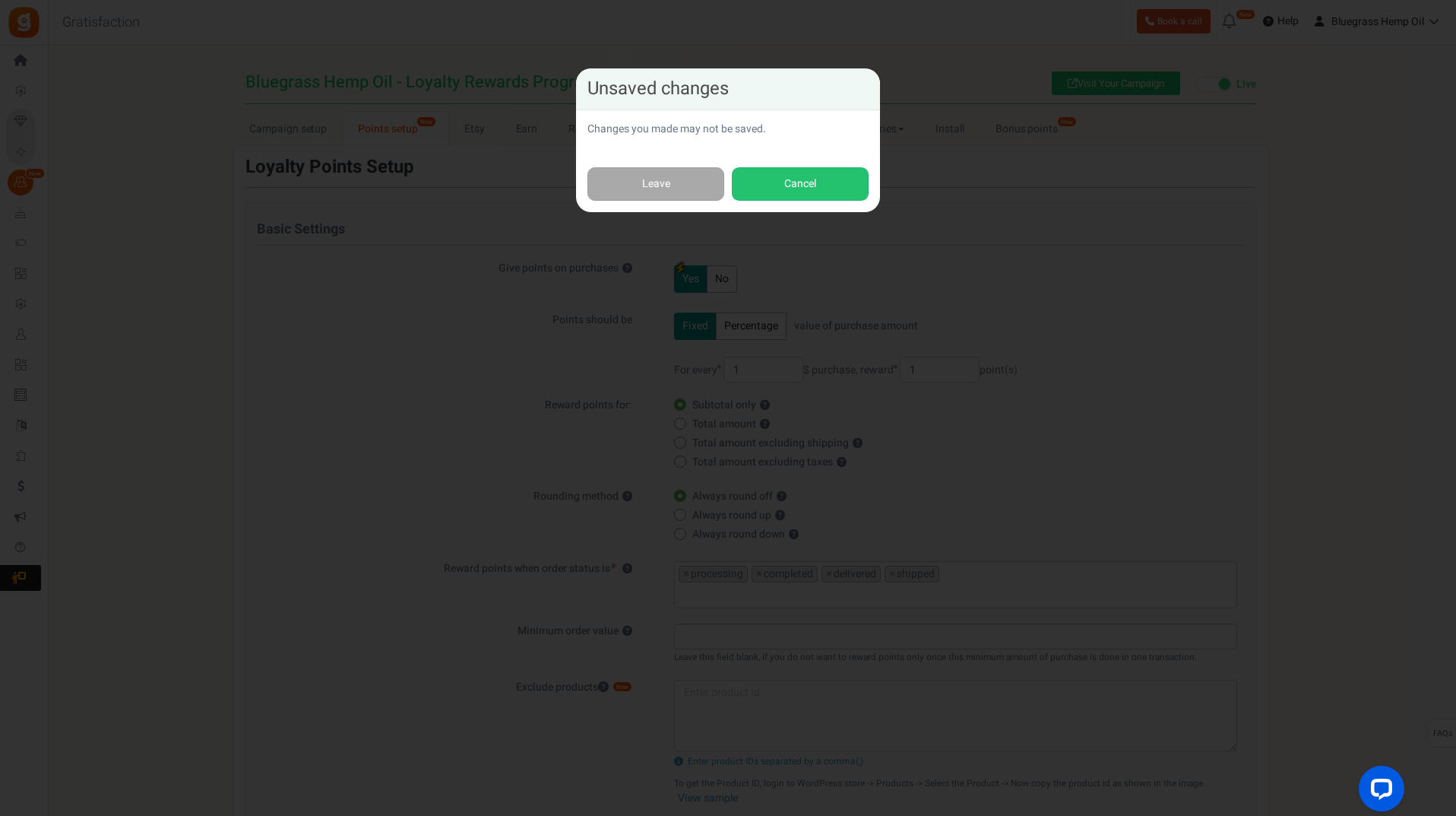
click at [837, 110] on div "Changes you made may not be saved." at bounding box center [728, 133] width 304 height 46
drag, startPoint x: 1059, startPoint y: 396, endPoint x: 1025, endPoint y: 554, distance: 161.6
click at [1074, 418] on div "Unsaved changes Changes you made may not be saved. Leave Cancel" at bounding box center [728, 408] width 1456 height 816
drag, startPoint x: 269, startPoint y: 523, endPoint x: 533, endPoint y: 262, distance: 371.2
click at [302, 491] on div "Unsaved changes Changes you made may not be saved. Leave Cancel" at bounding box center [728, 408] width 1456 height 816
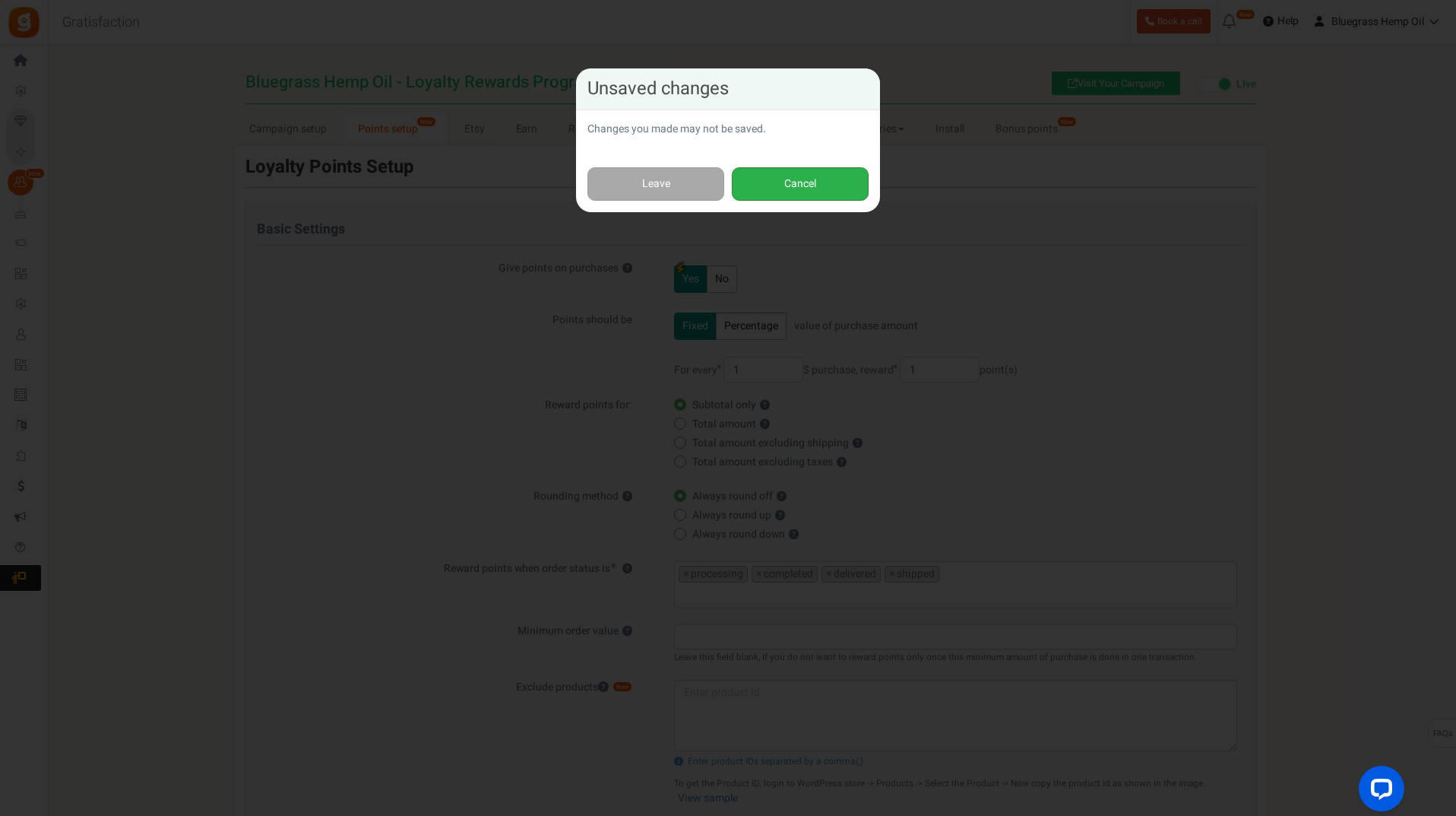
click at [776, 181] on button "Cancel" at bounding box center [800, 184] width 137 height 34
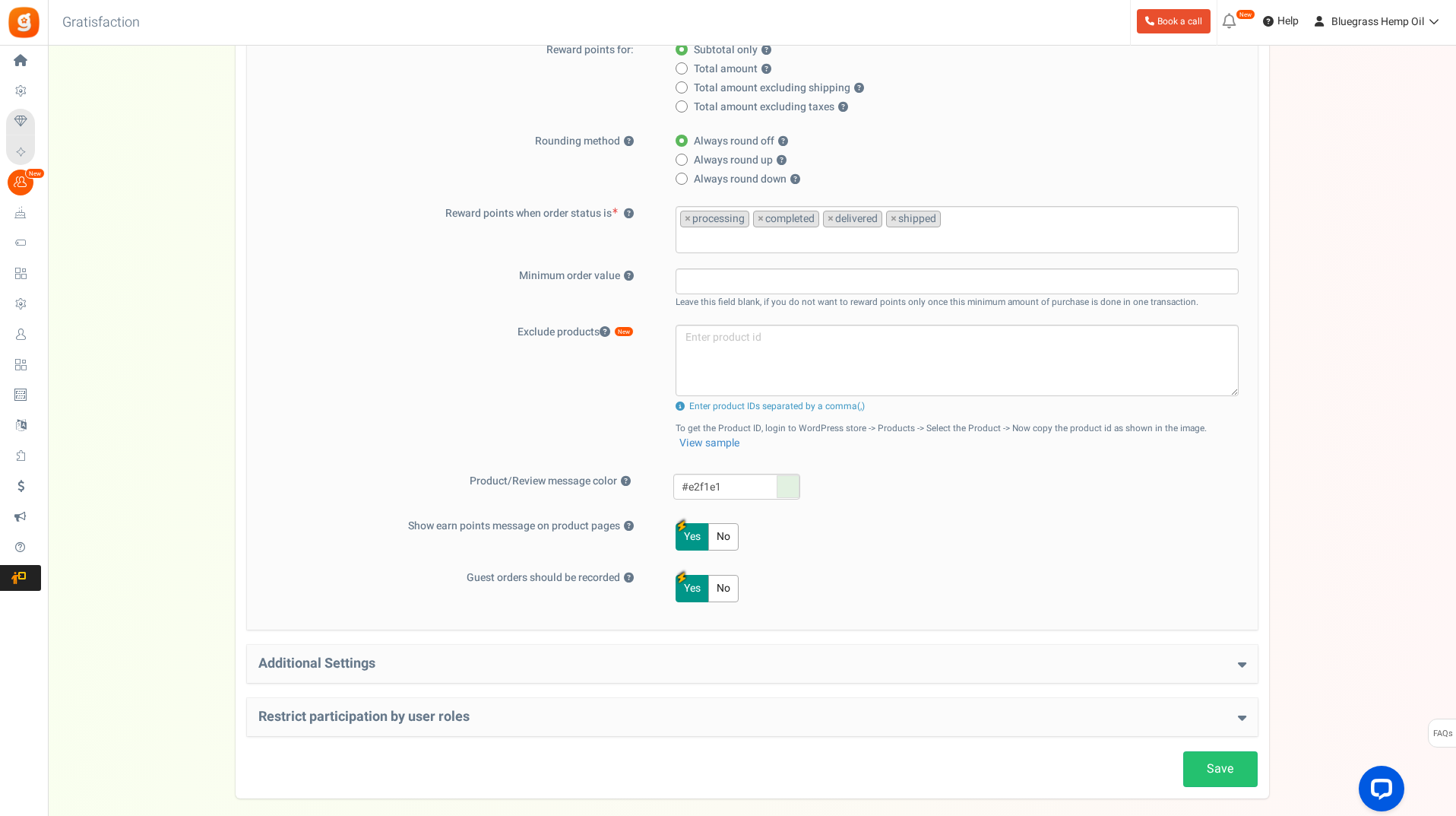
scroll to position [430, 0]
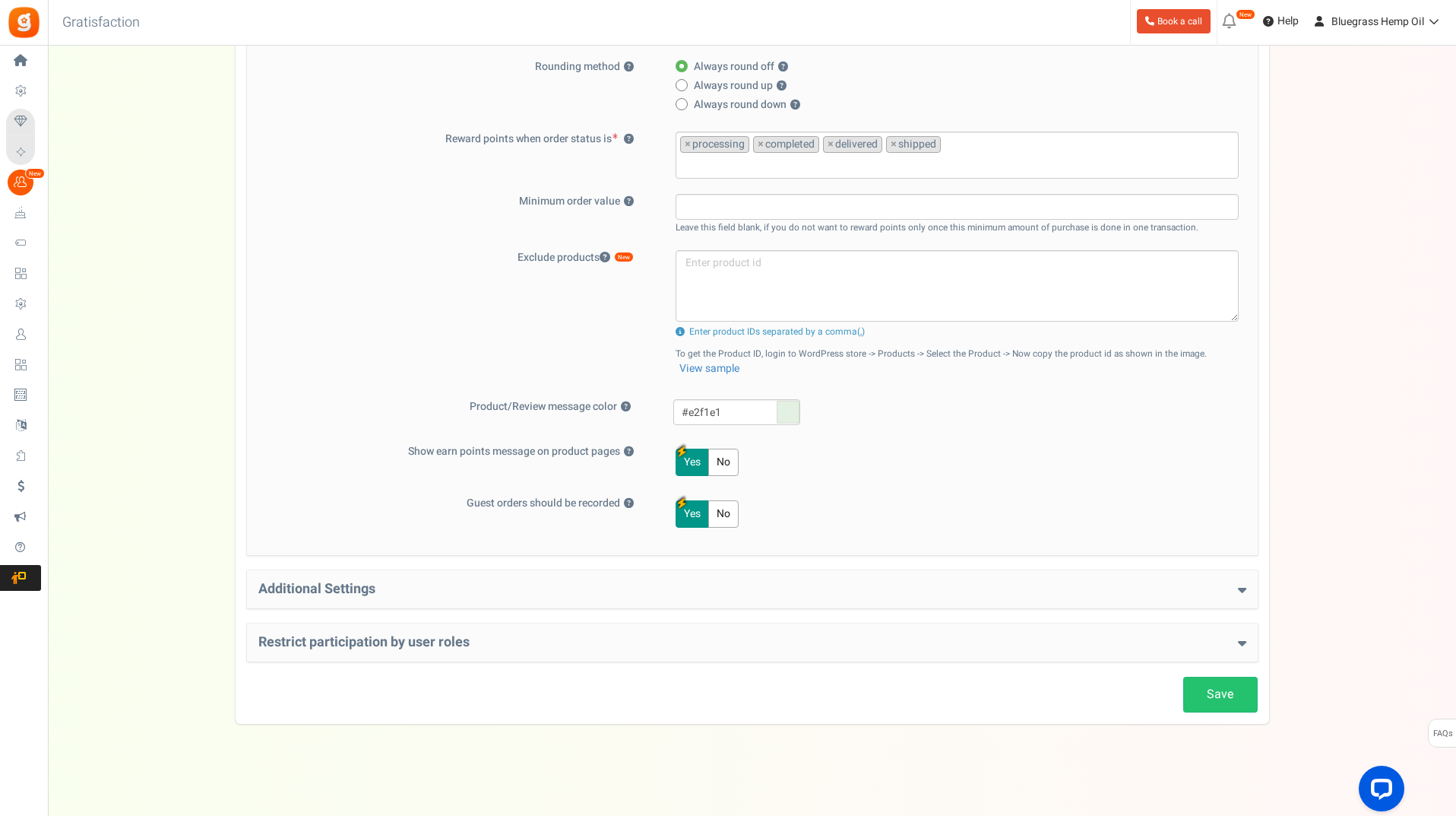
click at [1241, 671] on div "Save Loyalty Points Setup Basic Settings Give points on purchases ? Yes No Poin…" at bounding box center [752, 220] width 1011 height 984
click at [1224, 688] on link "Save" at bounding box center [1221, 694] width 75 height 36
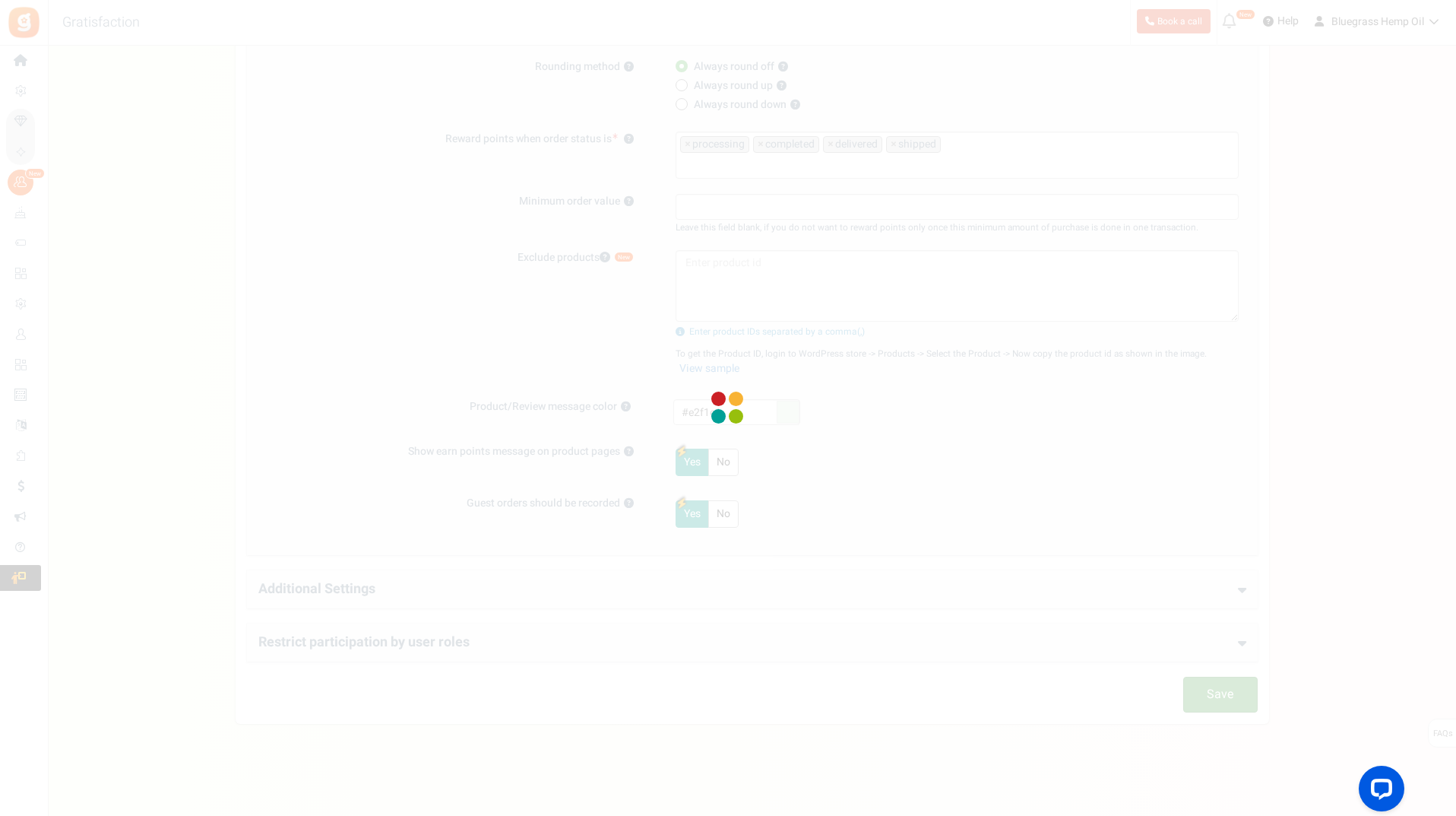
scroll to position [0, 0]
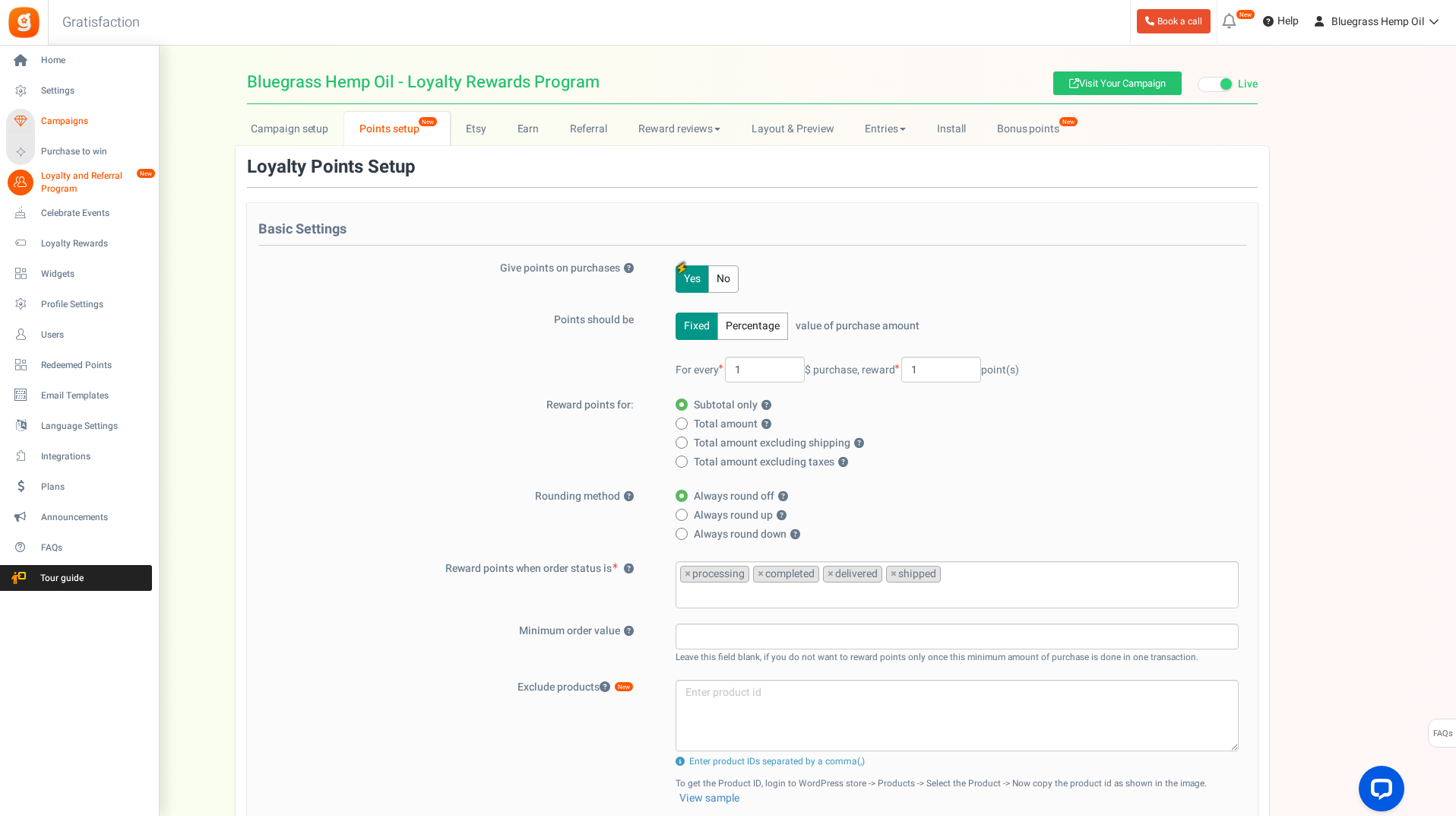
click at [34, 113] on link "Campaigns" at bounding box center [79, 121] width 146 height 26
